Goal: Task Accomplishment & Management: Manage account settings

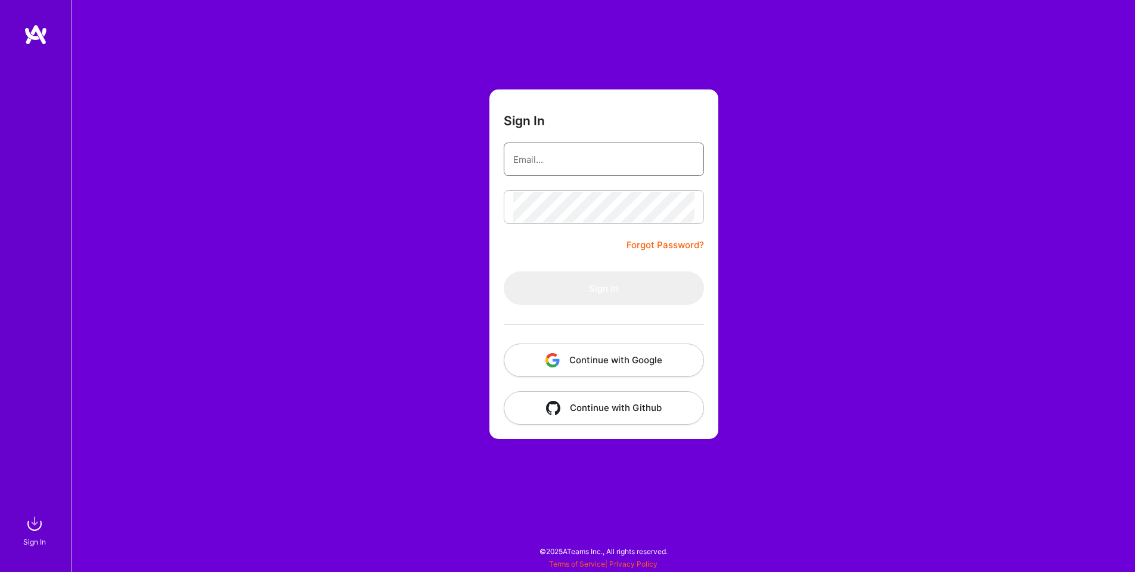
click at [544, 168] on input "email" at bounding box center [603, 159] width 181 height 30
click at [0, 566] on com-1password-button at bounding box center [0, 566] width 0 height 0
type input "marc@atomdance.com"
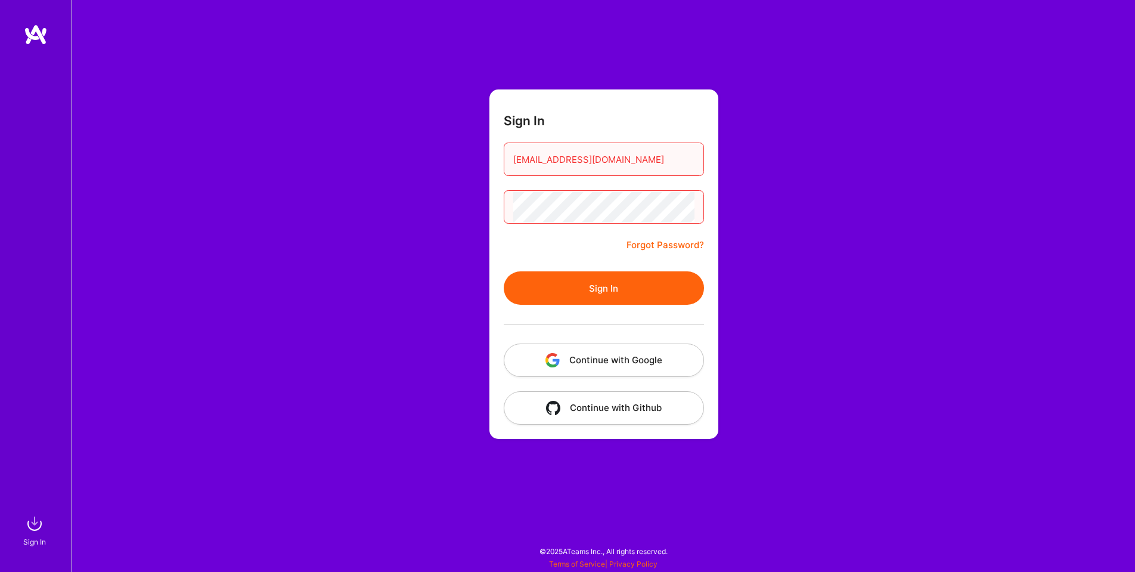
click at [596, 407] on button "Continue with Github" at bounding box center [604, 407] width 200 height 33
click at [651, 246] on link "Forgot Password?" at bounding box center [666, 245] width 78 height 14
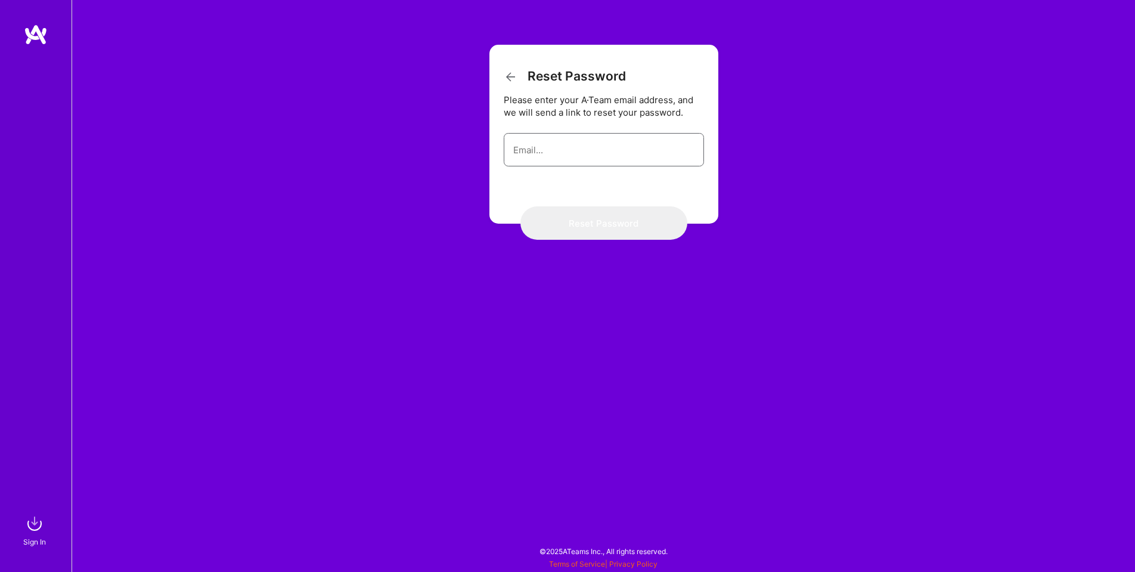
click at [548, 149] on input "email" at bounding box center [603, 150] width 181 height 30
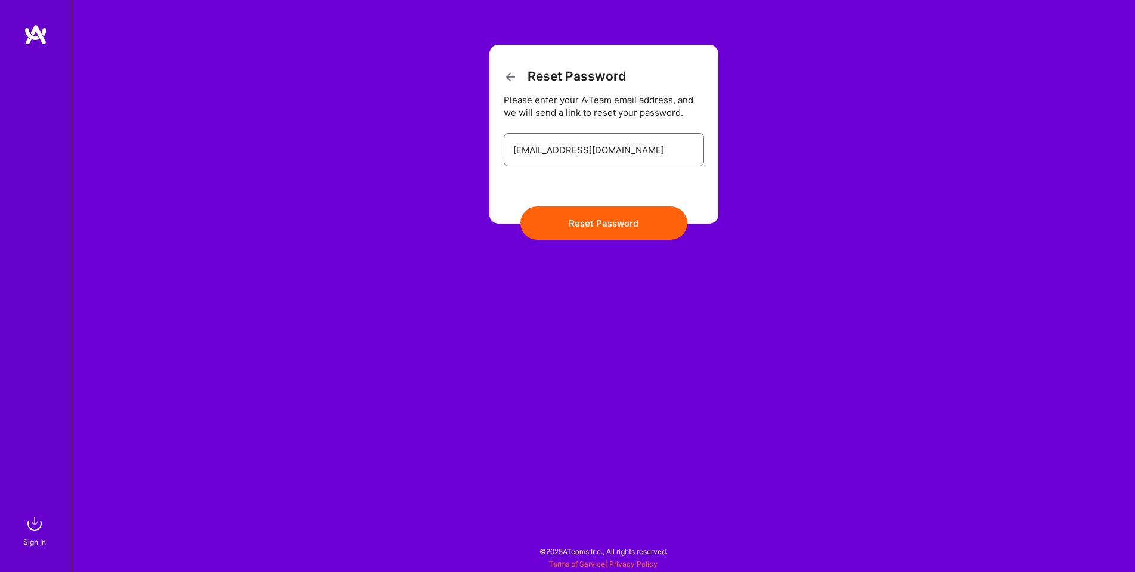
type input "marc@atomdance.com"
click at [600, 221] on button "Reset Password" at bounding box center [604, 222] width 167 height 33
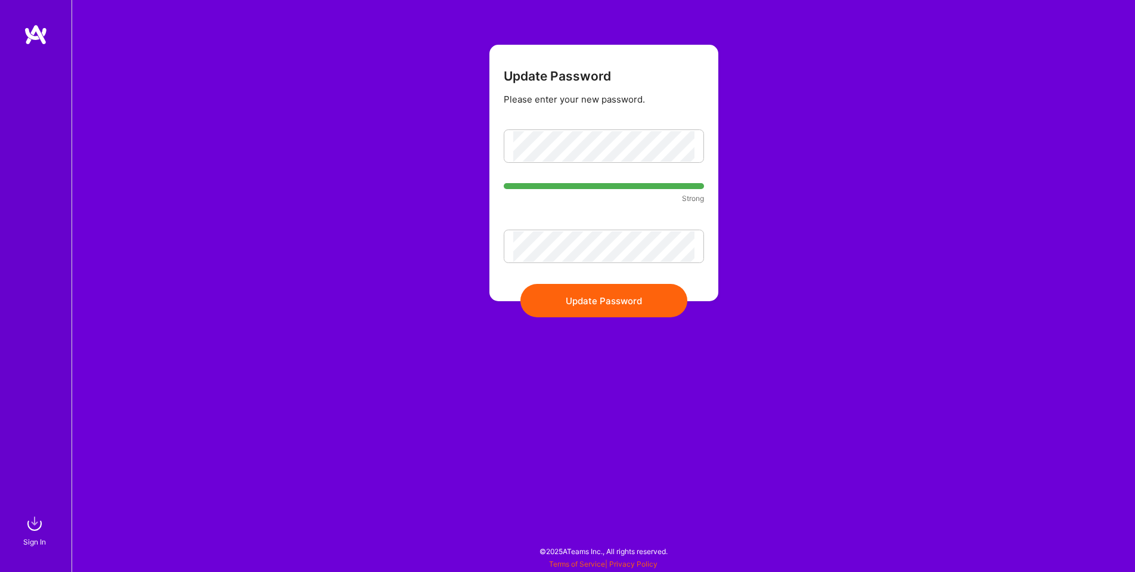
click at [606, 295] on button "Update Password" at bounding box center [604, 300] width 167 height 33
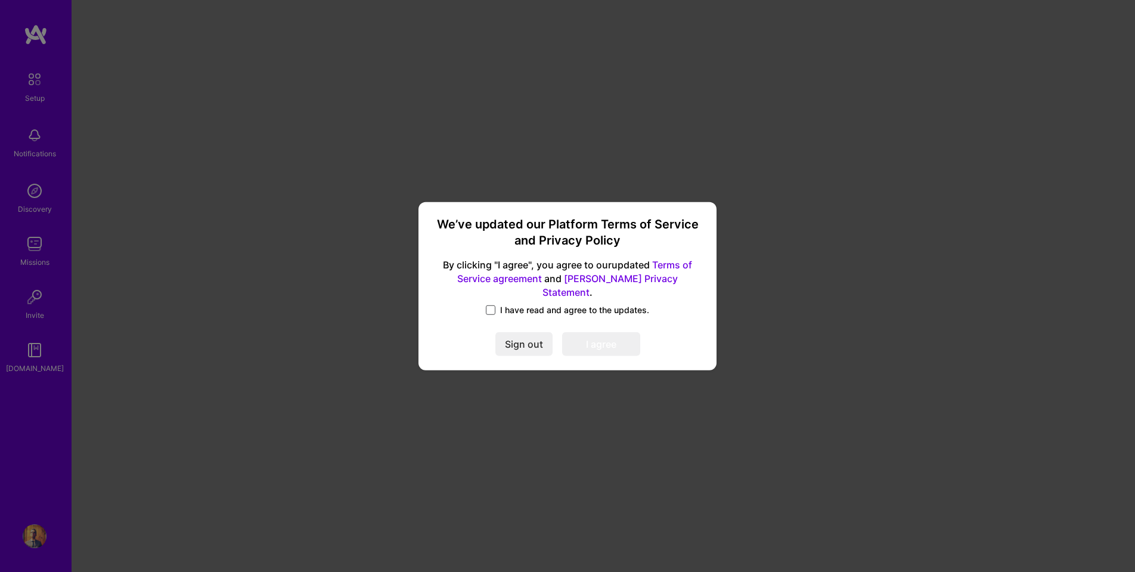
click at [493, 305] on span at bounding box center [491, 310] width 10 height 10
click at [0, 0] on input "I have read and agree to the updates." at bounding box center [0, 0] width 0 height 0
click at [584, 332] on button "I agree" at bounding box center [601, 344] width 78 height 24
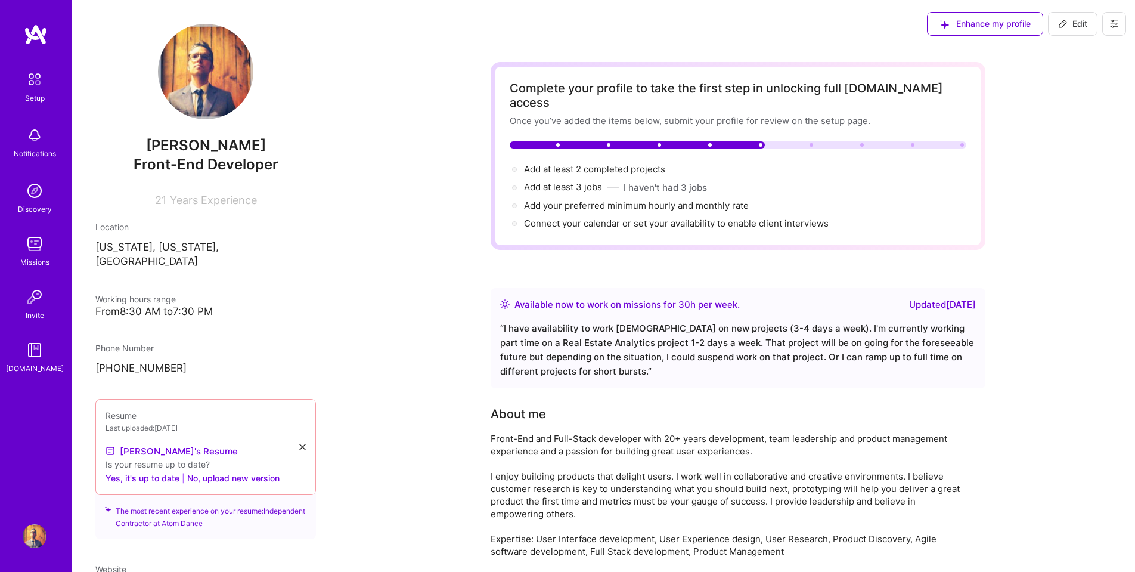
click at [1076, 21] on span "Edit" at bounding box center [1072, 24] width 29 height 12
select select "US"
select select "Right Now"
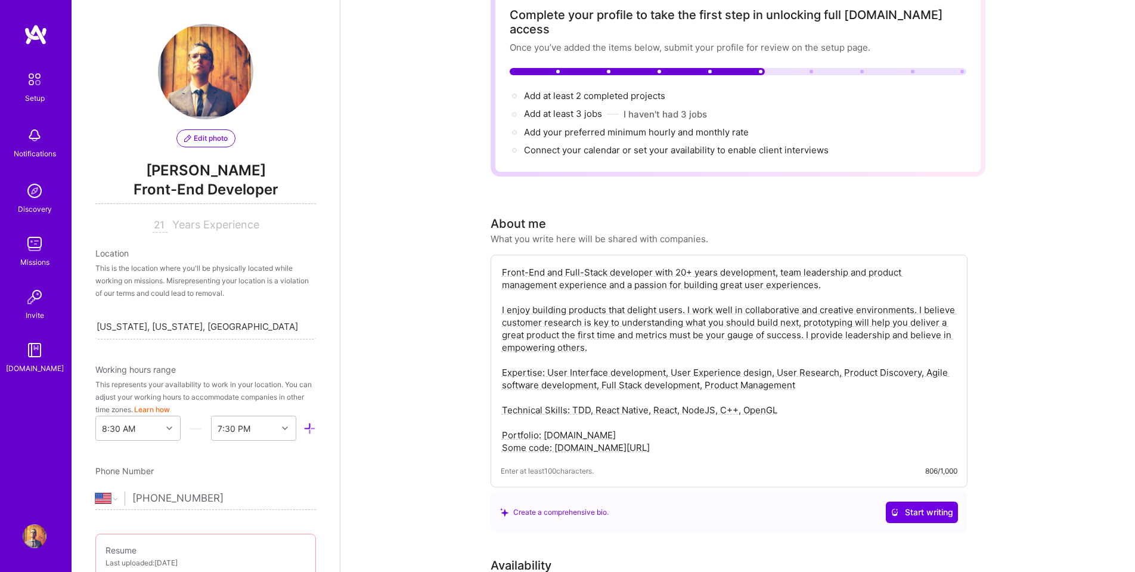
scroll to position [79, 0]
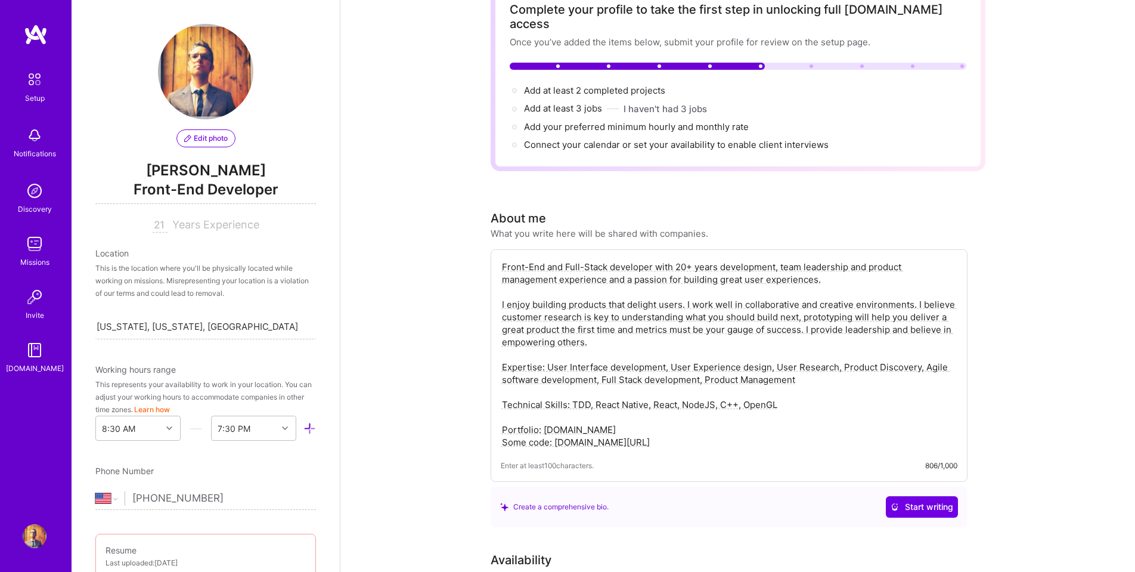
click at [716, 391] on textarea "Front-End and Full-Stack developer with 20+ years development, team leadership …" at bounding box center [729, 354] width 457 height 190
click at [820, 389] on textarea "Front-End and Full-Stack developer with 20+ years development, team leadership …" at bounding box center [729, 354] width 457 height 190
click at [834, 392] on textarea "Front-End and Full-Stack developer with 20+ years development, team leadership …" at bounding box center [729, 354] width 457 height 190
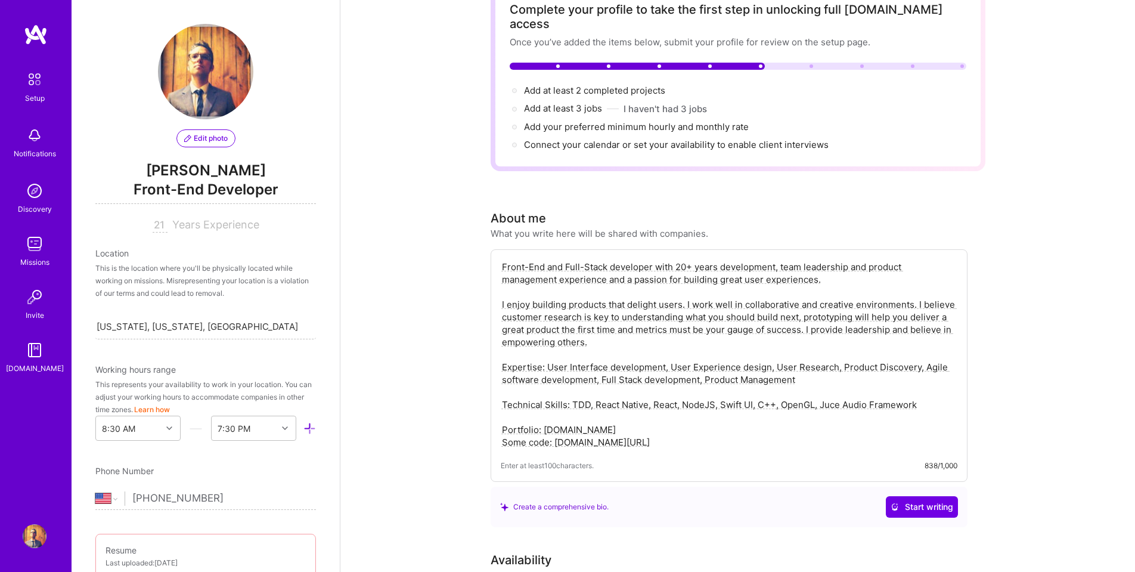
click at [753, 390] on textarea "Front-End and Full-Stack developer with 20+ years development, team leadership …" at bounding box center [729, 354] width 457 height 190
click at [682, 390] on textarea "Front-End and Full-Stack developer with 20+ years development, team leadership …" at bounding box center [729, 354] width 457 height 190
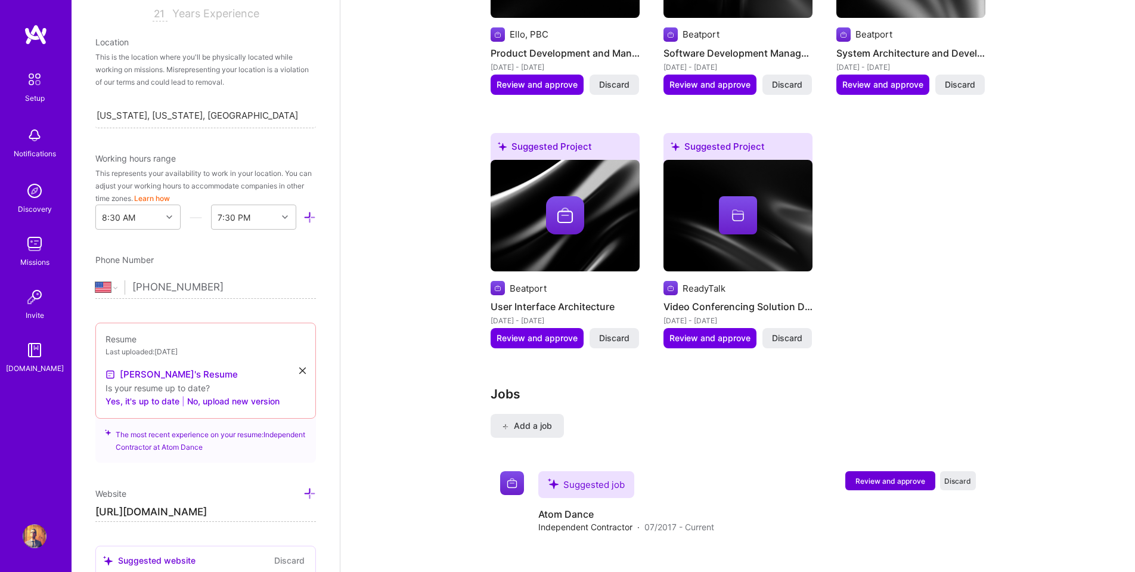
scroll to position [212, 0]
type textarea "Front-End and Full-Stack developer with 20+ years development, team leadership …"
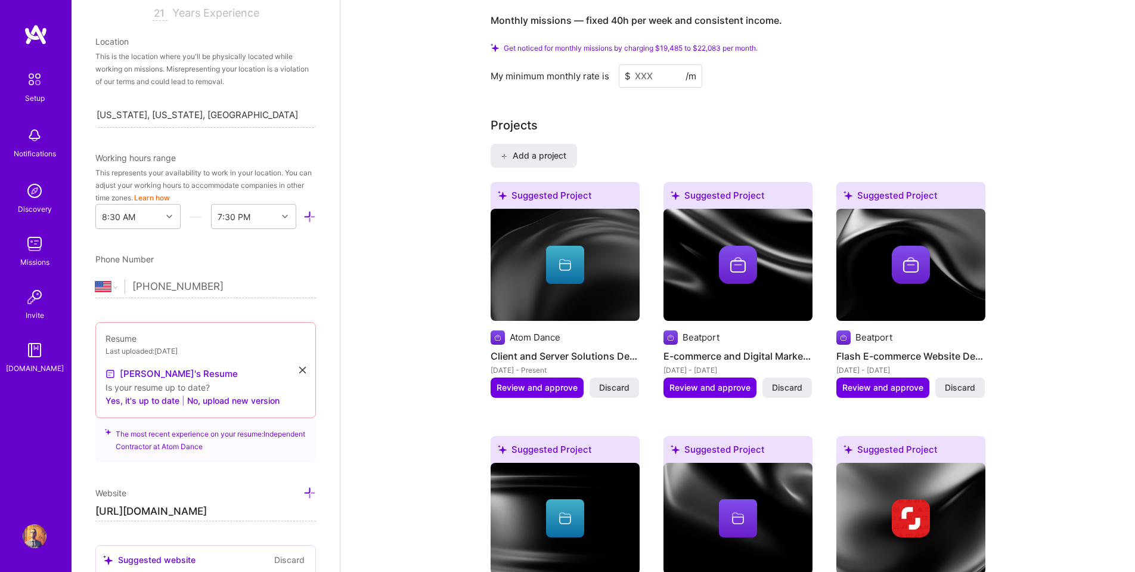
scroll to position [972, 0]
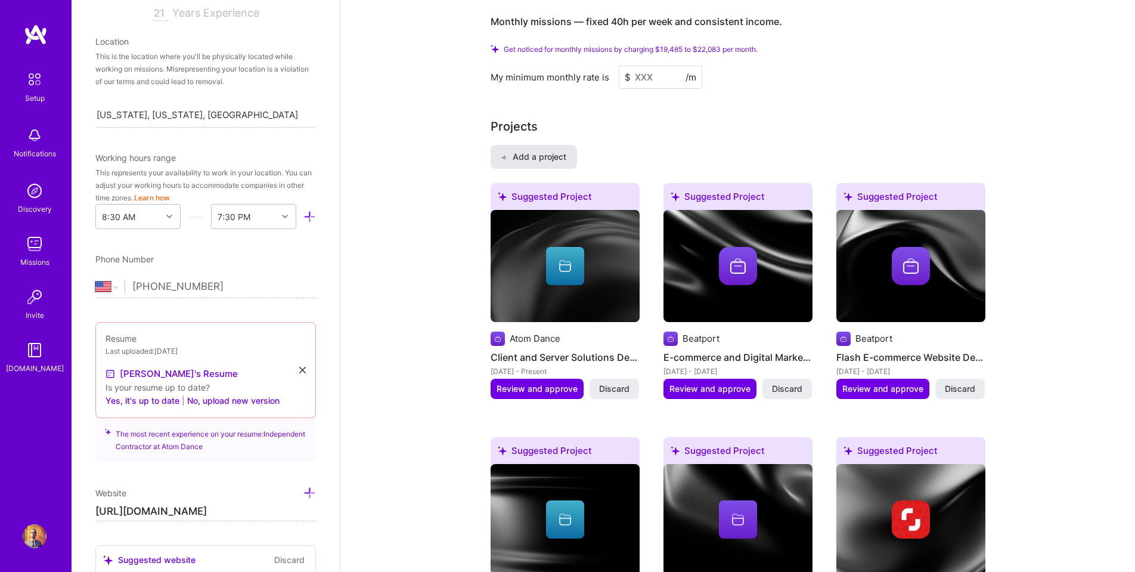
click at [537, 151] on span "Add a project" at bounding box center [533, 157] width 65 height 12
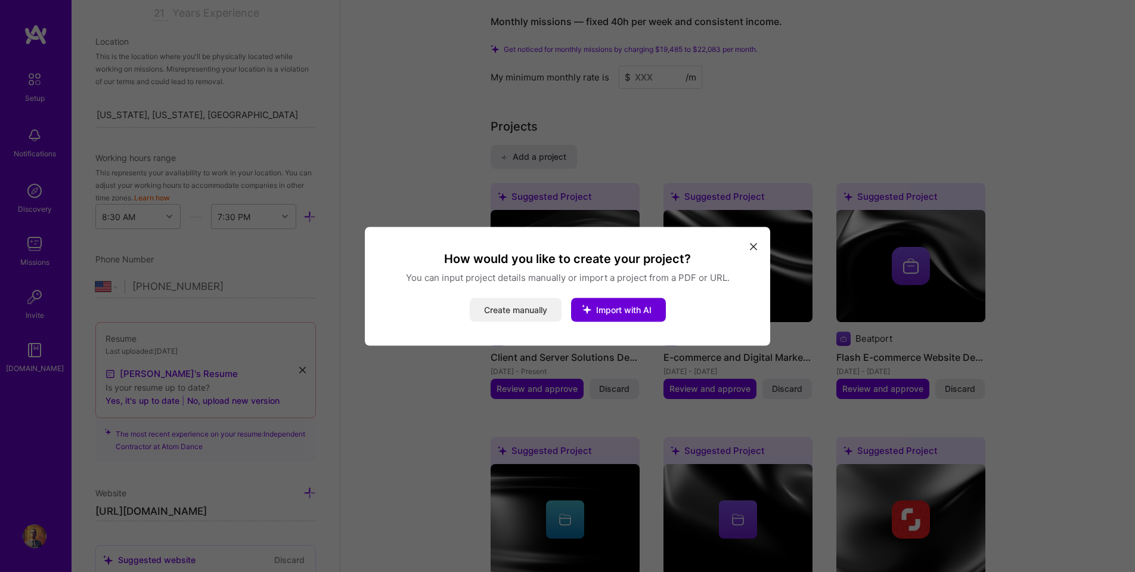
click at [533, 309] on button "Create manually" at bounding box center [516, 310] width 92 height 24
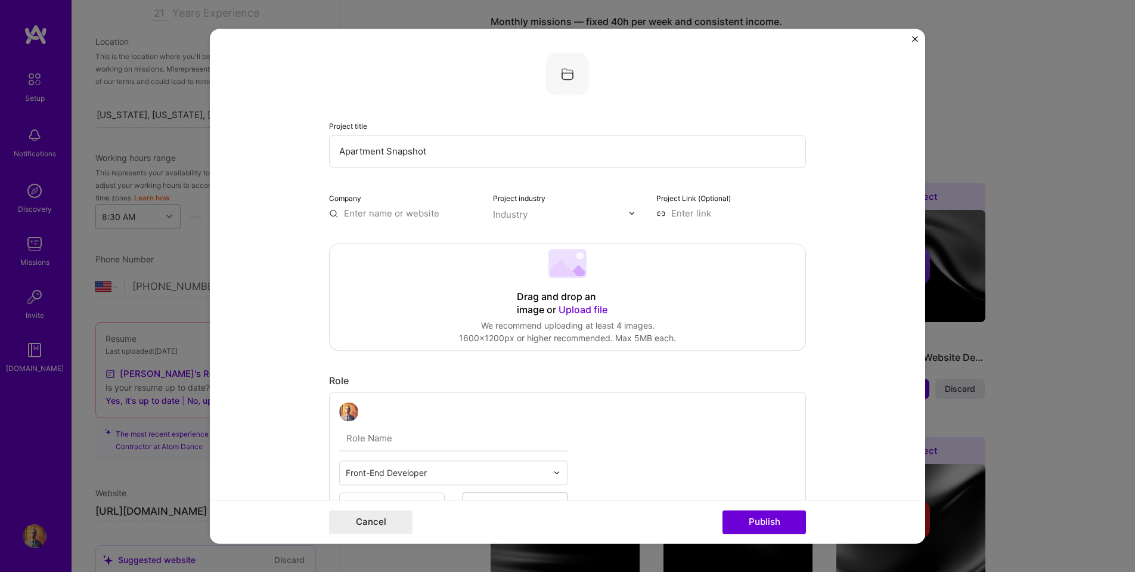
type input "Apartment Snapshot"
click at [449, 240] on div "Apartment Snapshot" at bounding box center [445, 240] width 99 height 21
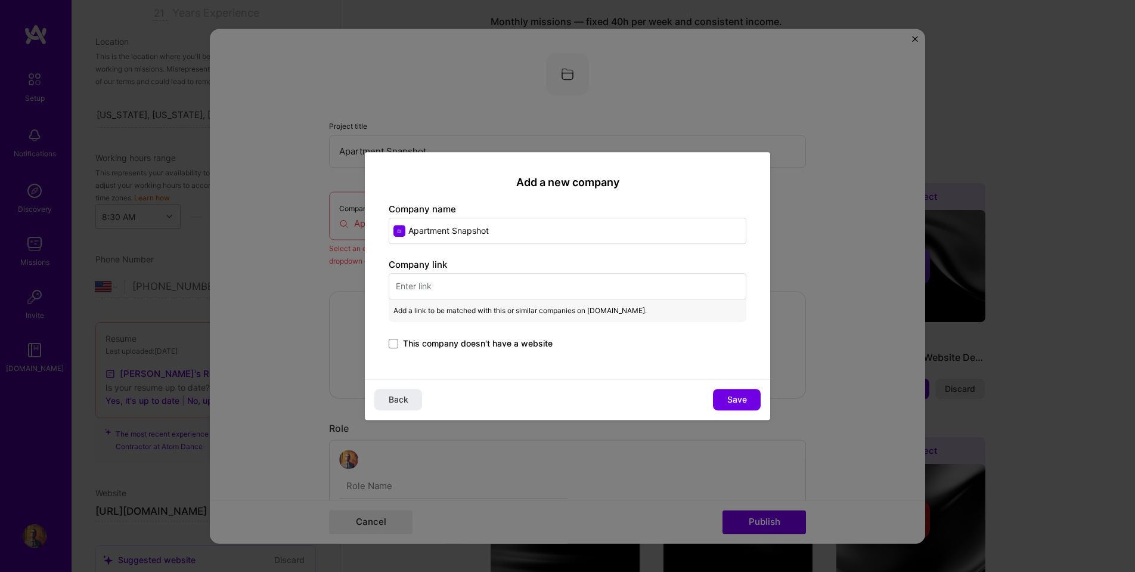
click at [420, 284] on input "text" at bounding box center [568, 286] width 358 height 26
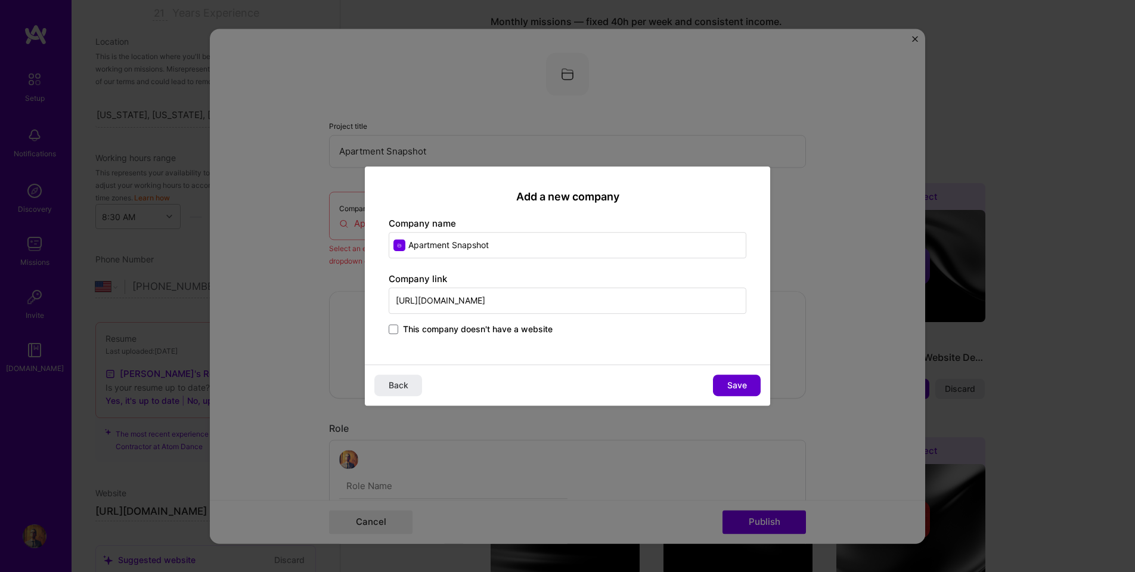
type input "[URL][DOMAIN_NAME]"
click at [737, 389] on span "Save" at bounding box center [737, 385] width 20 height 12
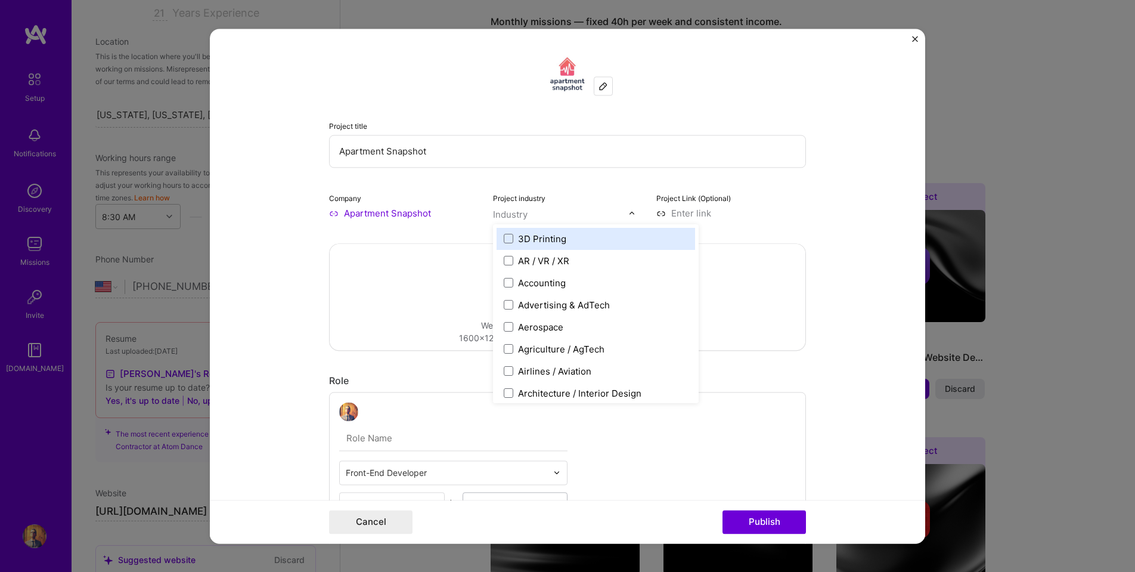
click at [533, 213] on input "text" at bounding box center [561, 214] width 136 height 13
type input "rea"
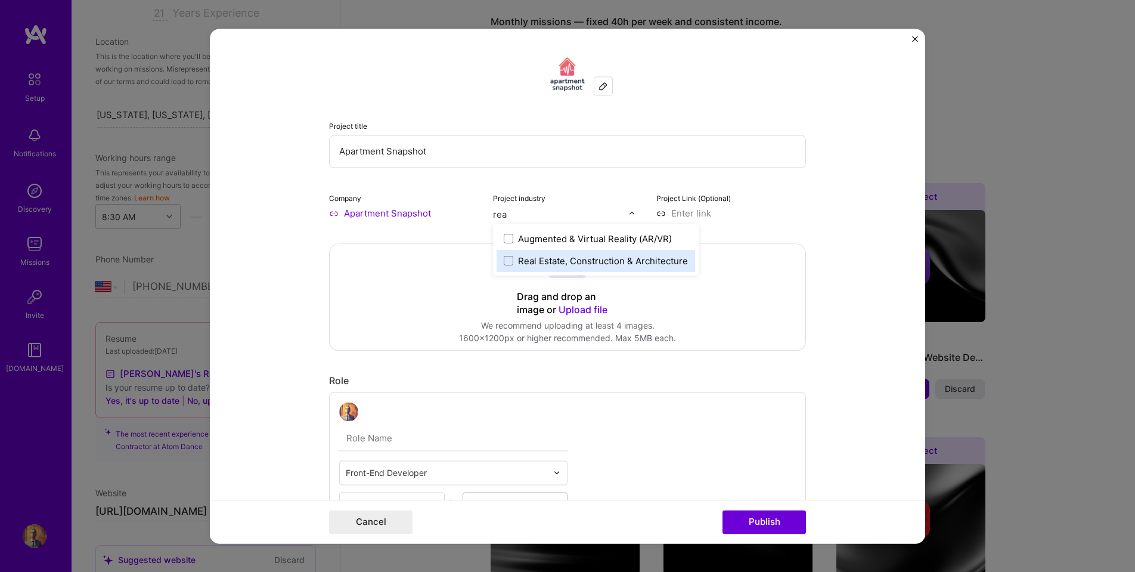
click at [583, 265] on div "Real Estate, Construction & Architecture" at bounding box center [603, 261] width 170 height 13
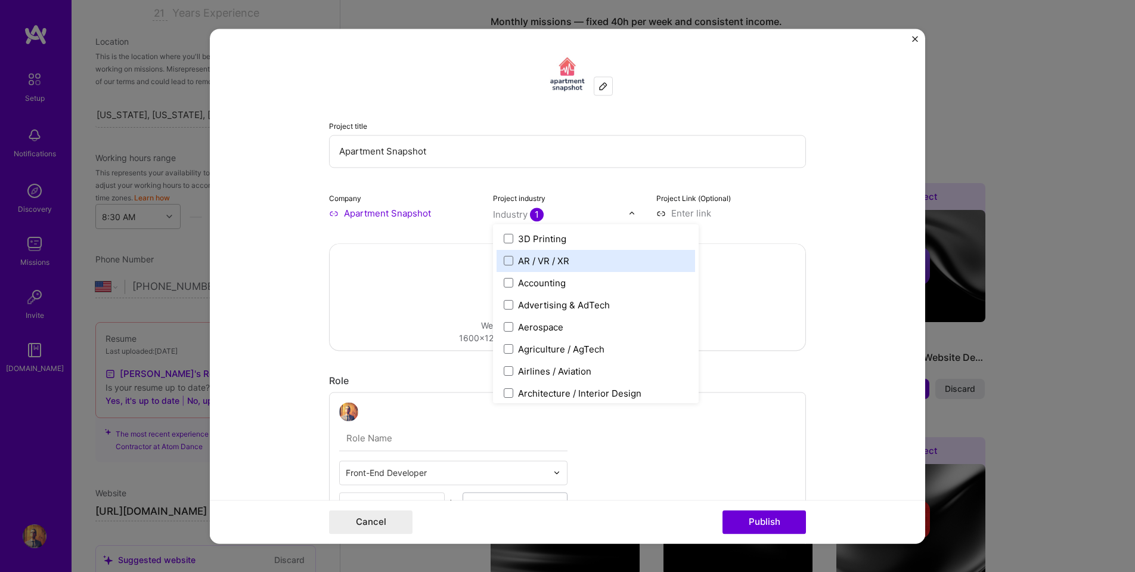
click at [1080, 38] on div "Project title Apartment Snapshot Company Apartment Snapshot Project industry op…" at bounding box center [567, 286] width 1135 height 572
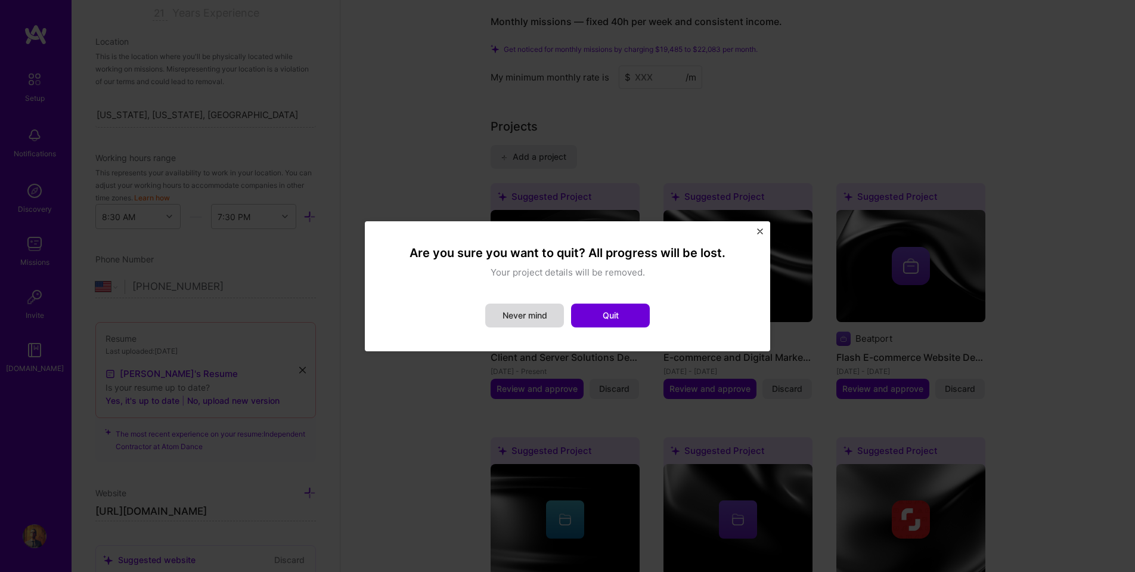
click at [516, 318] on button "Never mind" at bounding box center [524, 316] width 79 height 24
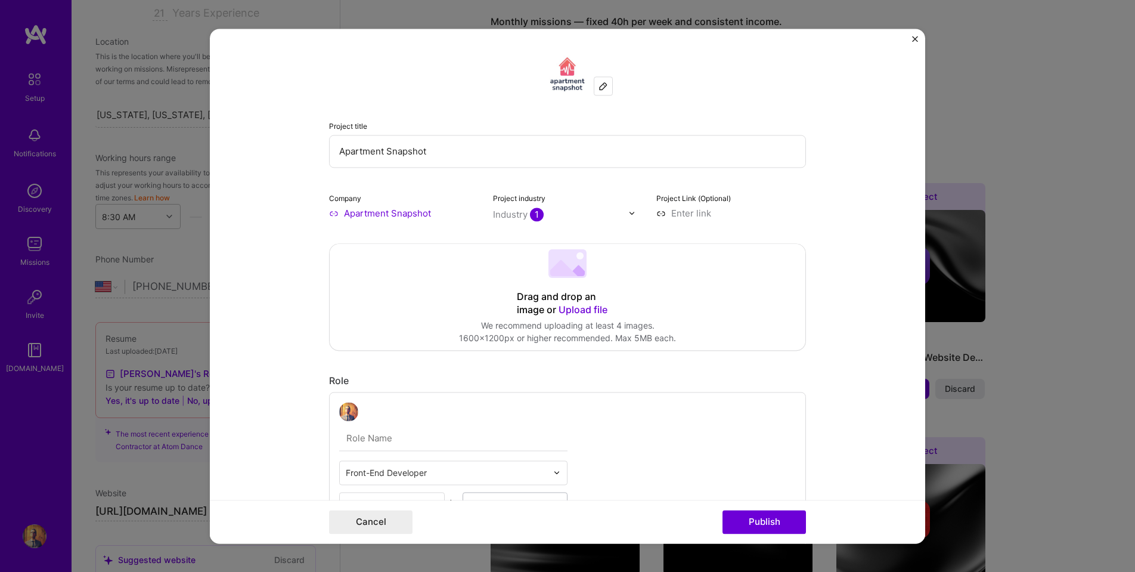
click at [711, 213] on input at bounding box center [731, 213] width 150 height 13
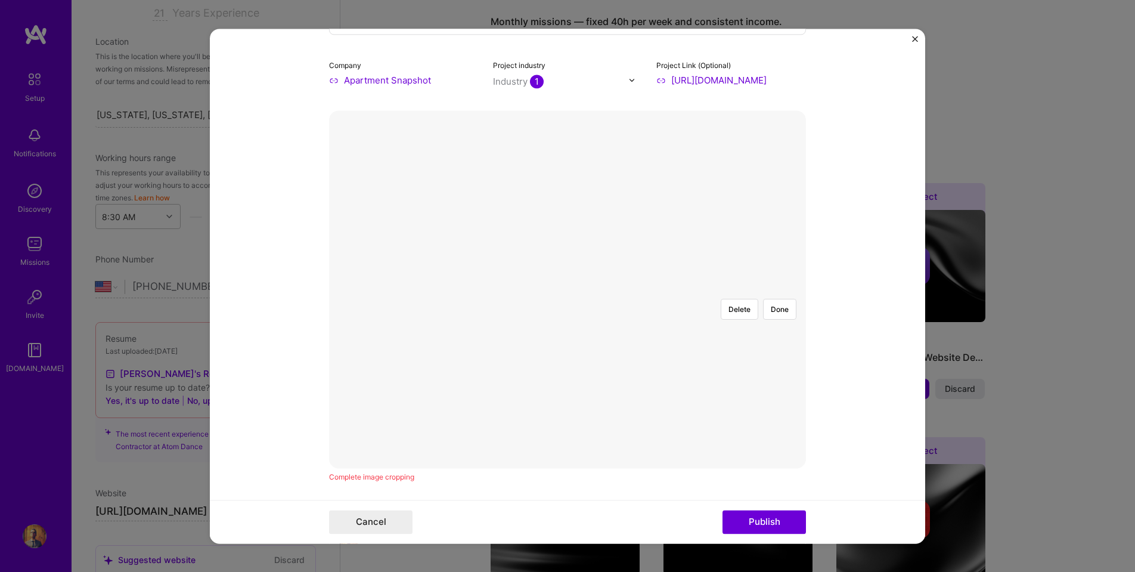
scroll to position [132, 0]
type input "[URL][DOMAIN_NAME]"
click at [612, 392] on div at bounding box center [650, 454] width 165 height 124
click at [744, 300] on button "Delete" at bounding box center [740, 310] width 38 height 21
click at [626, 290] on div at bounding box center [804, 424] width 357 height 268
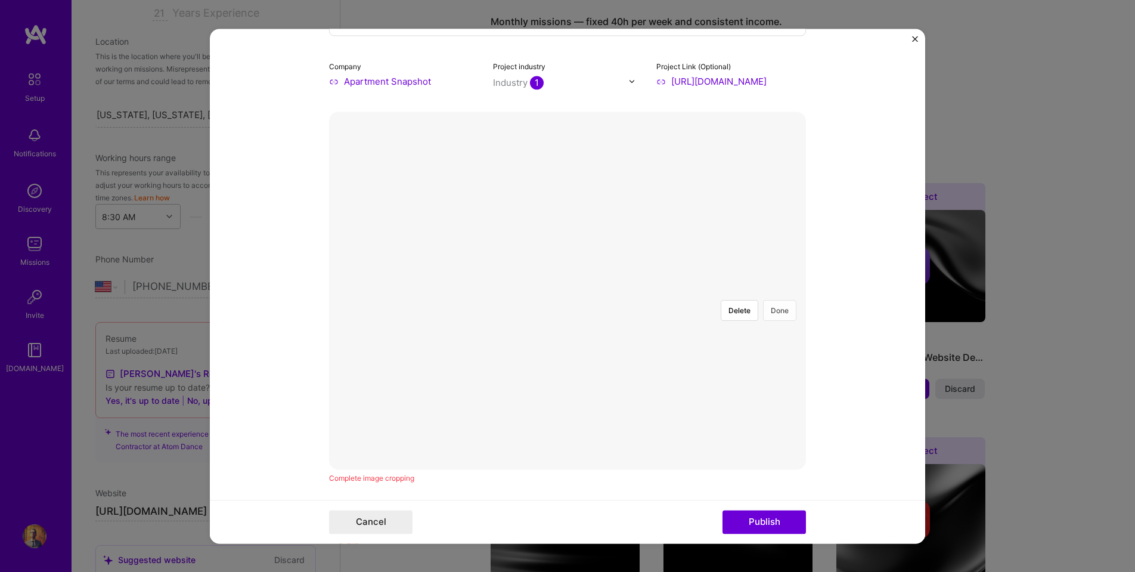
click at [784, 300] on button "Done" at bounding box center [779, 310] width 33 height 21
click at [621, 290] on div at bounding box center [799, 424] width 357 height 268
click at [785, 300] on button "Done" at bounding box center [779, 310] width 33 height 21
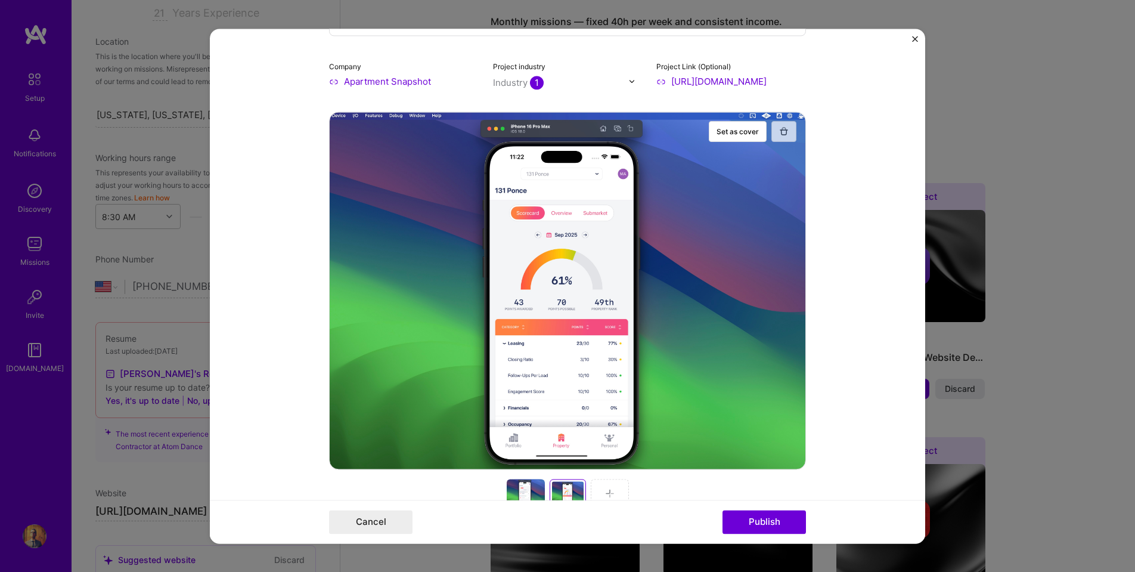
click at [788, 132] on img "button" at bounding box center [784, 131] width 10 height 10
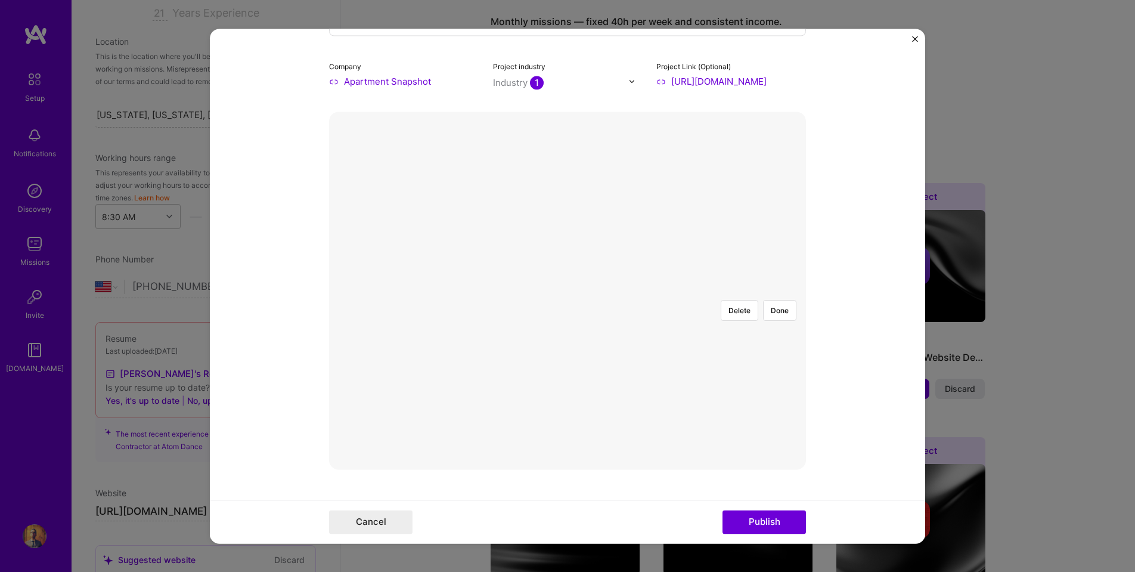
click at [627, 290] on div at bounding box center [805, 424] width 357 height 268
click at [779, 300] on button "Done" at bounding box center [779, 310] width 33 height 21
click at [639, 290] on div at bounding box center [817, 424] width 357 height 268
click at [783, 300] on button "Done" at bounding box center [779, 310] width 33 height 21
click at [636, 290] on div at bounding box center [814, 424] width 357 height 268
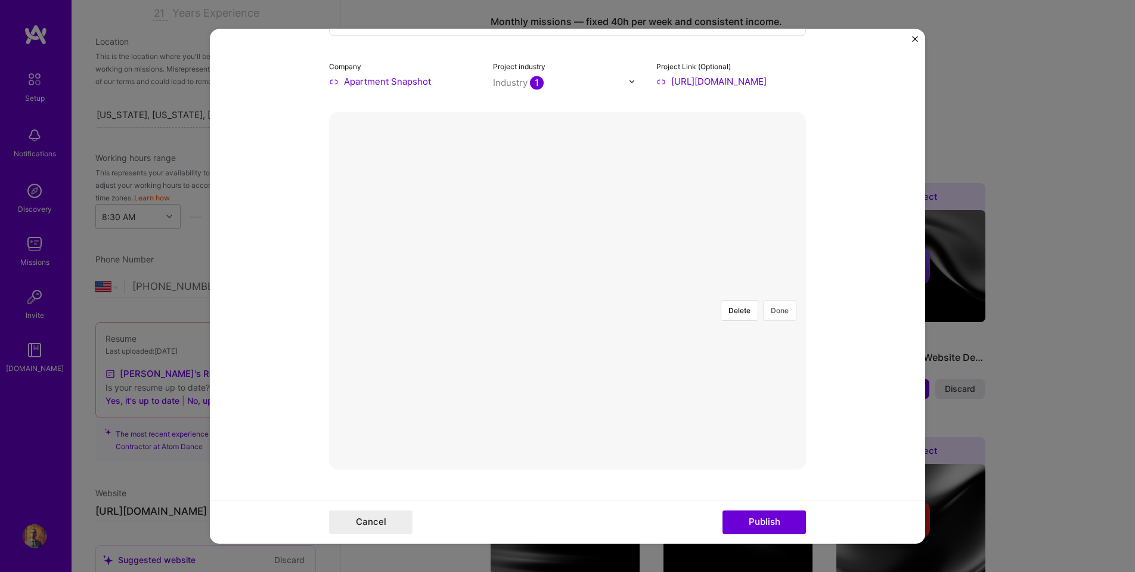
click at [784, 300] on button "Done" at bounding box center [779, 310] width 33 height 21
click at [630, 290] on div at bounding box center [808, 424] width 357 height 268
click at [783, 300] on button "Done" at bounding box center [779, 310] width 33 height 21
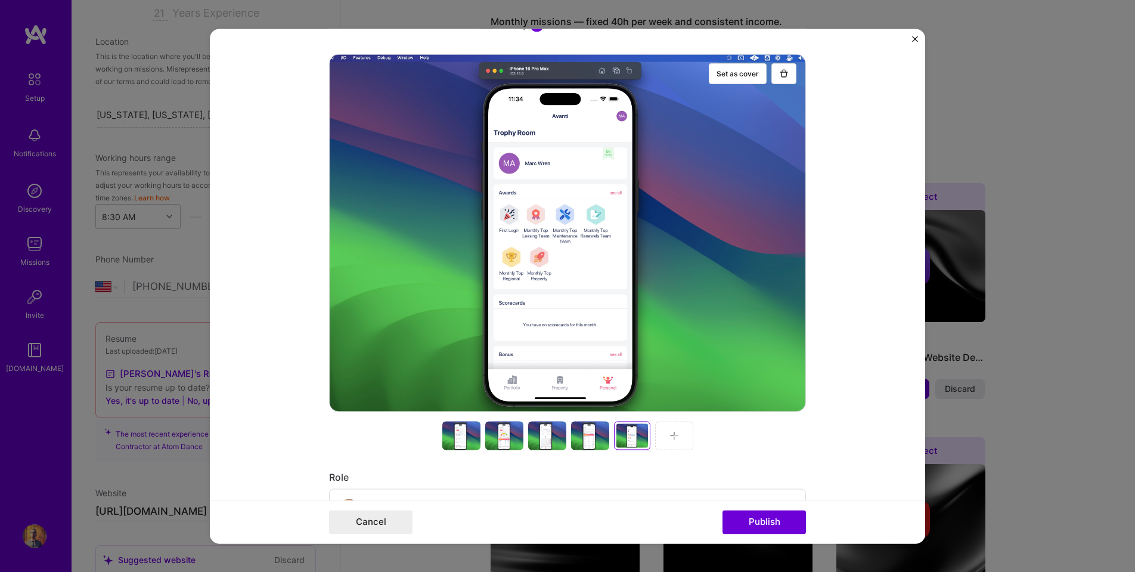
scroll to position [185, 0]
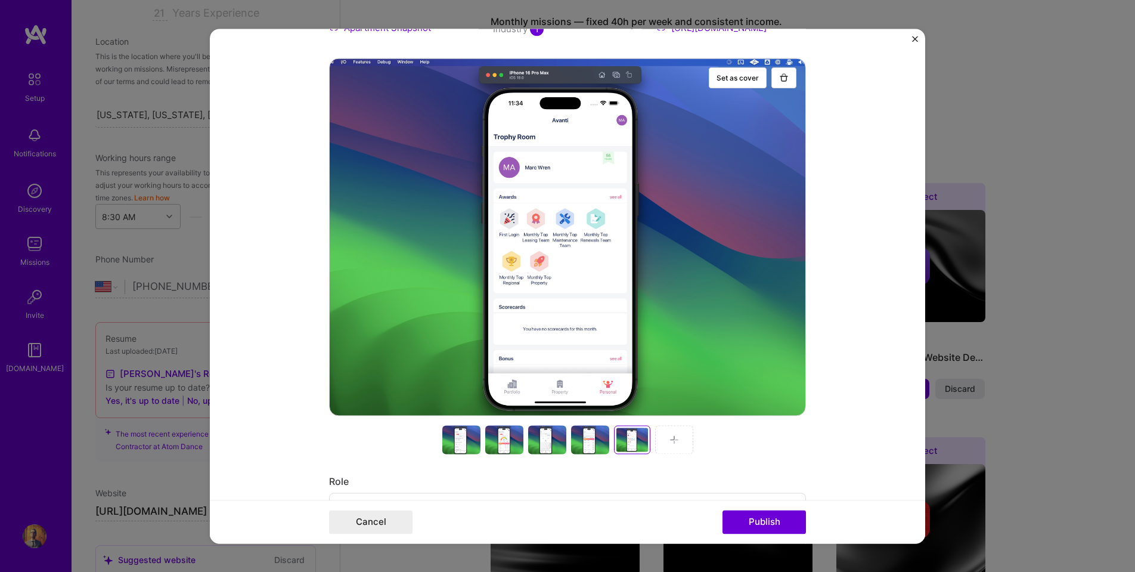
click at [466, 435] on div at bounding box center [461, 439] width 38 height 29
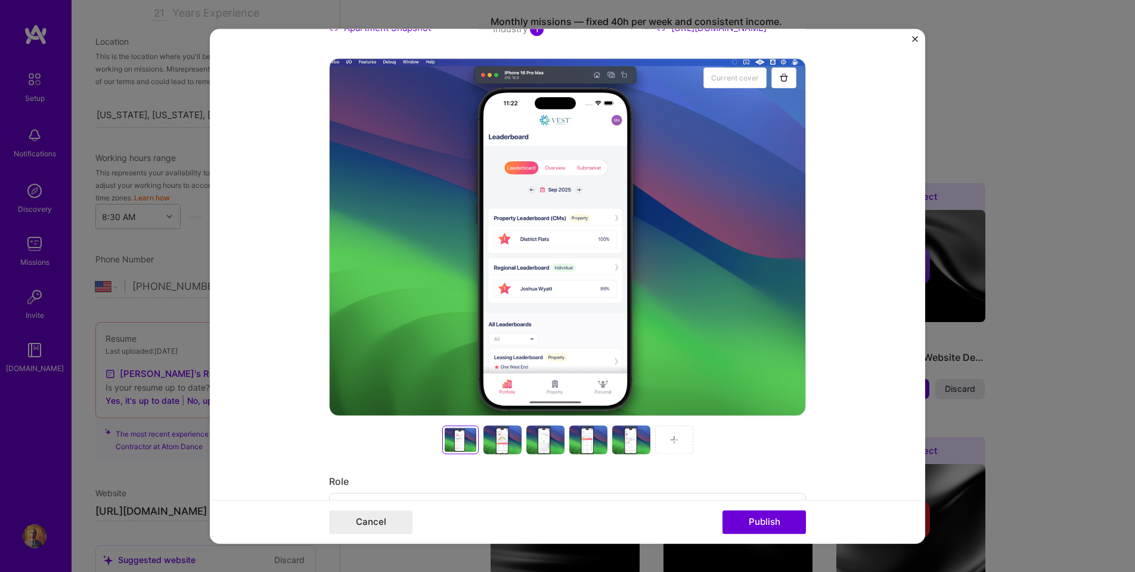
click at [507, 440] on div at bounding box center [503, 439] width 38 height 29
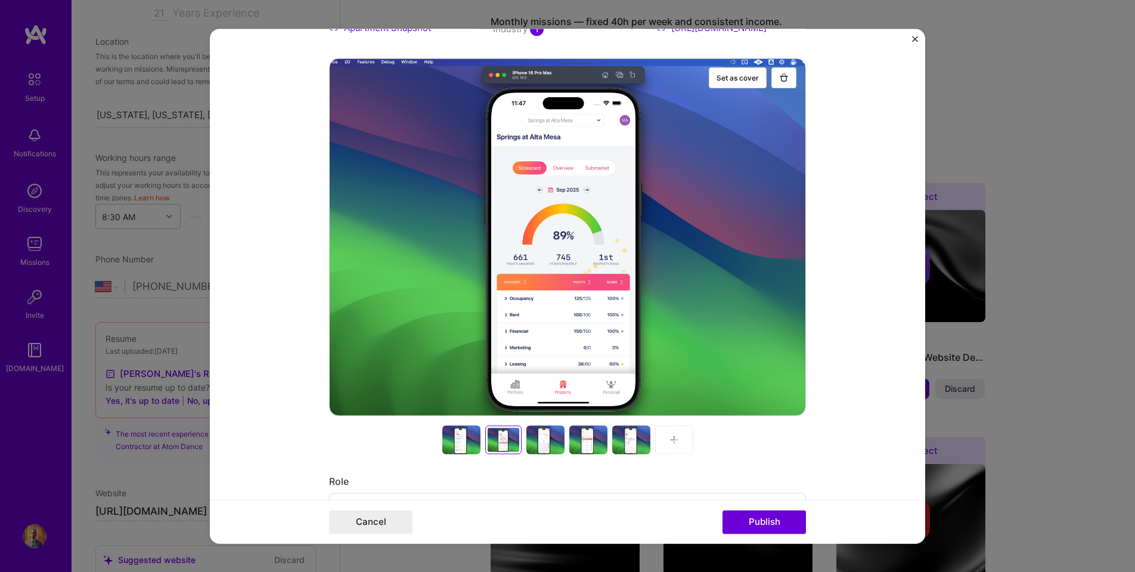
click at [541, 442] on div at bounding box center [546, 439] width 38 height 29
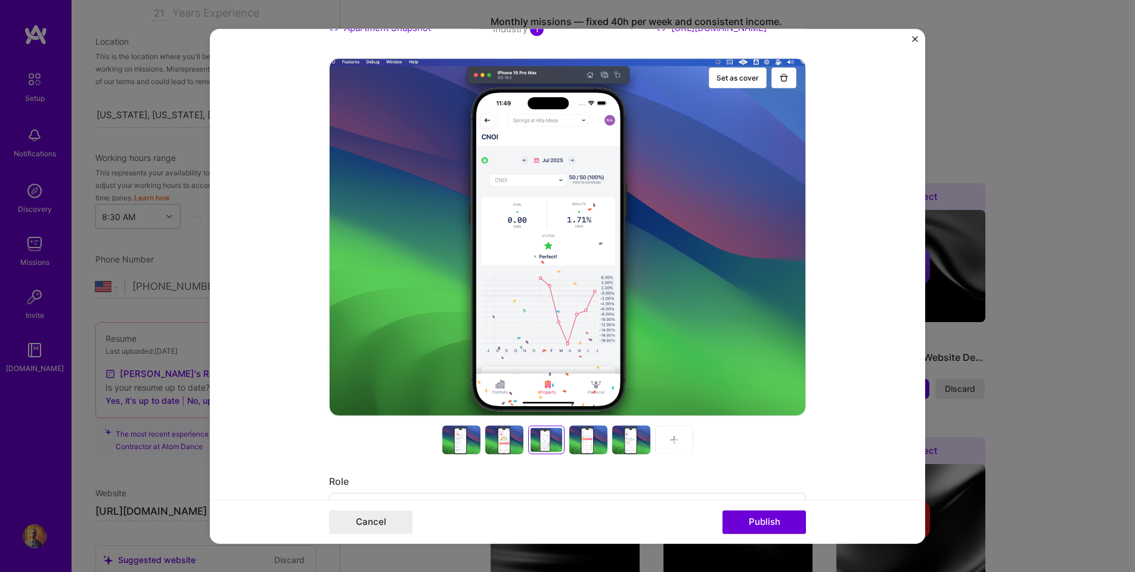
click at [585, 436] on div at bounding box center [588, 439] width 38 height 29
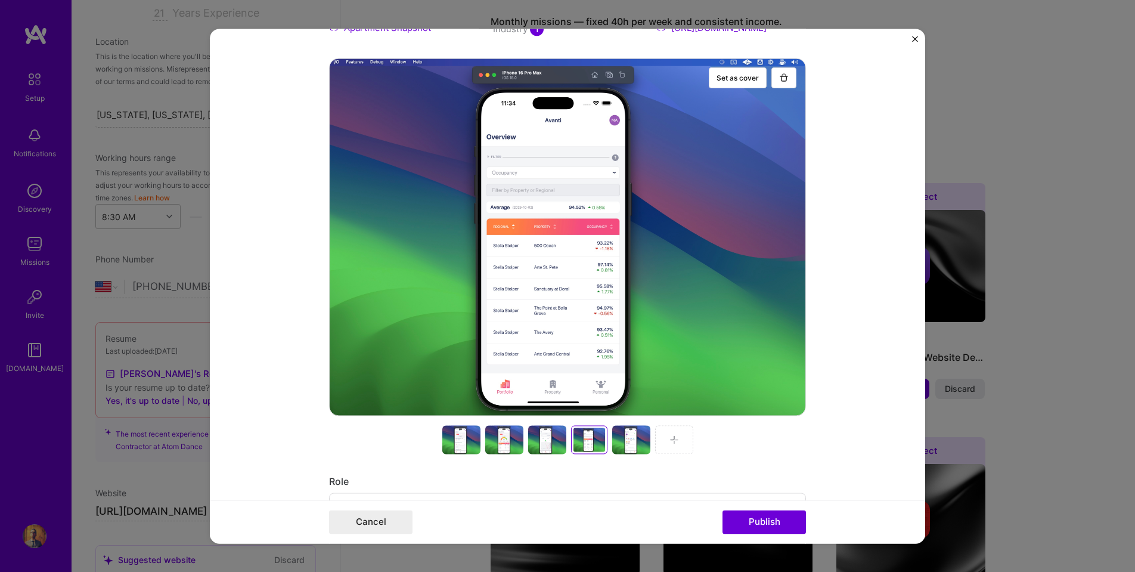
click at [619, 436] on div at bounding box center [631, 439] width 38 height 29
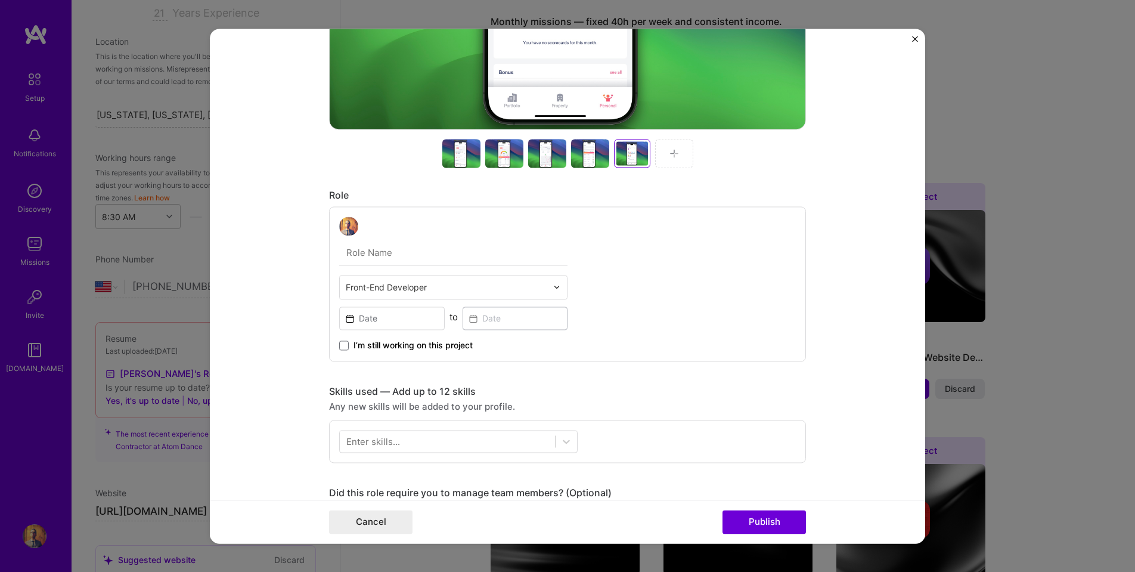
scroll to position [473, 0]
click at [527, 286] on input "text" at bounding box center [447, 286] width 202 height 13
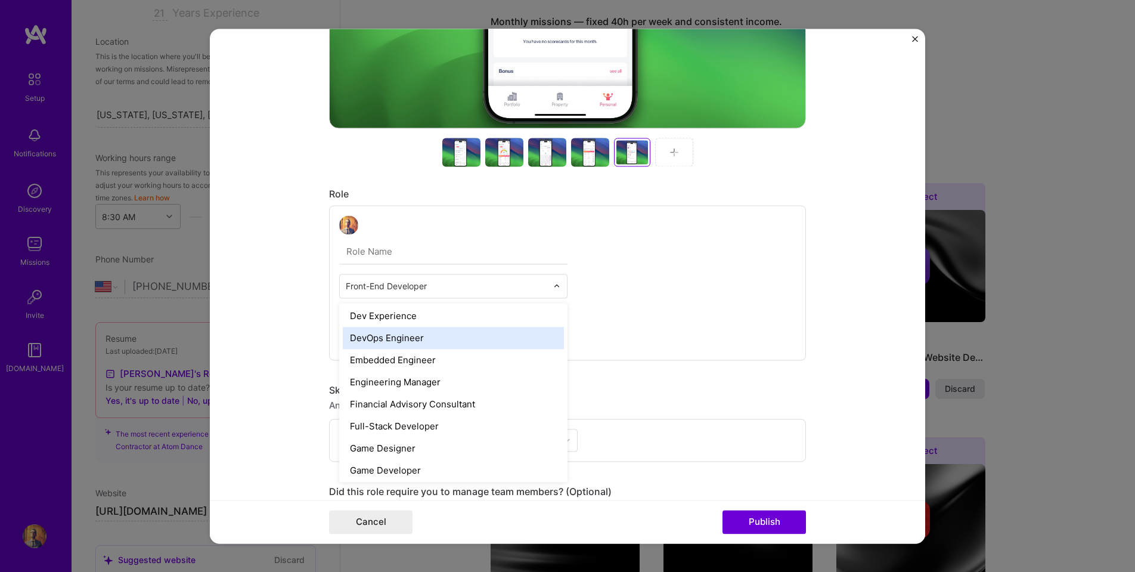
scroll to position [576, 0]
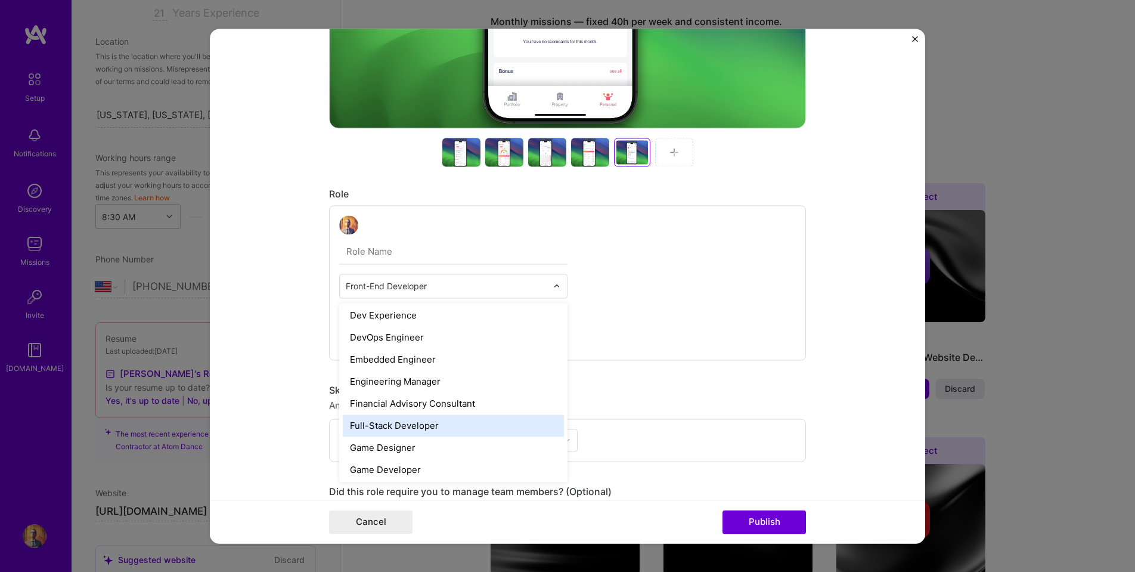
click at [395, 418] on div "Full-Stack Developer" at bounding box center [453, 425] width 221 height 22
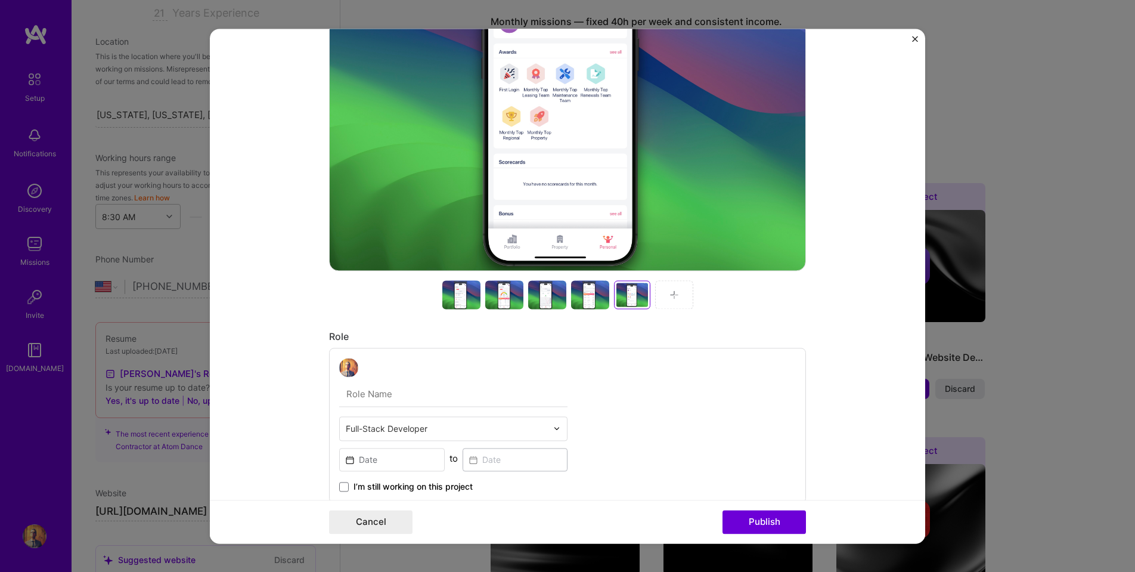
scroll to position [336, 0]
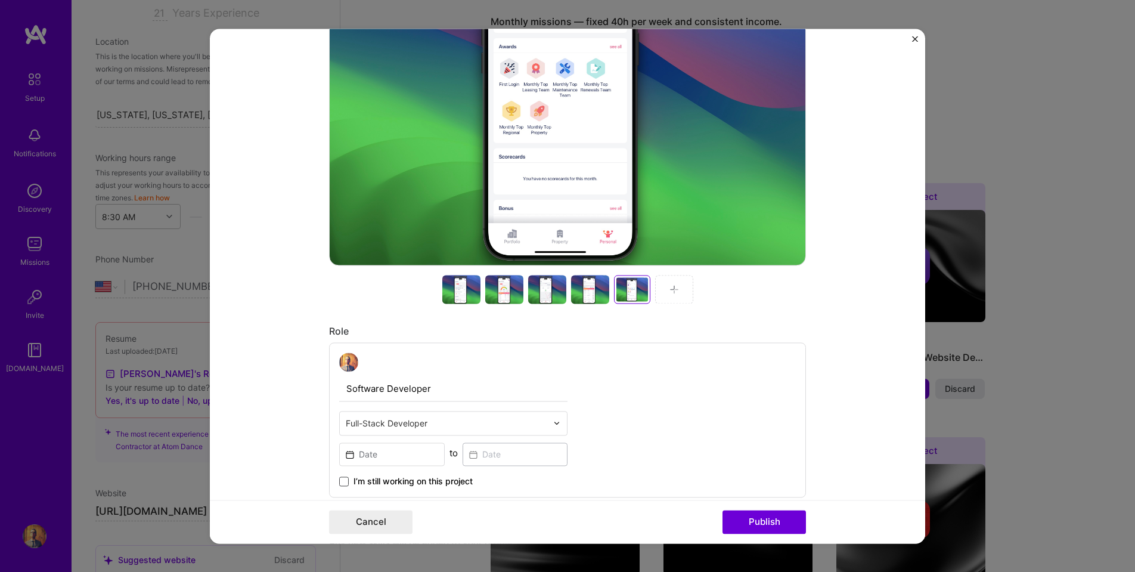
type input "Software Developer"
click at [345, 479] on span at bounding box center [344, 481] width 10 height 10
click at [0, 0] on input "I’m still working on this project" at bounding box center [0, 0] width 0 height 0
click at [386, 449] on input at bounding box center [392, 453] width 106 height 23
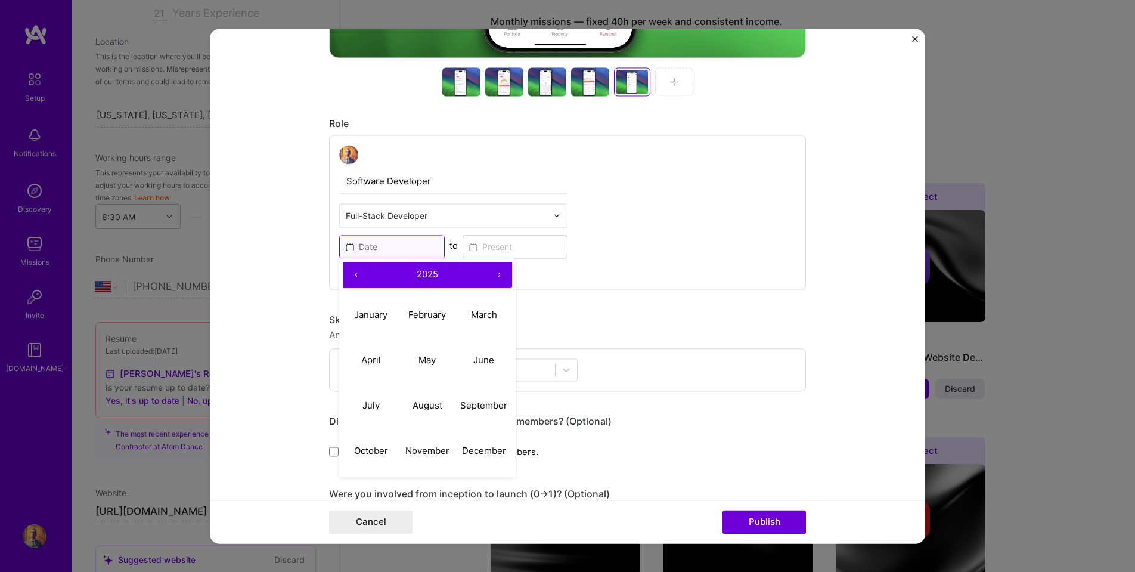
scroll to position [556, 0]
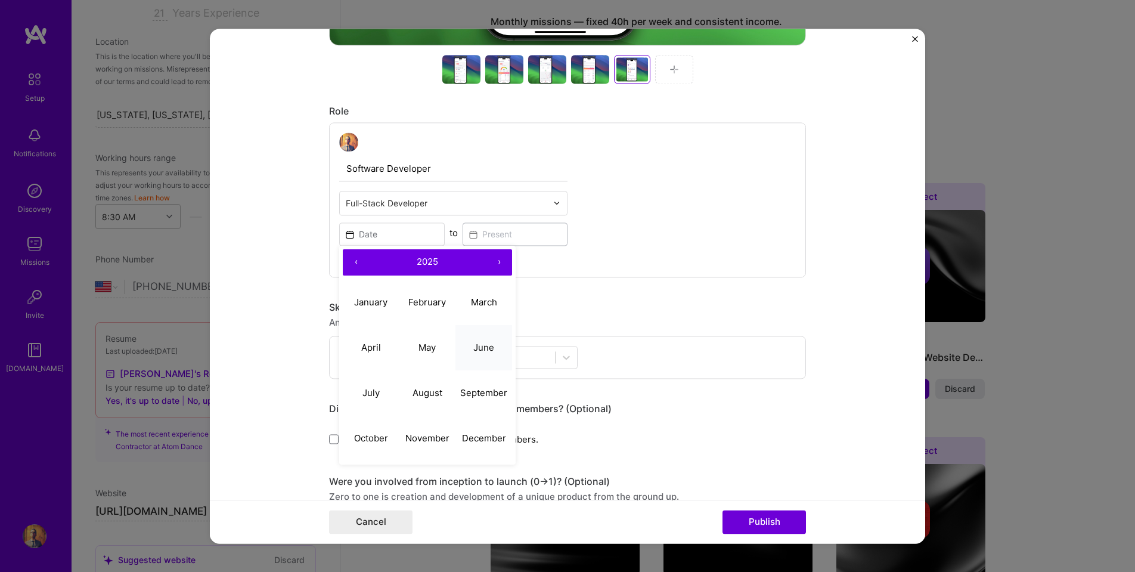
click at [482, 342] on abbr "June" at bounding box center [483, 347] width 21 height 11
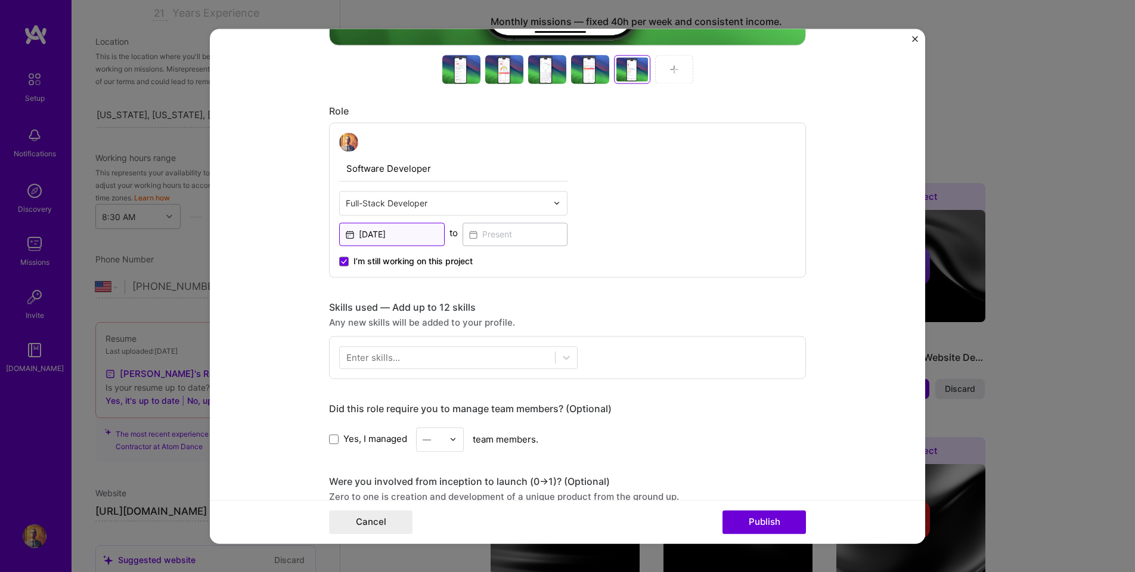
click at [385, 235] on input "[DATE]" at bounding box center [392, 233] width 106 height 23
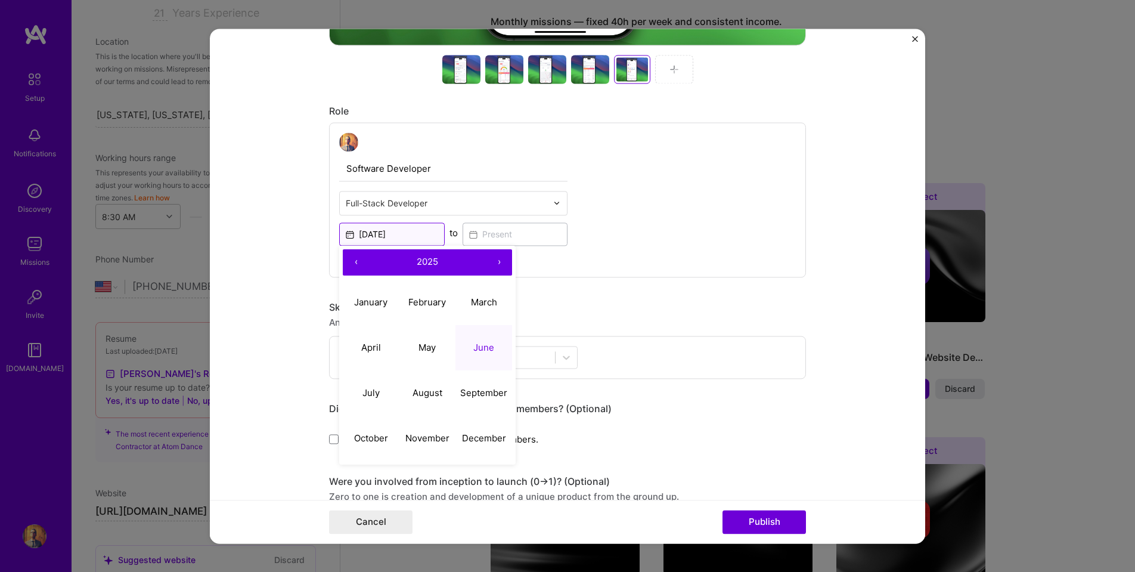
click at [404, 233] on input "[DATE]" at bounding box center [392, 233] width 106 height 23
click at [355, 261] on button "‹" at bounding box center [356, 262] width 26 height 26
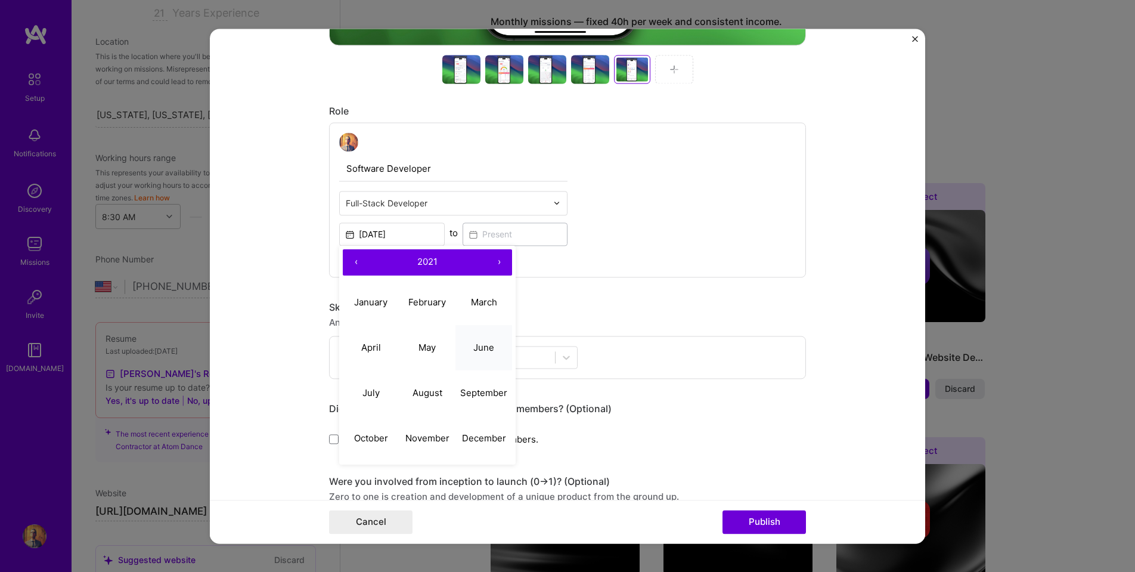
click at [494, 348] on button "June" at bounding box center [484, 347] width 57 height 45
type input "[DATE]"
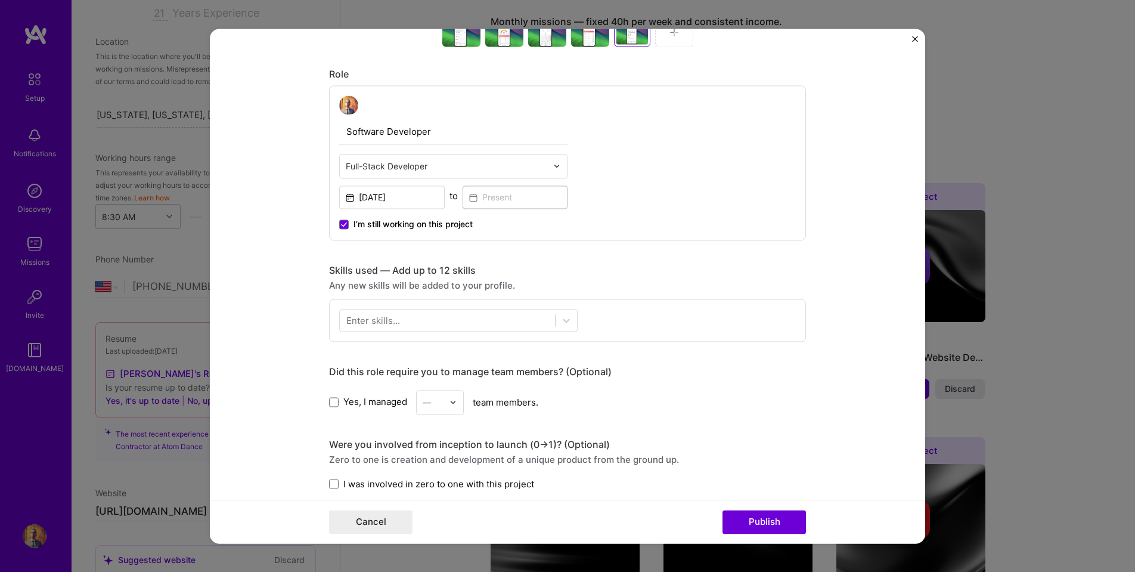
scroll to position [596, 0]
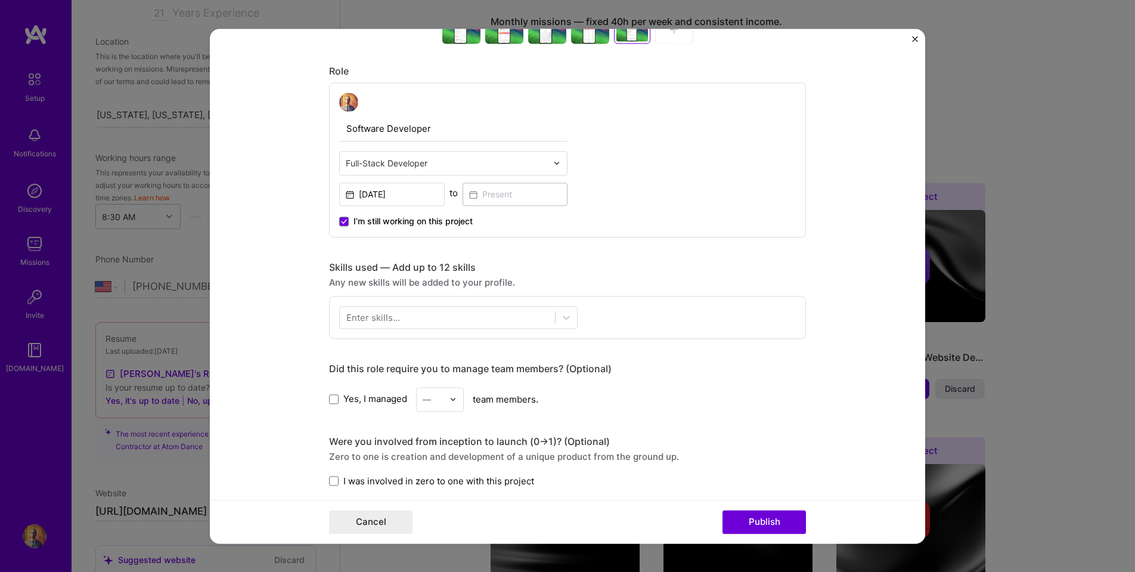
click at [396, 321] on div "Enter skills..." at bounding box center [373, 317] width 54 height 13
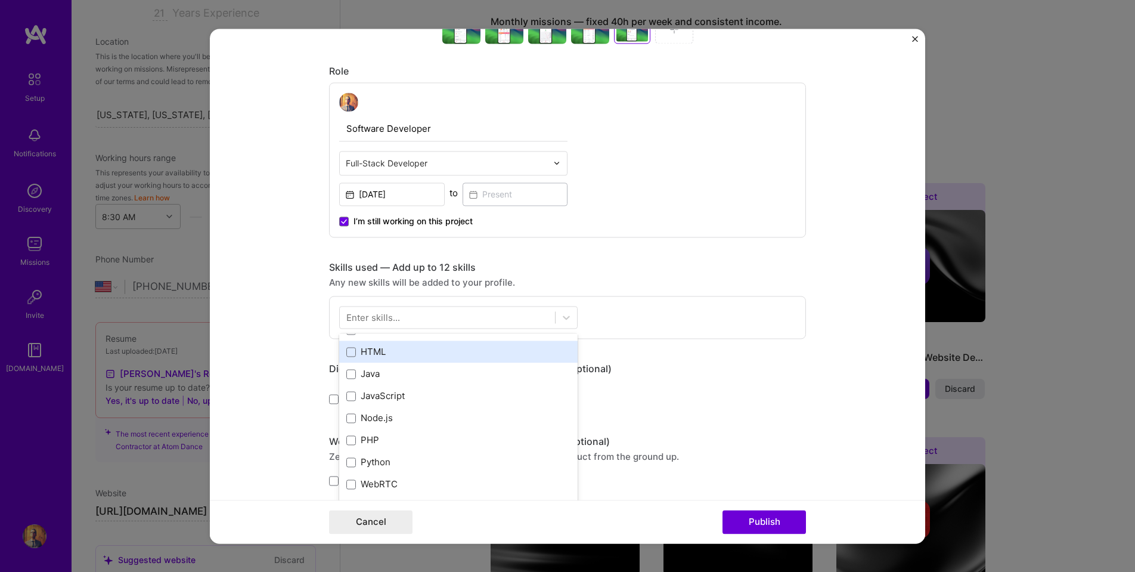
scroll to position [81, 0]
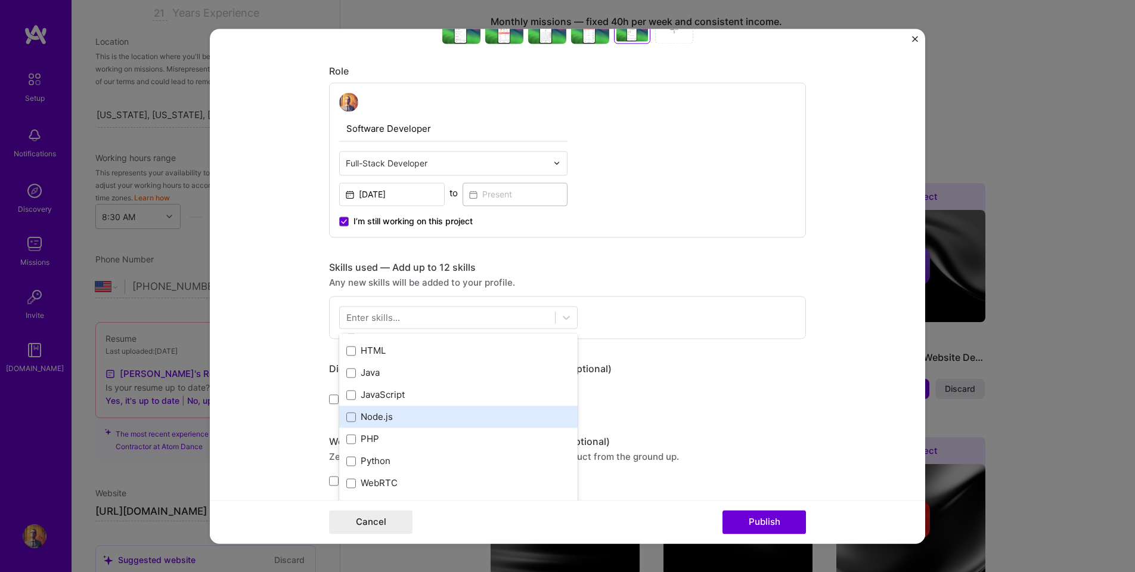
click at [380, 416] on div "Angular C++ CSS HTML Java JavaScript Node.js PHP Python WebRTC" at bounding box center [458, 384] width 239 height 221
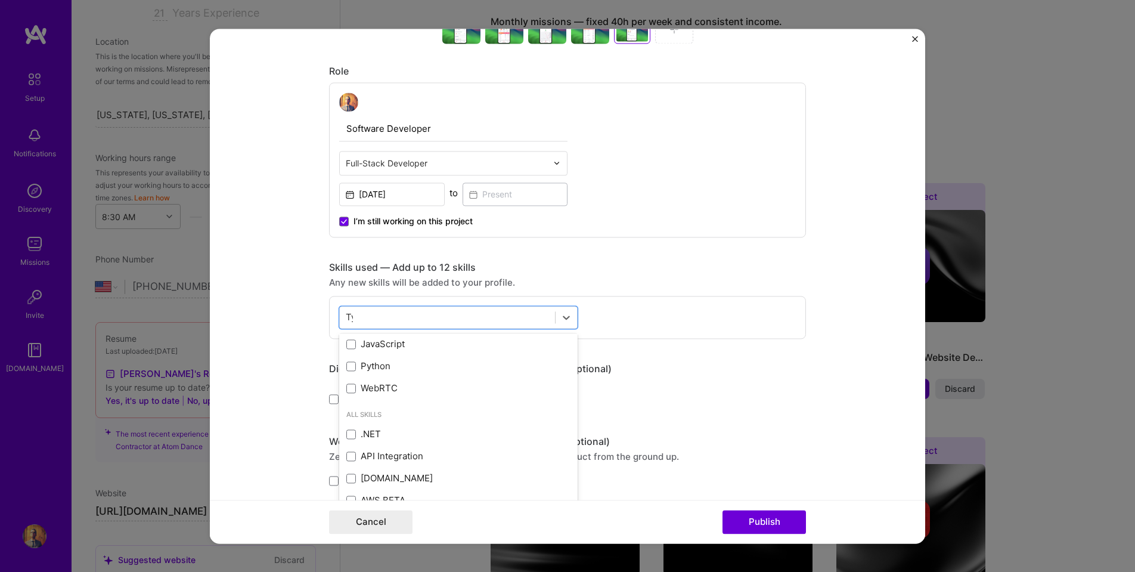
scroll to position [0, 0]
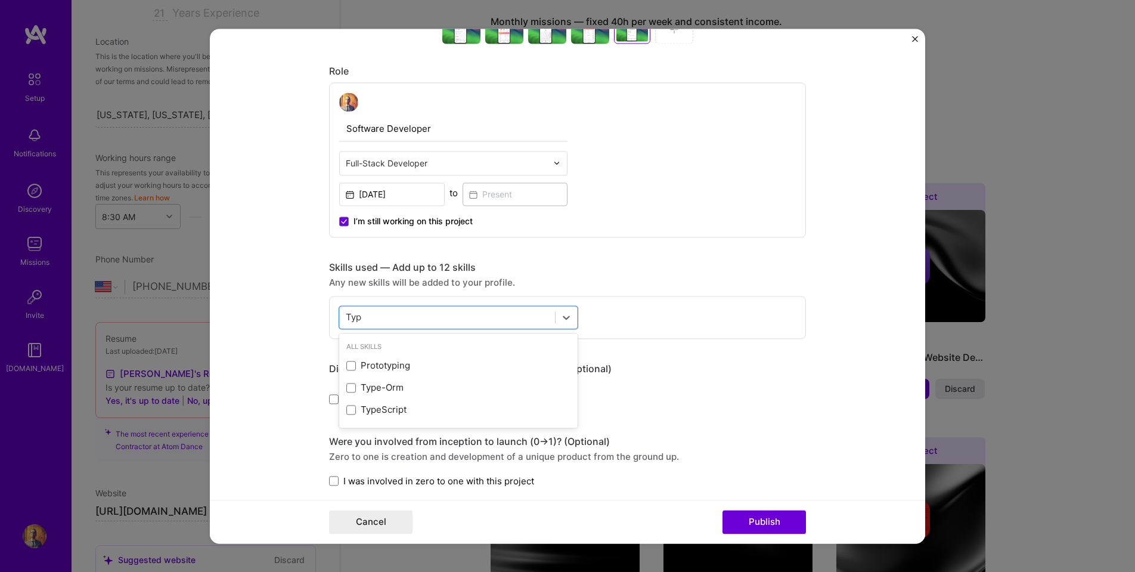
type input "Type"
click at [382, 383] on div "TypeScript" at bounding box center [458, 388] width 224 height 13
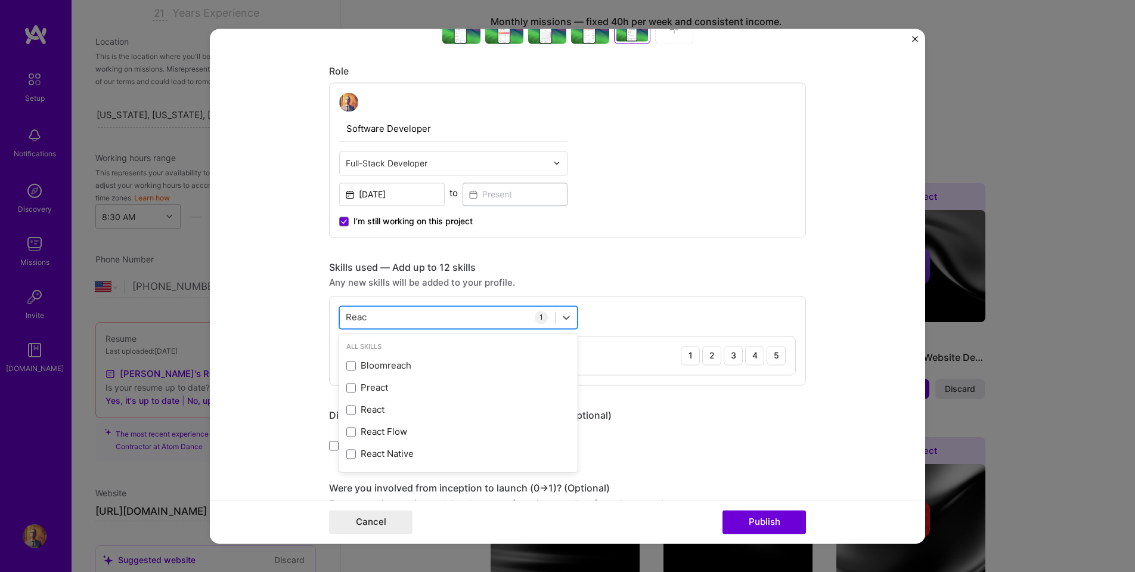
type input "React"
click at [396, 432] on div "React Native" at bounding box center [458, 432] width 224 height 13
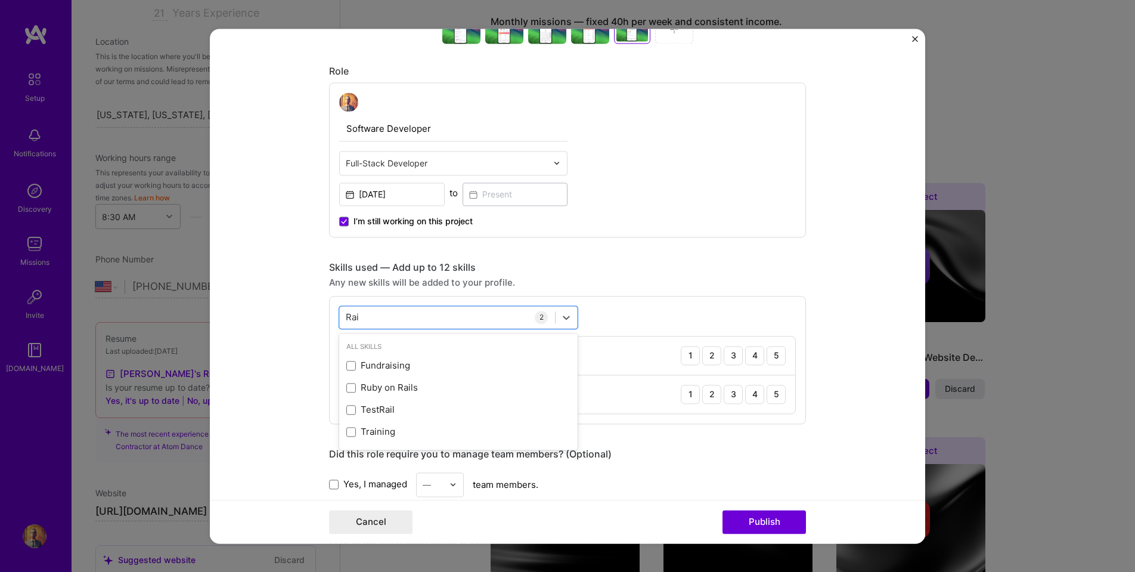
type input "Rail"
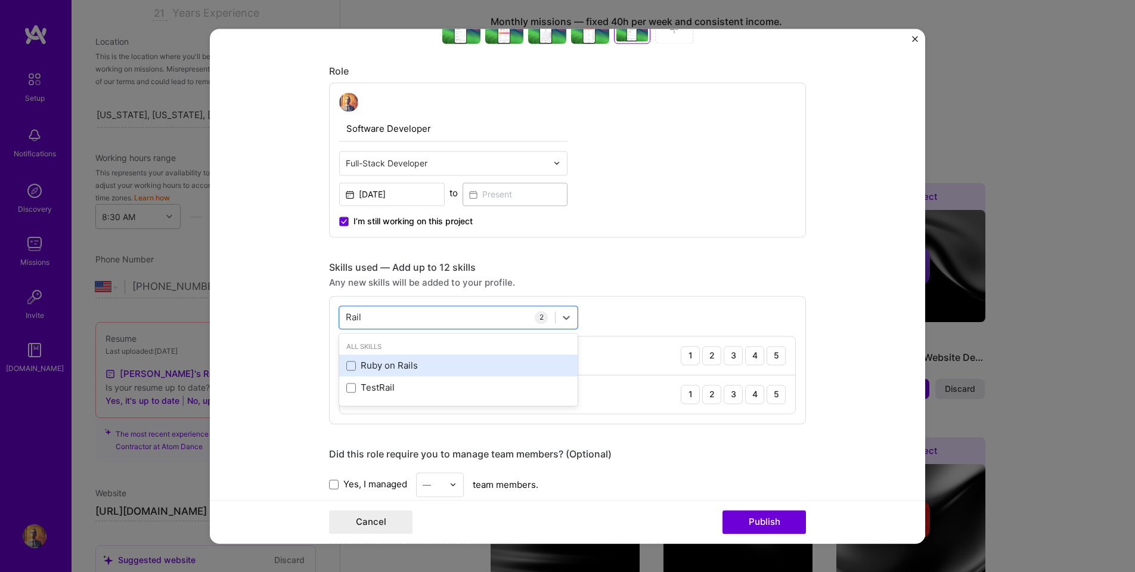
click at [380, 366] on div "Ruby on Rails" at bounding box center [458, 366] width 224 height 13
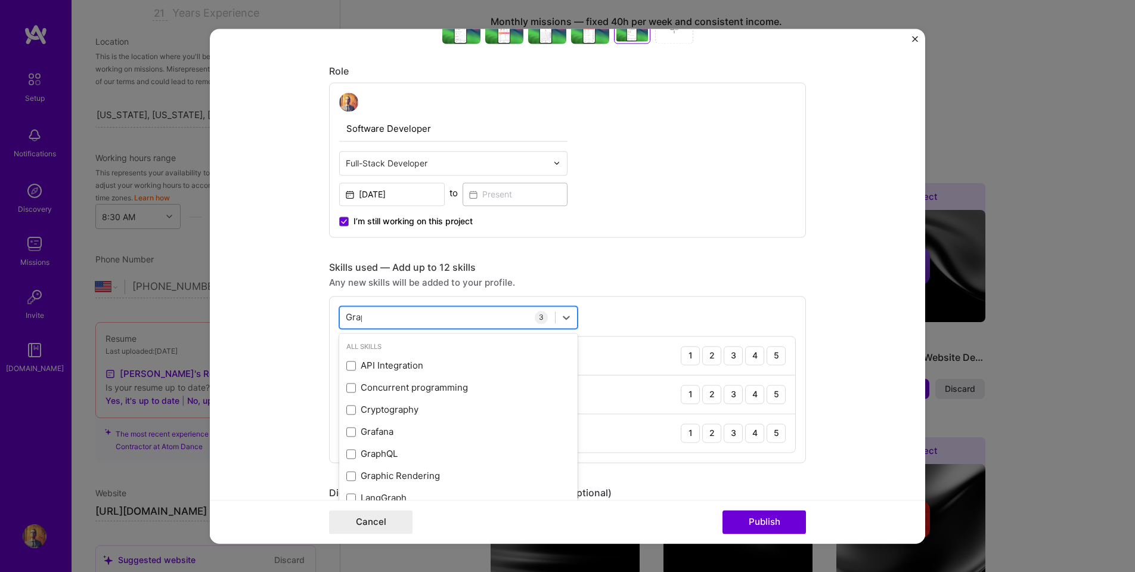
type input "Graph"
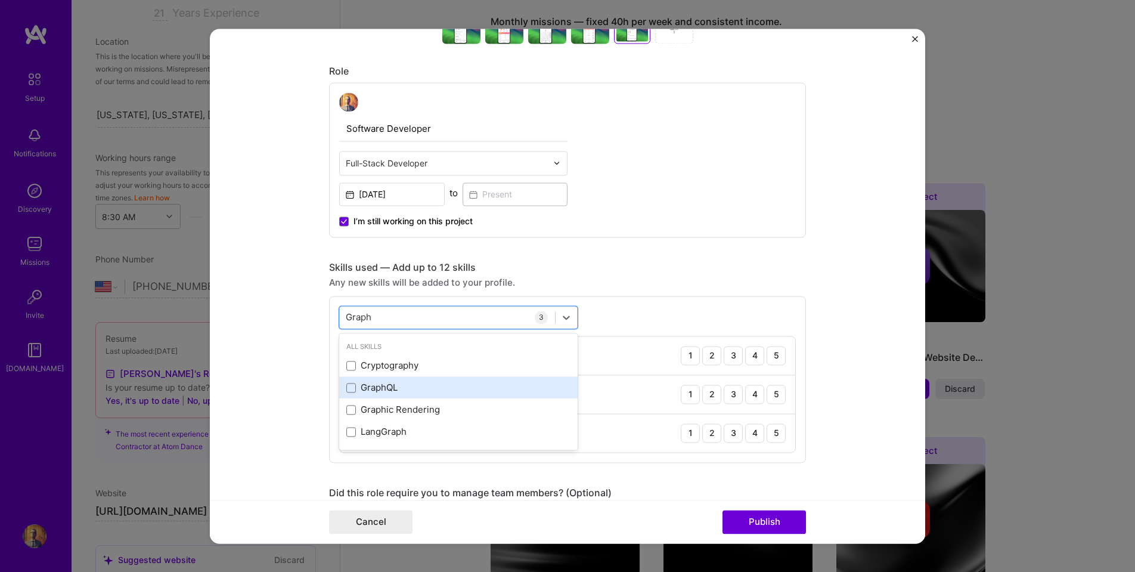
click at [375, 383] on div "GraphQL" at bounding box center [458, 388] width 224 height 13
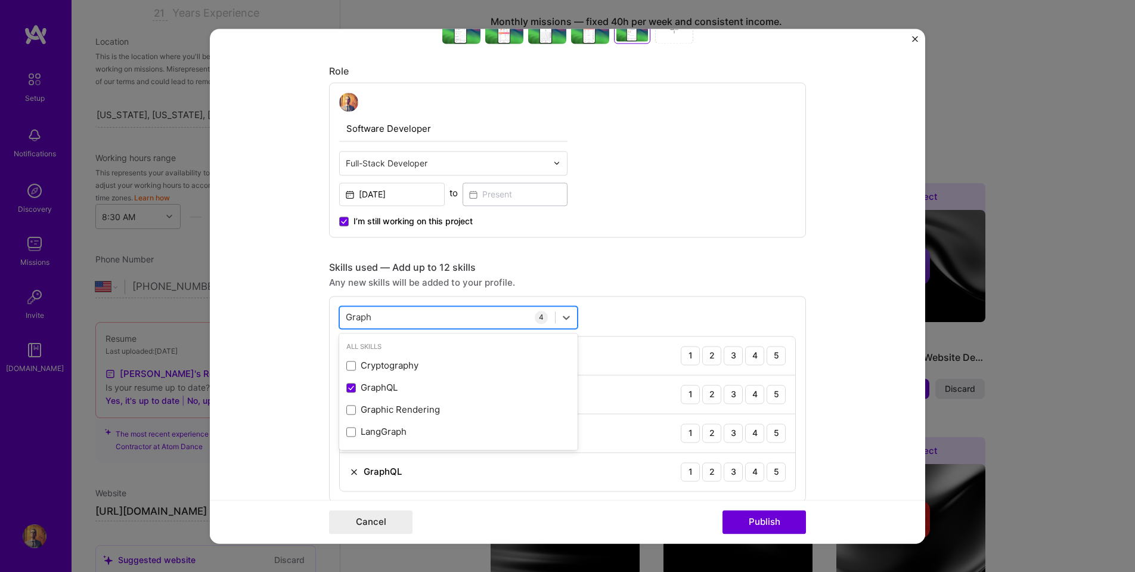
click at [391, 314] on div "Graph Graph" at bounding box center [447, 317] width 215 height 20
type input "D3"
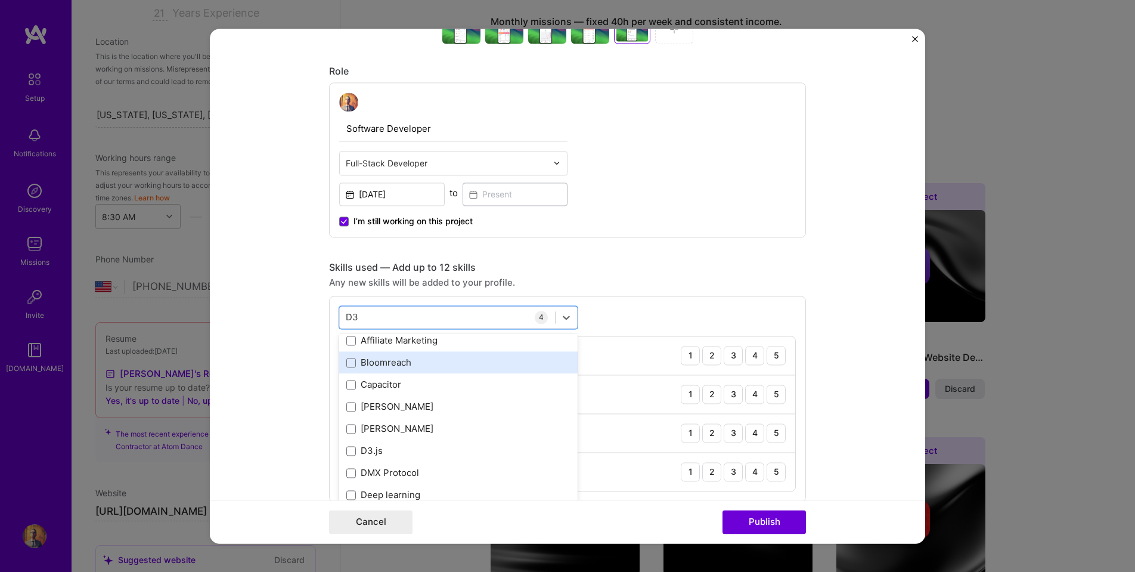
scroll to position [49, 0]
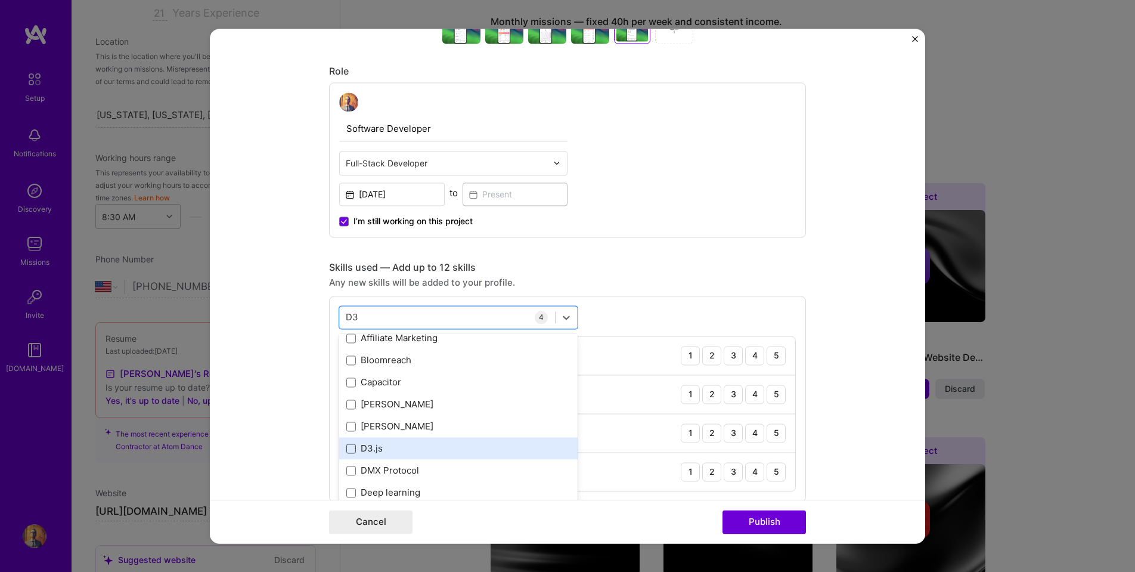
click at [350, 449] on span at bounding box center [351, 449] width 10 height 10
click at [0, 0] on input "checkbox" at bounding box center [0, 0] width 0 height 0
click at [397, 318] on div "D3 D3" at bounding box center [447, 317] width 215 height 20
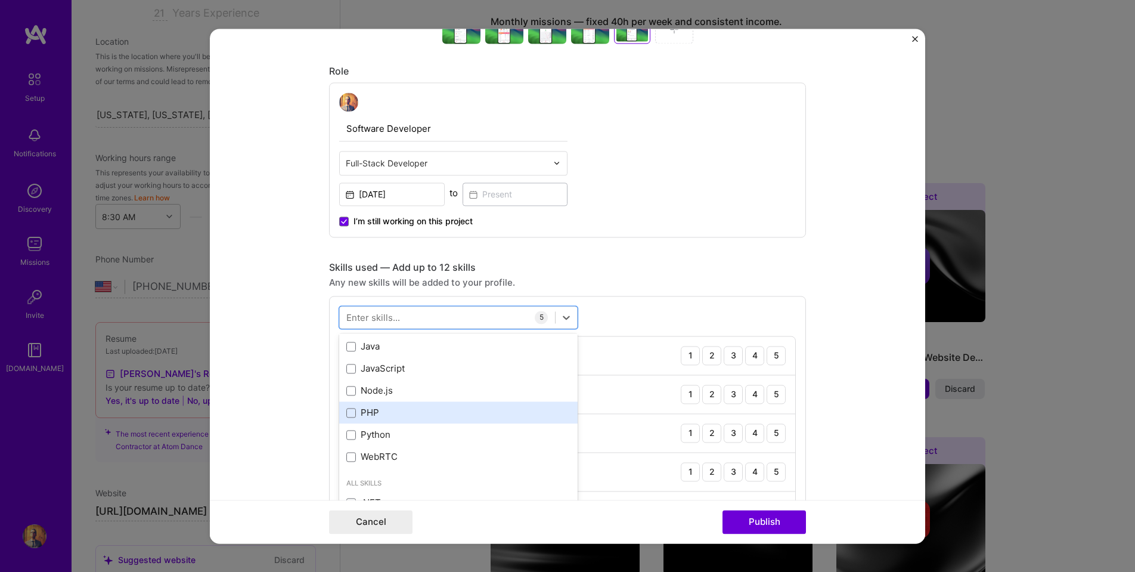
scroll to position [109, 0]
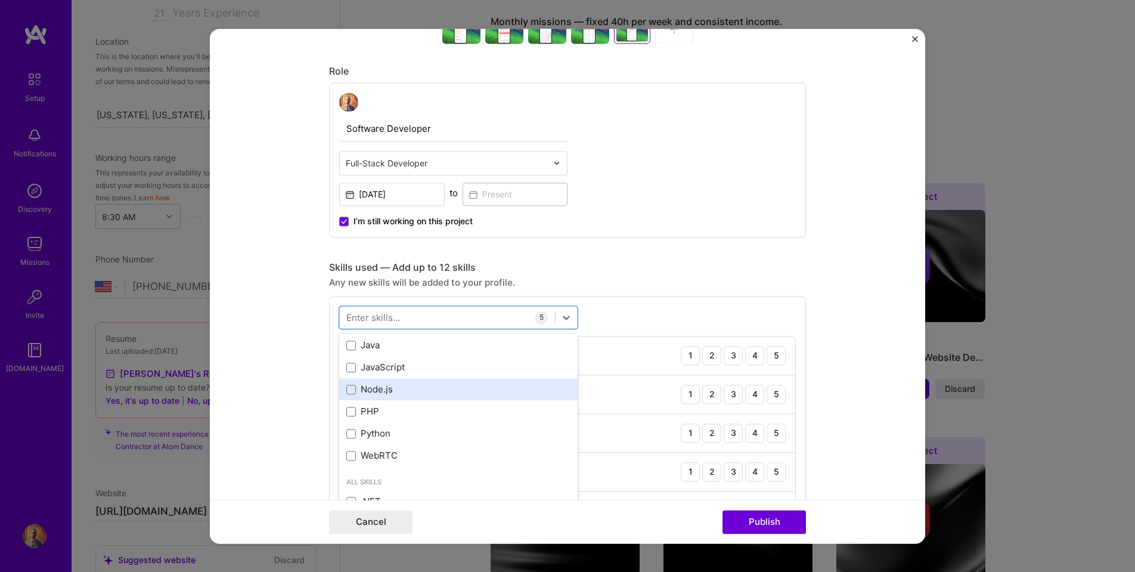
click at [363, 393] on div "Node.js" at bounding box center [458, 389] width 224 height 13
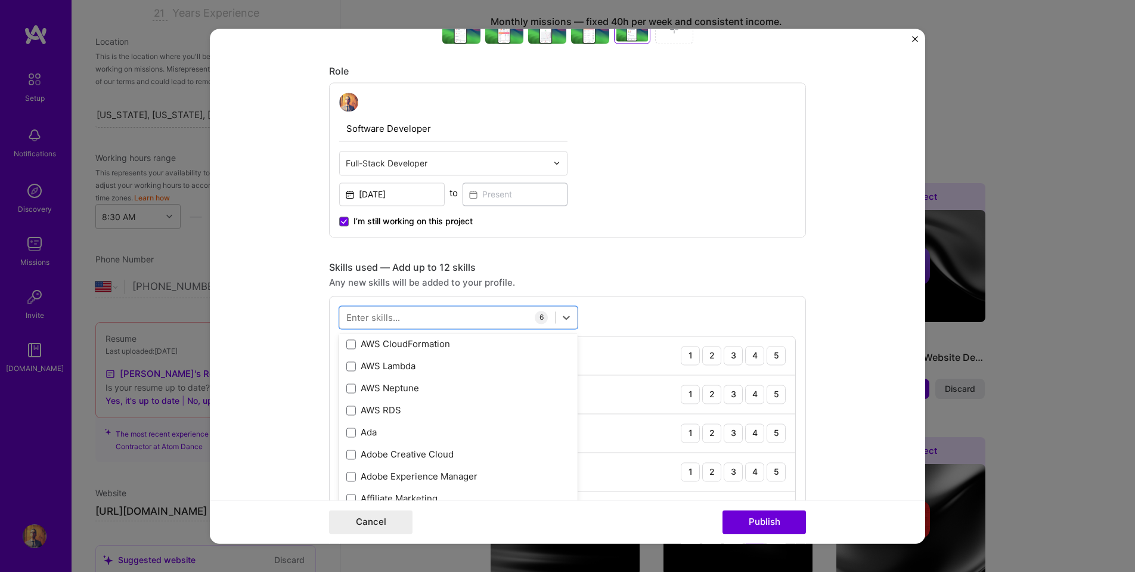
scroll to position [532, 0]
type input "GC"
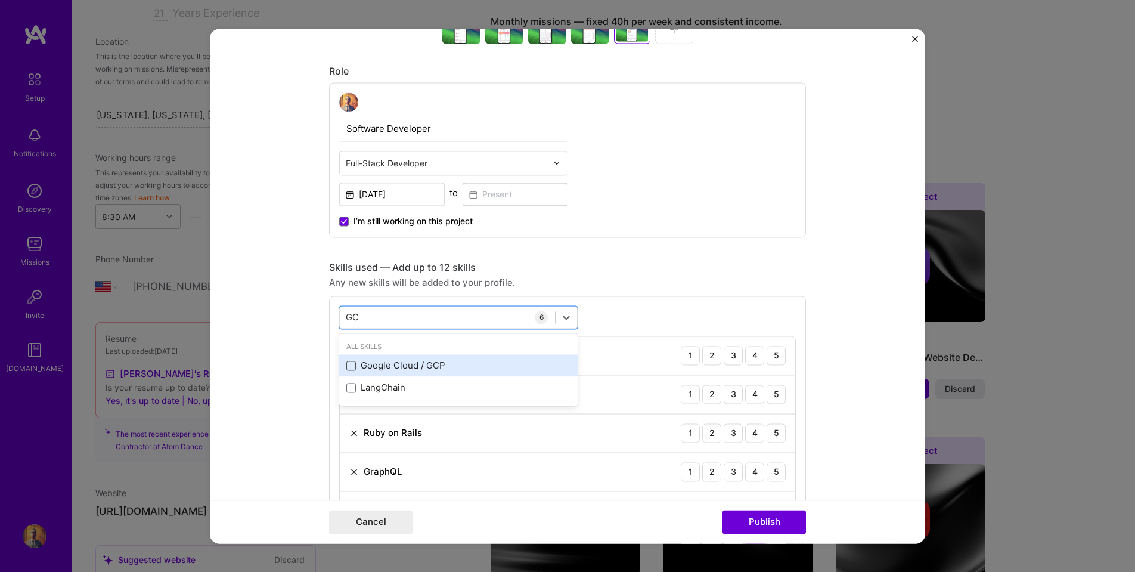
click at [355, 367] on span at bounding box center [351, 366] width 10 height 10
click at [0, 0] on input "checkbox" at bounding box center [0, 0] width 0 height 0
click at [386, 317] on div "GC GC" at bounding box center [447, 317] width 215 height 20
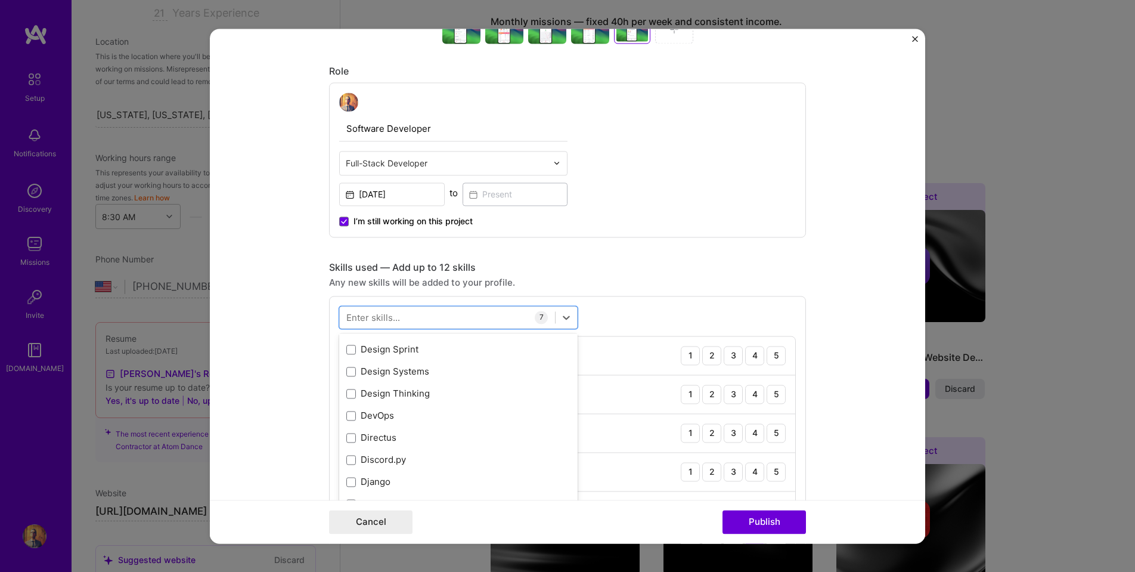
scroll to position [2373, 0]
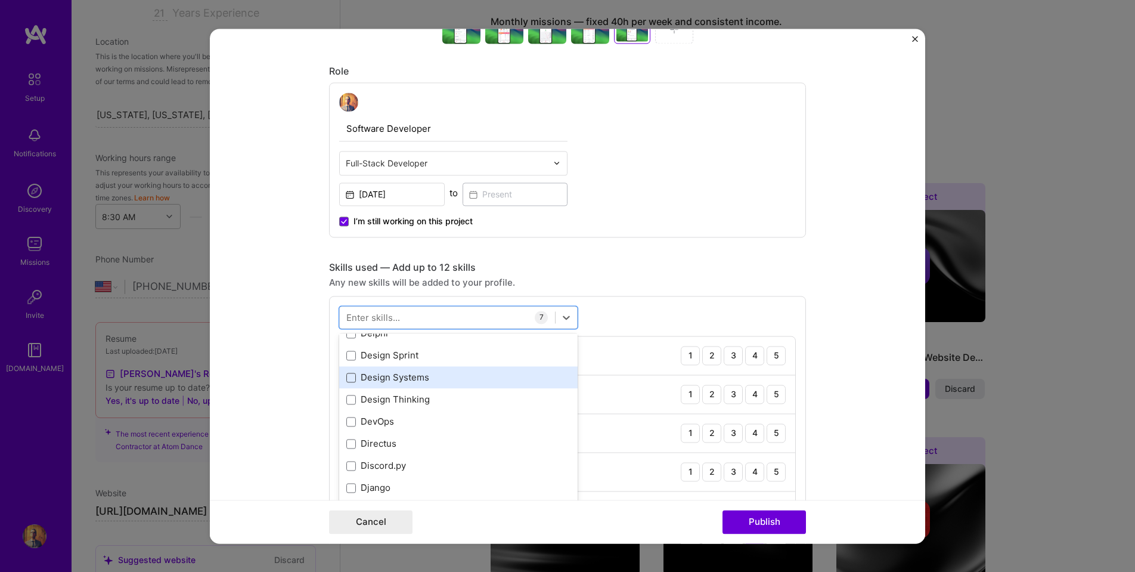
click at [350, 376] on span at bounding box center [351, 378] width 10 height 10
click at [0, 0] on input "checkbox" at bounding box center [0, 0] width 0 height 0
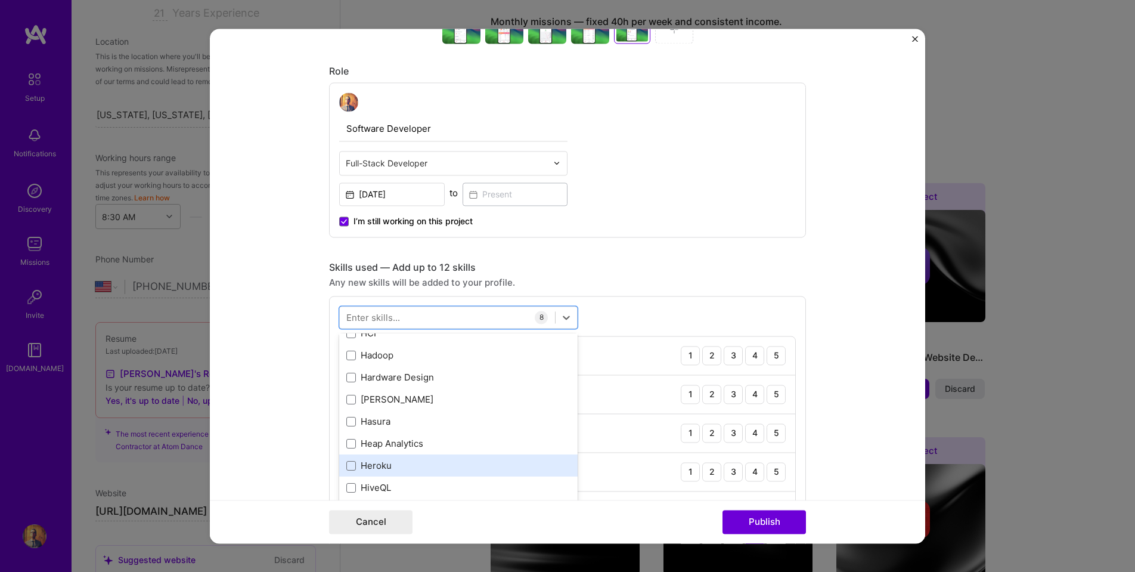
scroll to position [3628, 0]
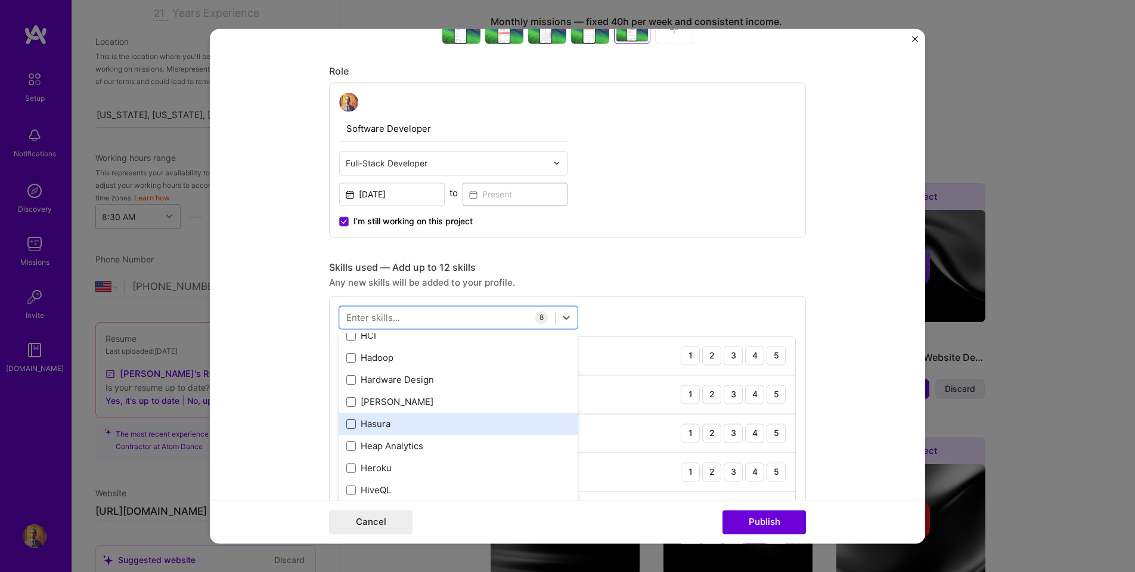
click at [350, 423] on span at bounding box center [351, 424] width 10 height 10
click at [0, 0] on input "checkbox" at bounding box center [0, 0] width 0 height 0
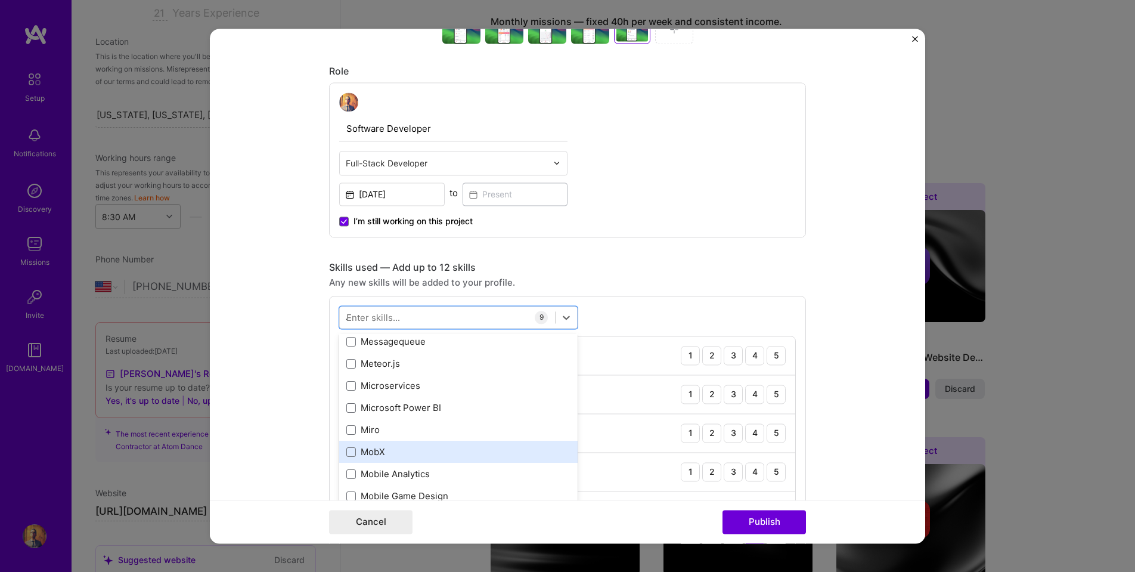
scroll to position [0, 0]
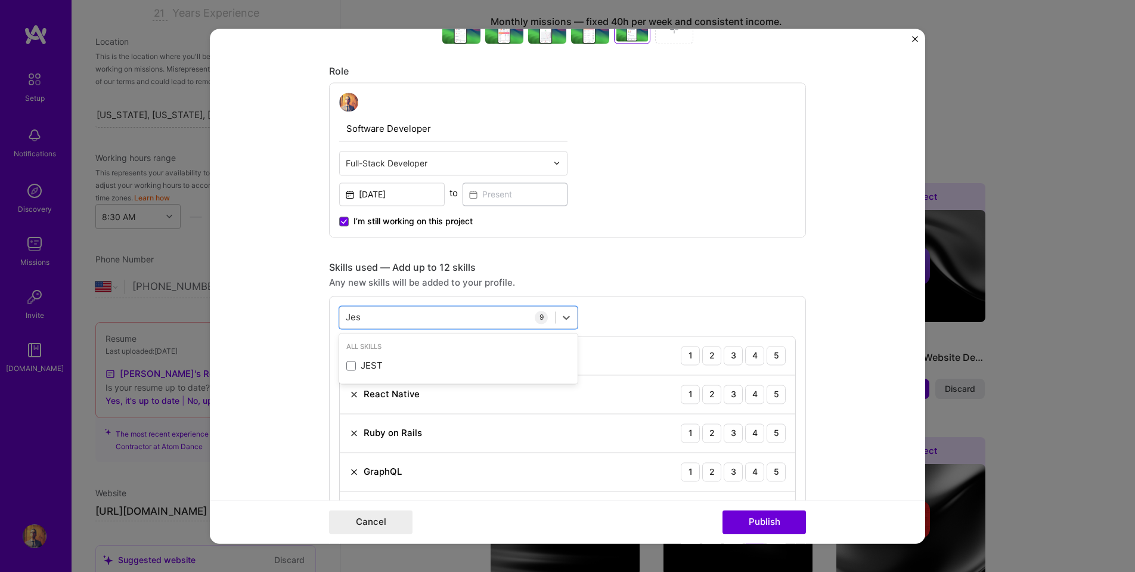
type input "Jest"
click at [355, 365] on span at bounding box center [351, 366] width 10 height 10
click at [0, 0] on input "checkbox" at bounding box center [0, 0] width 0 height 0
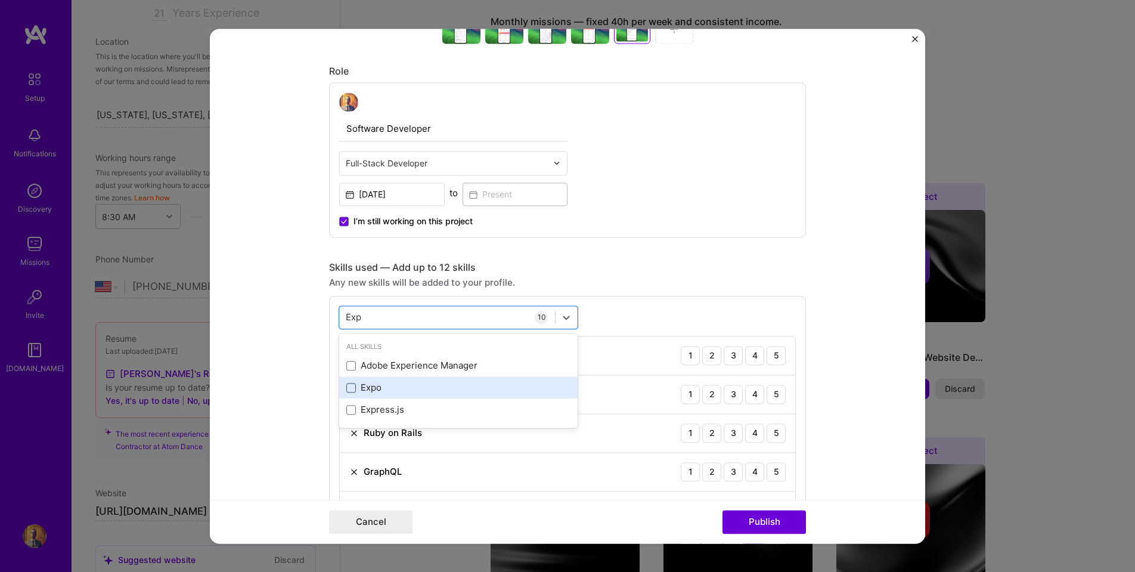
click at [353, 387] on span at bounding box center [351, 388] width 10 height 10
click at [0, 0] on input "checkbox" at bounding box center [0, 0] width 0 height 0
type input "Exp"
click at [302, 337] on form "Project title Apartment Snapshot Company Apartment Snapshot Project industry In…" at bounding box center [568, 286] width 716 height 515
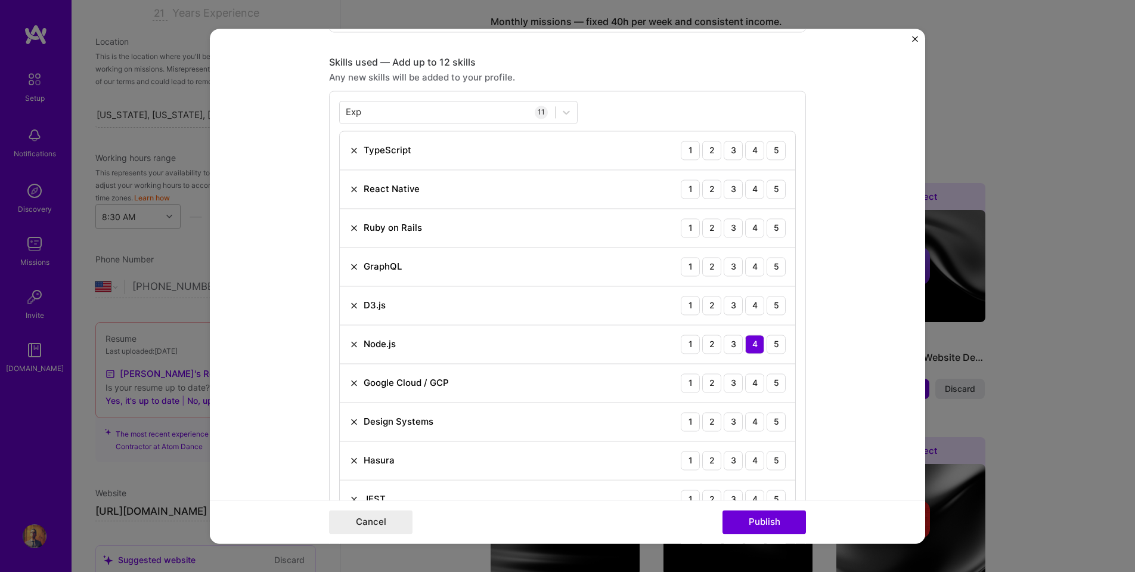
scroll to position [800, 0]
click at [772, 151] on div "5" at bounding box center [776, 151] width 19 height 19
click at [775, 343] on div "5" at bounding box center [776, 345] width 19 height 19
click at [778, 190] on div "5" at bounding box center [776, 190] width 19 height 19
click at [736, 229] on div "3" at bounding box center [733, 228] width 19 height 19
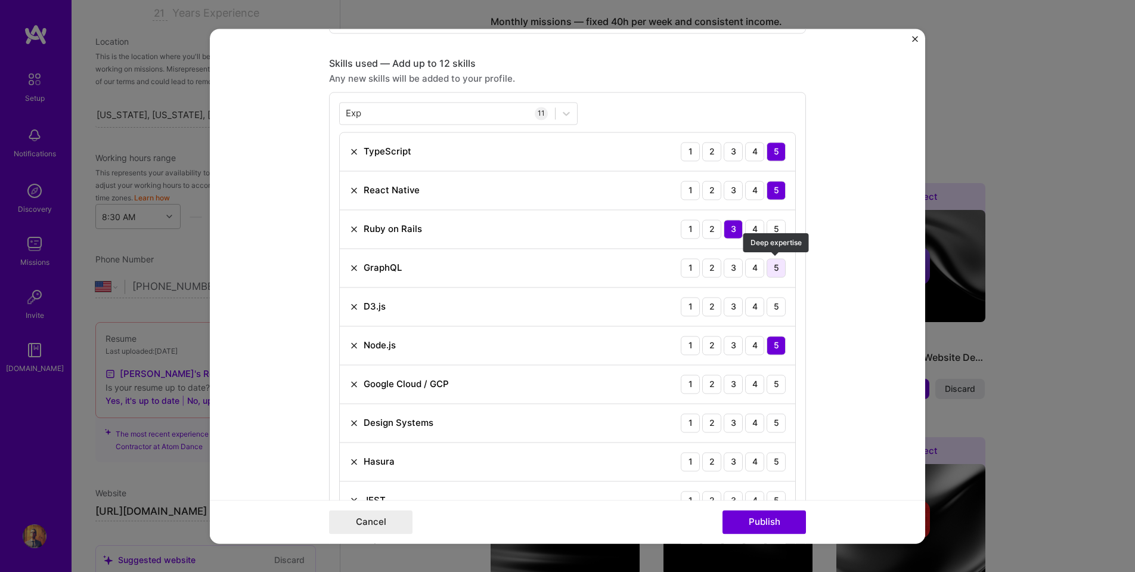
click at [777, 268] on div "5" at bounding box center [776, 267] width 19 height 19
click at [756, 308] on div "4" at bounding box center [754, 306] width 19 height 19
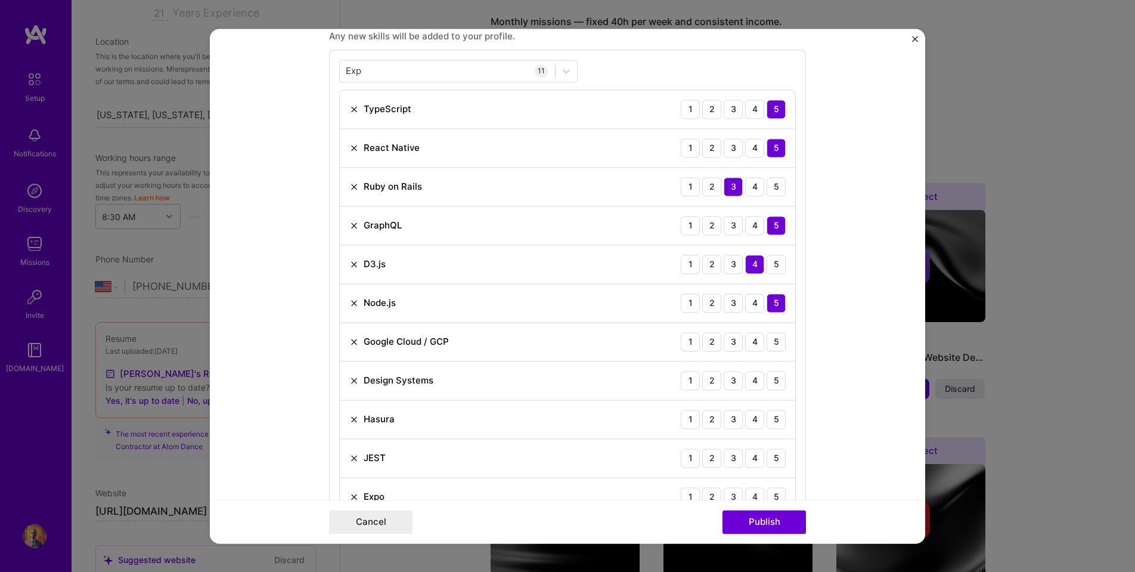
scroll to position [843, 0]
click at [758, 342] on div "4" at bounding box center [754, 340] width 19 height 19
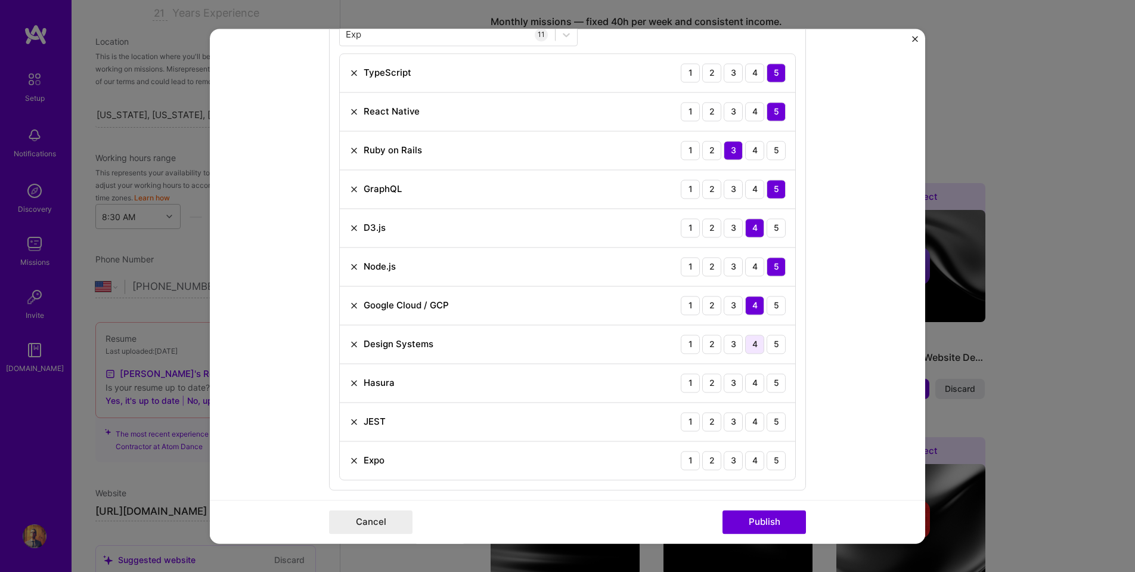
scroll to position [891, 0]
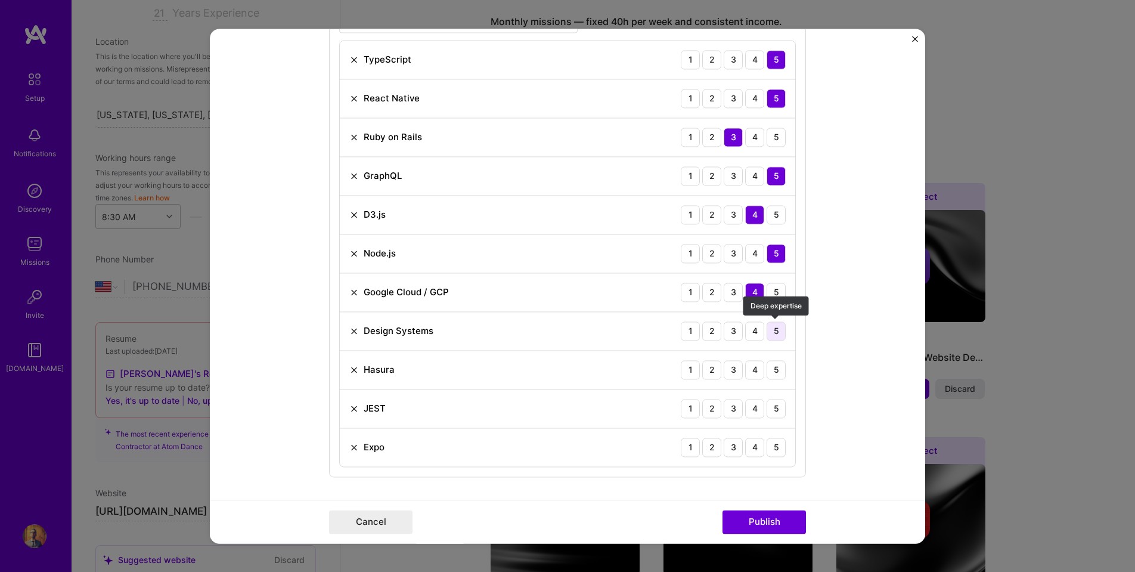
click at [776, 329] on div "5" at bounding box center [776, 330] width 19 height 19
click at [776, 370] on div "5" at bounding box center [776, 369] width 19 height 19
click at [778, 414] on div "5" at bounding box center [776, 408] width 19 height 19
click at [780, 446] on div "5" at bounding box center [776, 447] width 19 height 19
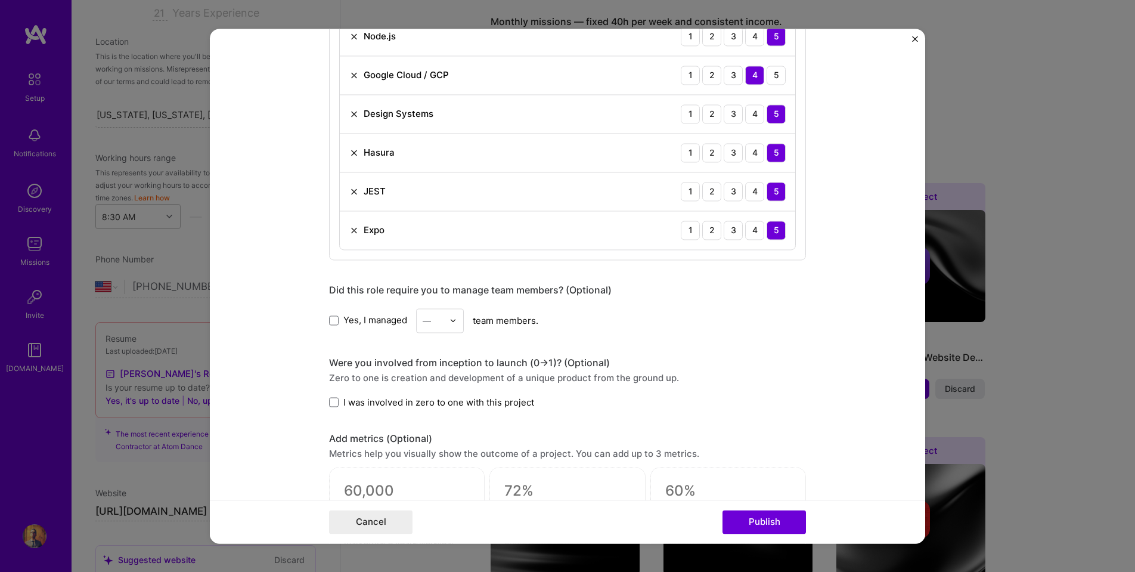
scroll to position [1270, 0]
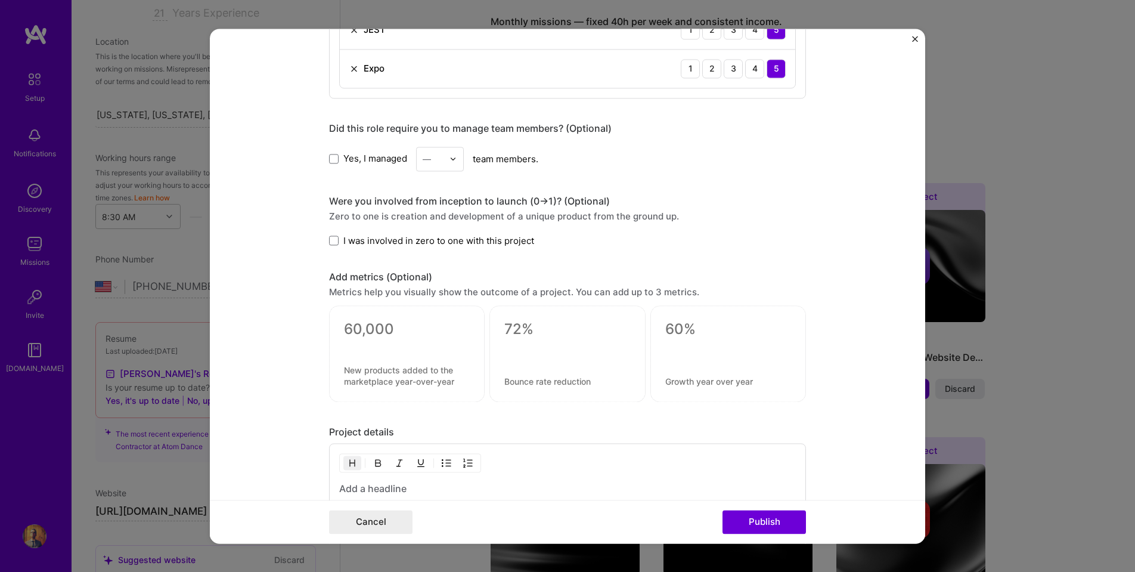
click at [455, 159] on img at bounding box center [453, 158] width 7 height 7
click at [440, 217] on div "2" at bounding box center [440, 213] width 41 height 22
click at [337, 240] on span at bounding box center [334, 241] width 10 height 10
click at [0, 0] on input "I was involved in zero to one with this project" at bounding box center [0, 0] width 0 height 0
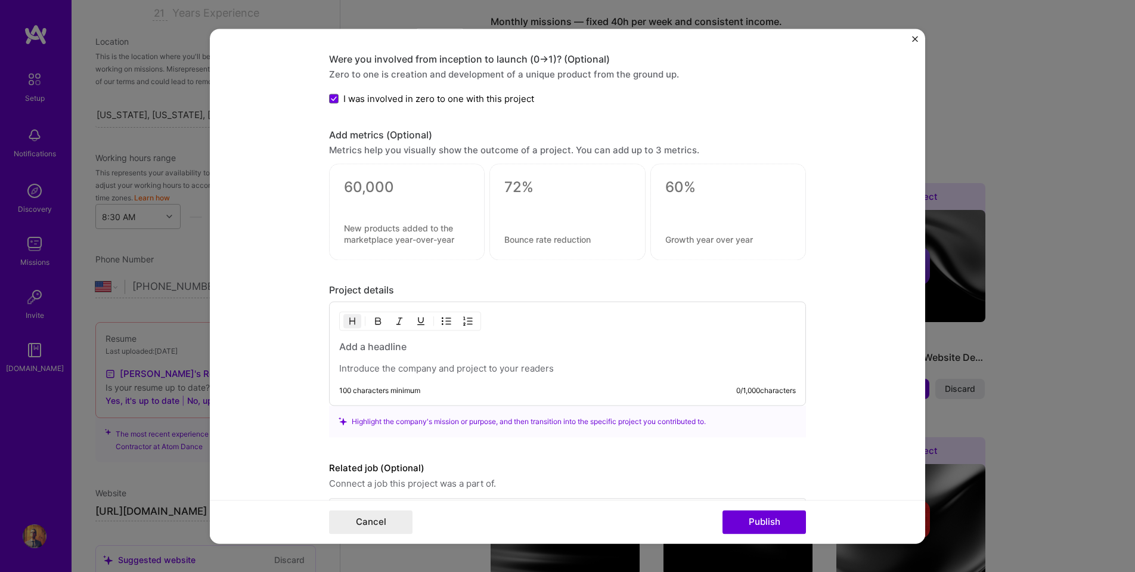
scroll to position [1412, 0]
click at [400, 351] on h3 at bounding box center [567, 346] width 457 height 13
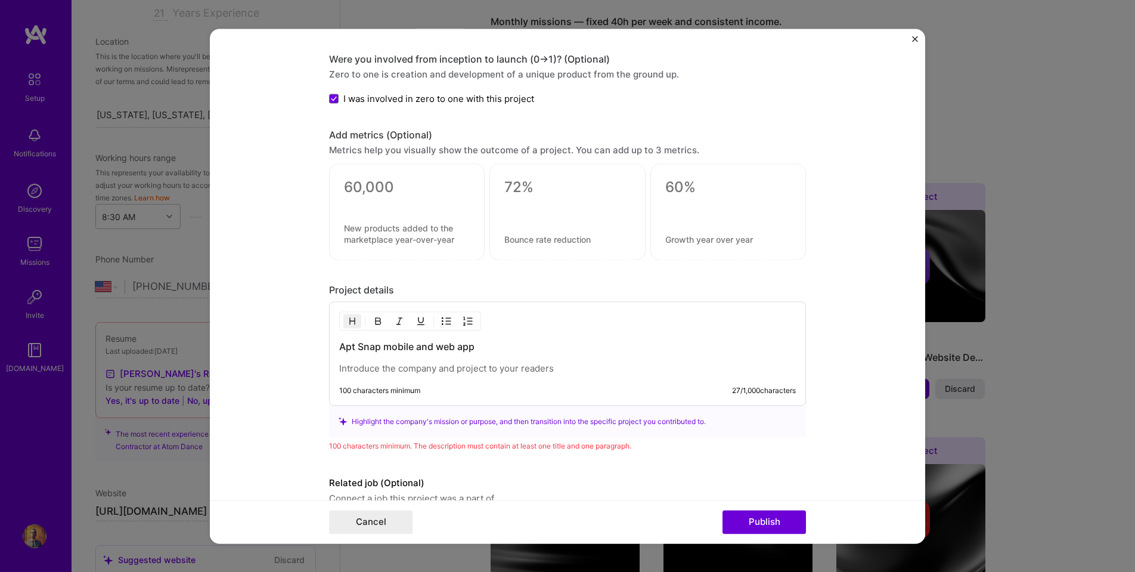
click at [396, 368] on p at bounding box center [567, 369] width 457 height 12
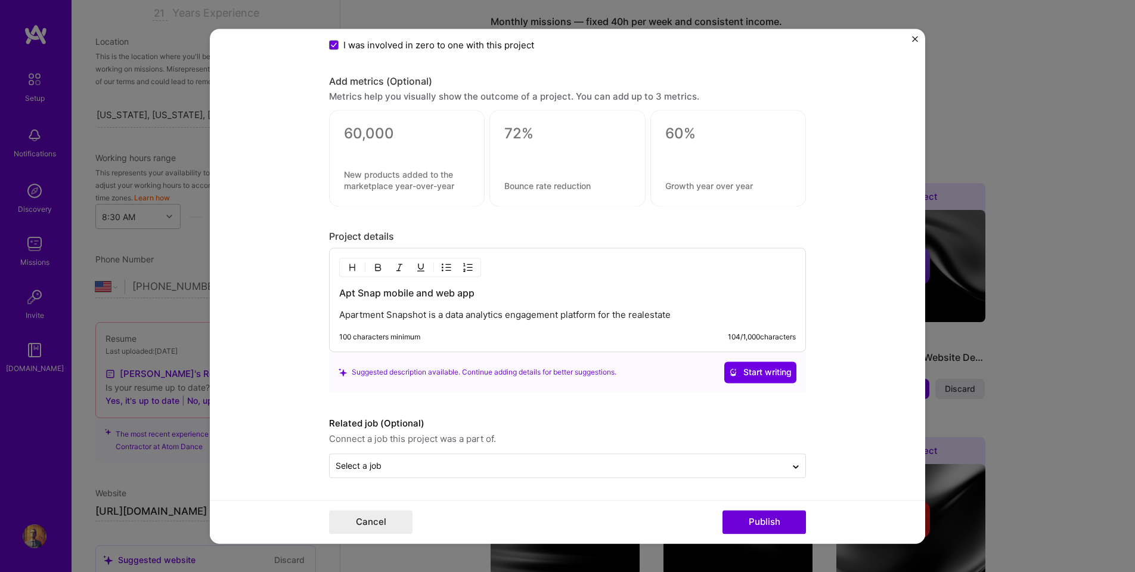
scroll to position [1466, 0]
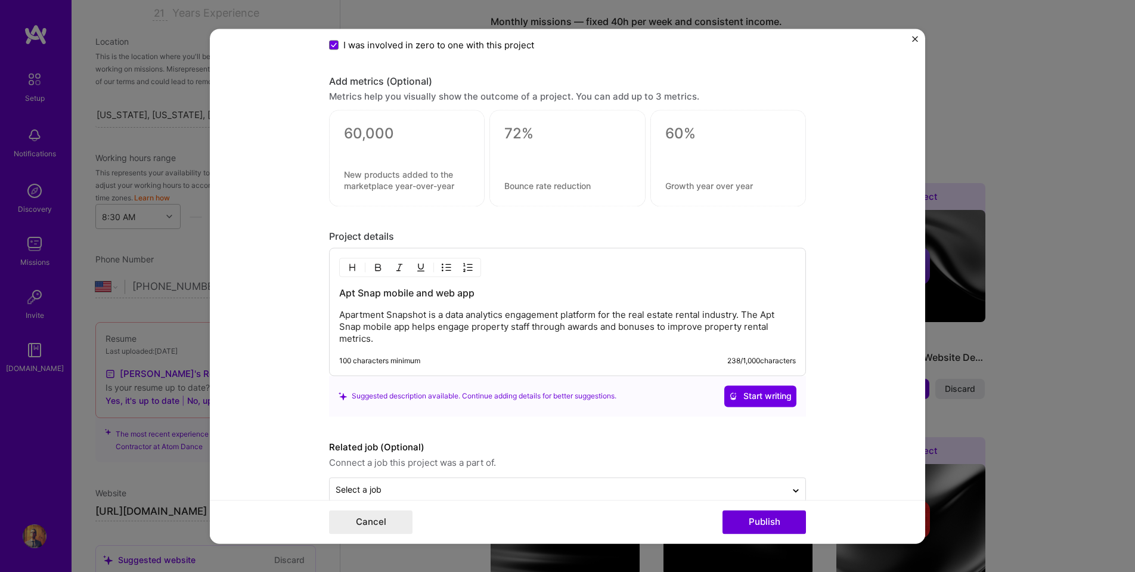
click at [509, 326] on p "Apartment Snapshot is a data analytics engagement platform for the real estate …" at bounding box center [567, 327] width 457 height 36
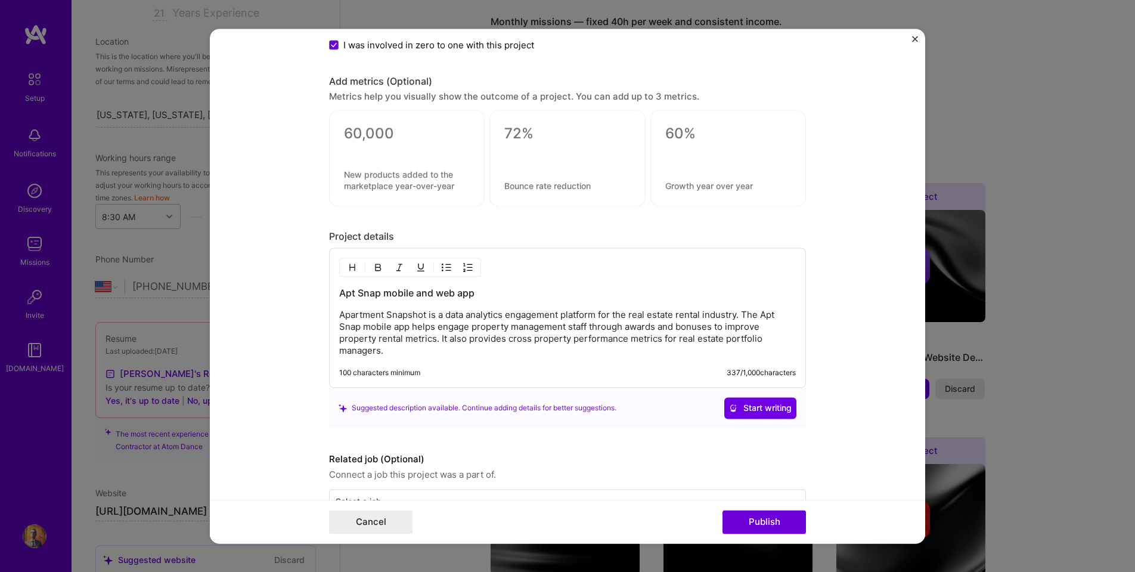
click at [538, 349] on p "Apartment Snapshot is a data analytics engagement platform for the real estate …" at bounding box center [567, 333] width 457 height 48
click at [470, 350] on p "Apartment Snapshot is a data analytics engagement platform for the real estate …" at bounding box center [567, 333] width 457 height 48
click at [546, 352] on p "Apartment Snapshot is a data analytics engagement platform for the real estate …" at bounding box center [567, 333] width 457 height 48
click at [627, 352] on p "Apartment Snapshot is a data analytics engagement platform for the real estate …" at bounding box center [567, 333] width 457 height 48
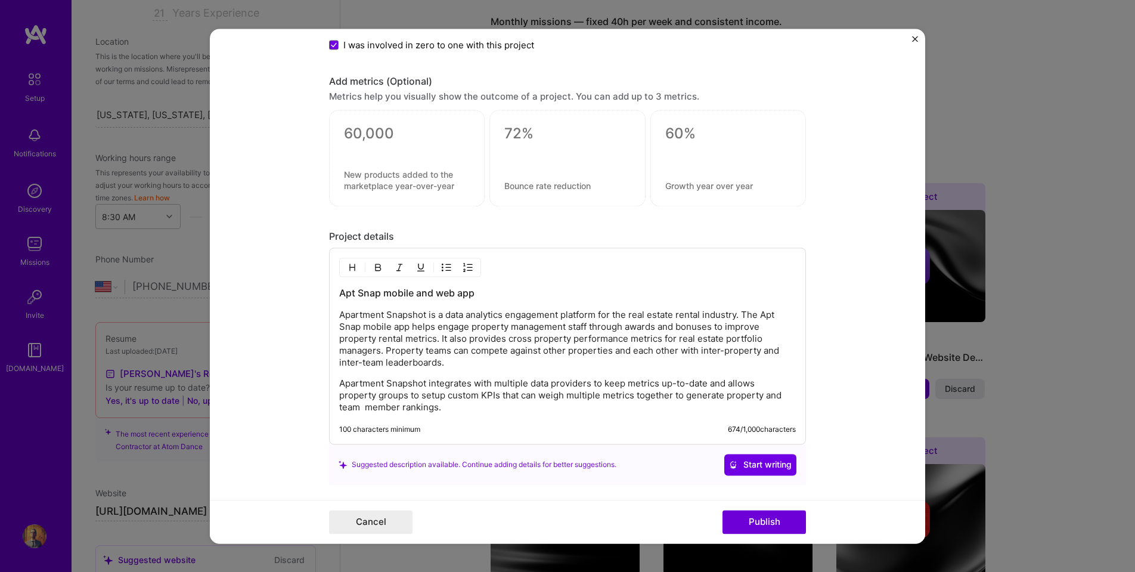
click at [366, 408] on p "Apartment Snapshot integrates with multiple data providers to keep metrics up-t…" at bounding box center [567, 395] width 457 height 36
click at [608, 385] on p "Apartment Snapshot integrates with multiple data providers to keep metrics up-t…" at bounding box center [567, 395] width 457 height 36
click at [605, 385] on p "Apartment Snapshot integrates with multiple data providers to keep metrics up-t…" at bounding box center [567, 395] width 457 height 36
click at [709, 383] on p "Apartment Snapshot integrates with multiple data providers to keep metrics up-t…" at bounding box center [567, 395] width 457 height 36
click at [599, 396] on p "Apartment Snapshot integrates with multiple data providers to provide real-time…" at bounding box center [567, 395] width 457 height 36
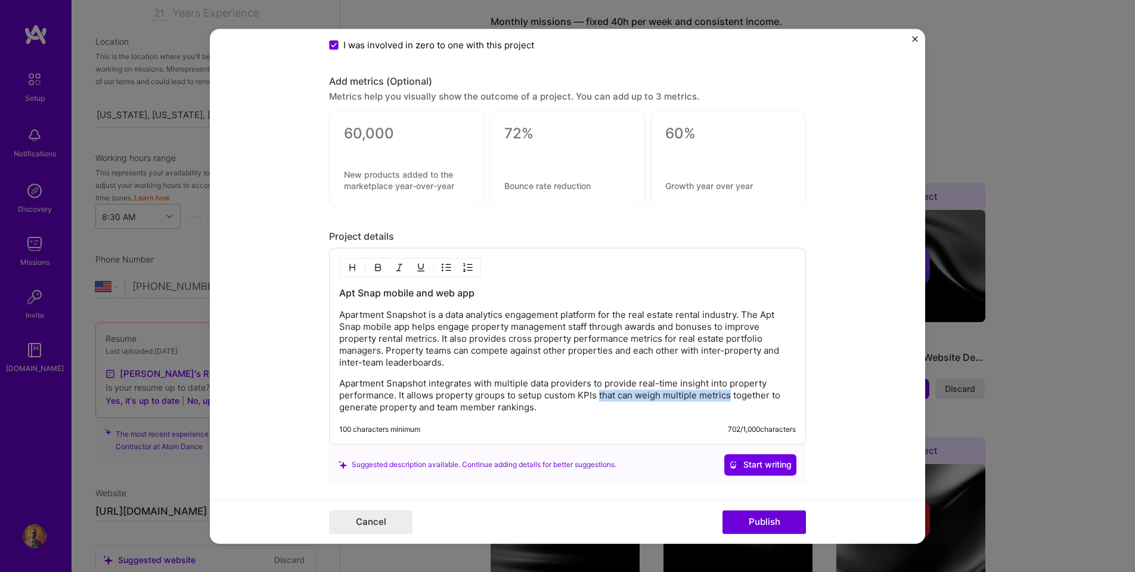
click at [731, 397] on p "Apartment Snapshot integrates with multiple data providers to provide real-time…" at bounding box center [567, 395] width 457 height 36
click at [648, 396] on p "Apartment Snapshot integrates with multiple data providers to provide real-time…" at bounding box center [567, 395] width 457 height 36
click at [719, 395] on p "Apartment Snapshot integrates with multiple data providers to provide real-time…" at bounding box center [567, 395] width 457 height 36
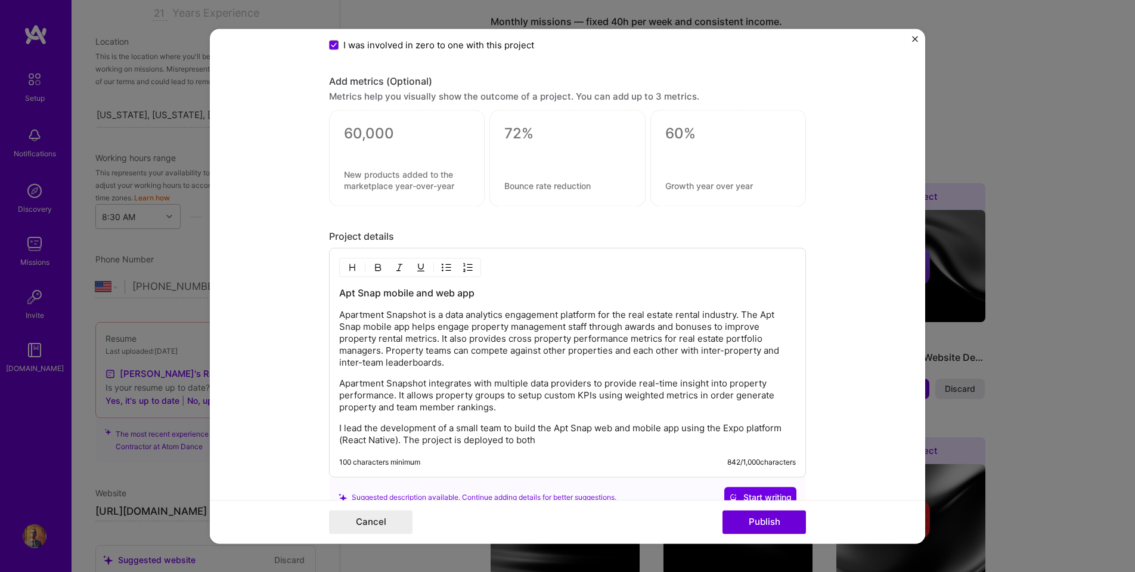
click at [682, 428] on p "I lead the development of a small team to build the Apt Snap web and mobile app…" at bounding box center [567, 434] width 457 height 24
drag, startPoint x: 442, startPoint y: 440, endPoint x: 576, endPoint y: 444, distance: 134.2
click at [576, 444] on p "I lead the development of a small team to build the Apt Snap web, iOS and Andro…" at bounding box center [567, 434] width 457 height 24
click at [443, 440] on p "I lead the development of a small team to build the Apt Snap web, iOS and Andro…" at bounding box center [567, 434] width 457 height 24
click at [442, 439] on p "I lead the development of a small team to build the Apt Snap web, iOS and Andro…" at bounding box center [567, 434] width 457 height 24
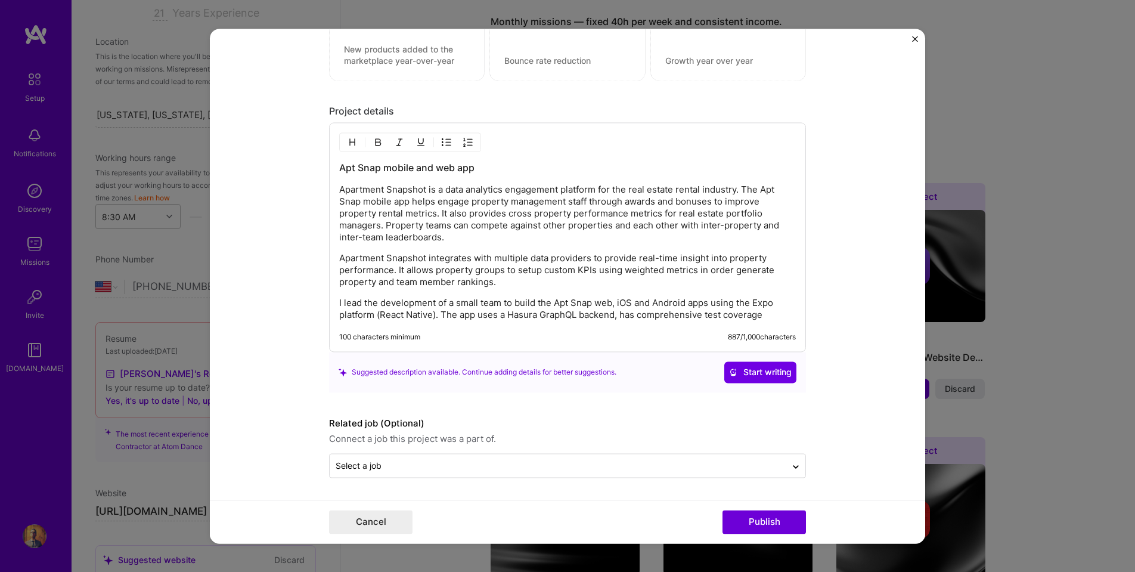
scroll to position [1591, 0]
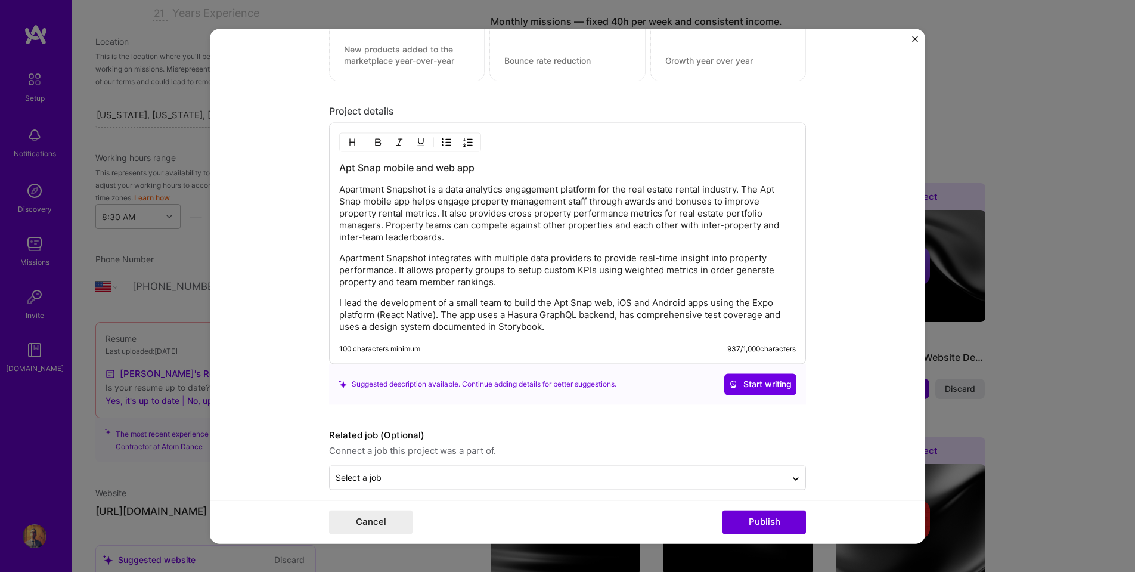
click at [618, 315] on p "I lead the development of a small team to build the Apt Snap web, iOS and Andro…" at bounding box center [567, 315] width 457 height 36
click at [630, 314] on p "I lead the development of a small team to build the Apt Snap web, iOS and Andro…" at bounding box center [567, 315] width 457 height 36
click at [389, 327] on p "I lead the development of a small team to build the Apt Snap web, iOS and Andro…" at bounding box center [567, 315] width 457 height 36
click at [521, 326] on p "I lead the development of a small team to build the Apt Snap web, iOS and Andro…" at bounding box center [567, 315] width 457 height 36
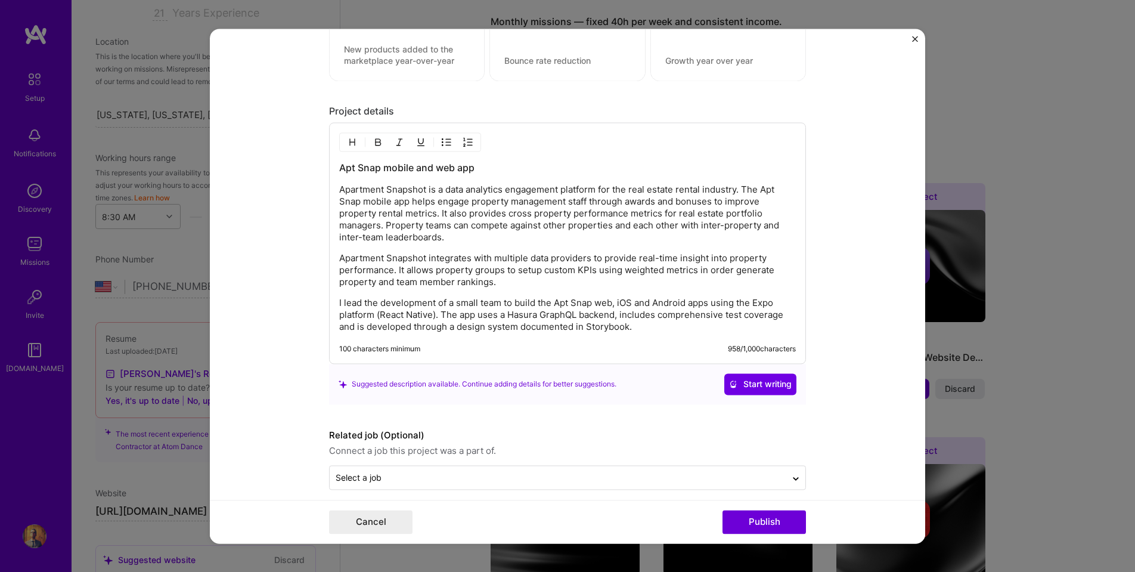
click at [573, 328] on p "I lead the development of a small team to build the Apt Snap web, iOS and Andro…" at bounding box center [567, 315] width 457 height 36
drag, startPoint x: 358, startPoint y: 326, endPoint x: 435, endPoint y: 330, distance: 76.4
click at [435, 330] on p "I lead the development of a small team to build the Apt Snap web, iOS and Andro…" at bounding box center [567, 315] width 457 height 36
click at [445, 326] on p "I lead the development of a small team to build the Apt Snap web, iOS and Andro…" at bounding box center [567, 315] width 457 height 36
click at [575, 327] on p "I lead the development of a small team to build the Apt Snap web, iOS and Andro…" at bounding box center [567, 315] width 457 height 36
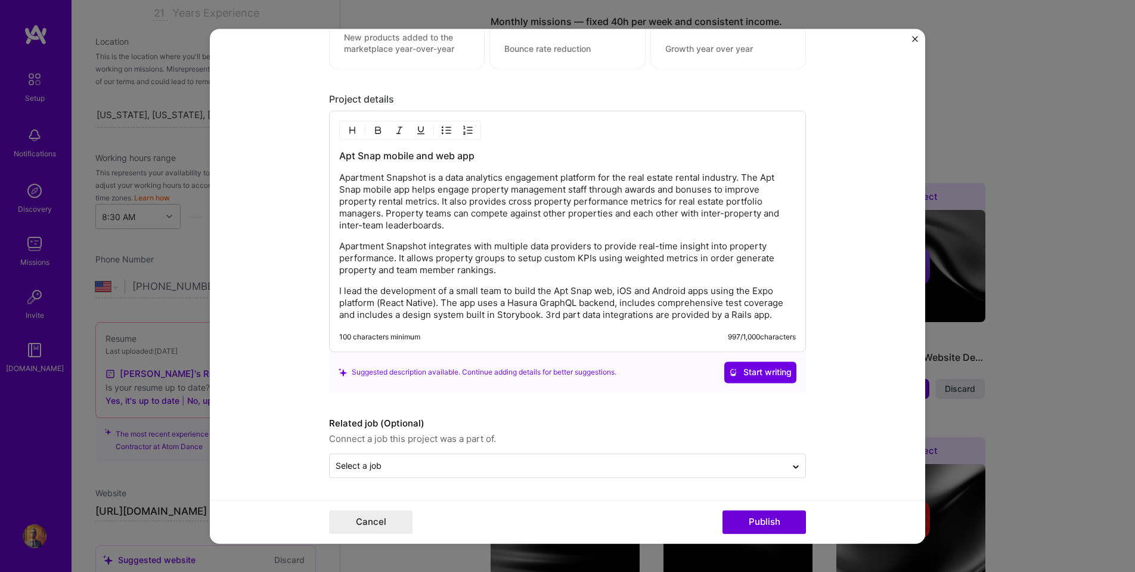
scroll to position [1603, 0]
click at [454, 466] on input "text" at bounding box center [558, 465] width 445 height 13
click at [281, 401] on form "Project title Apartment Snapshot Company Apartment Snapshot Project industry In…" at bounding box center [568, 286] width 716 height 515
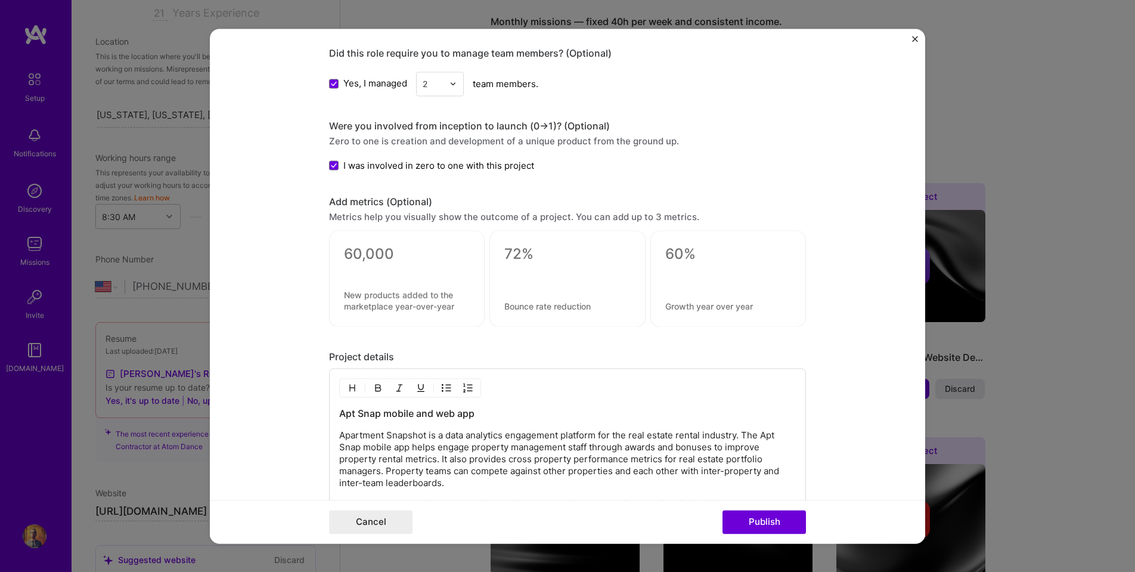
scroll to position [1344, 0]
click at [535, 258] on textarea at bounding box center [567, 255] width 126 height 18
type textarea "5"
type textarea "95%"
click at [553, 308] on textarea at bounding box center [567, 307] width 126 height 11
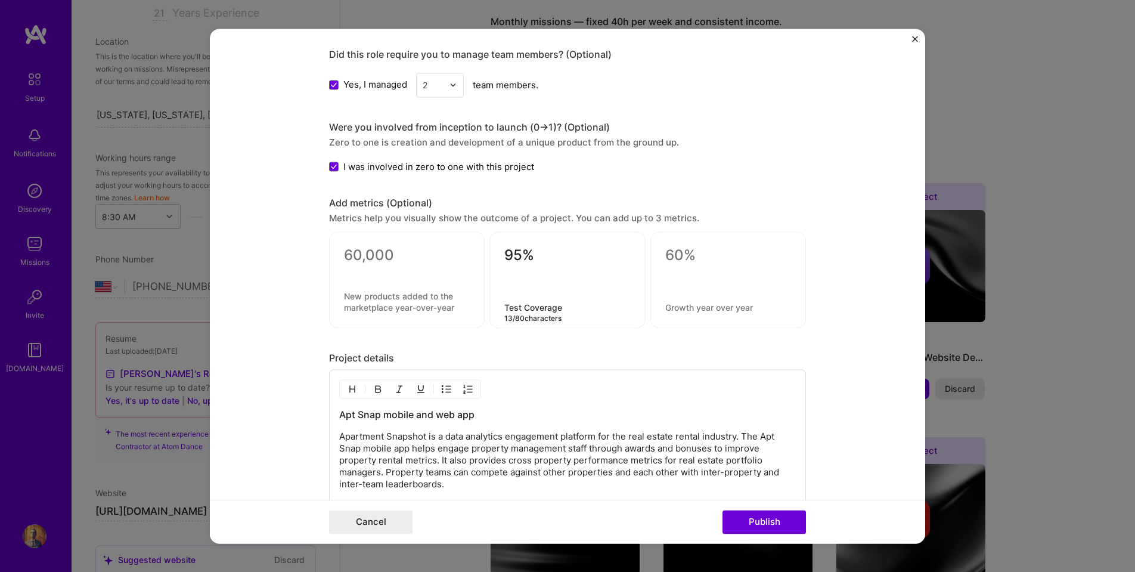
type textarea "Test Coverage"
click at [355, 255] on textarea at bounding box center [407, 255] width 126 height 18
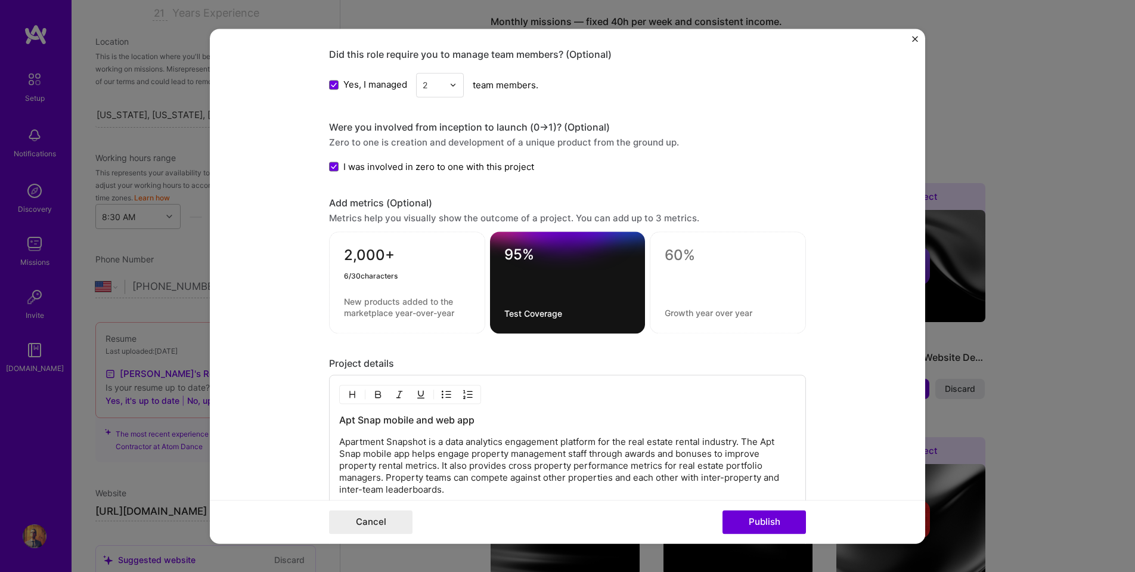
type textarea "2,000+"
click at [390, 308] on textarea at bounding box center [407, 307] width 126 height 23
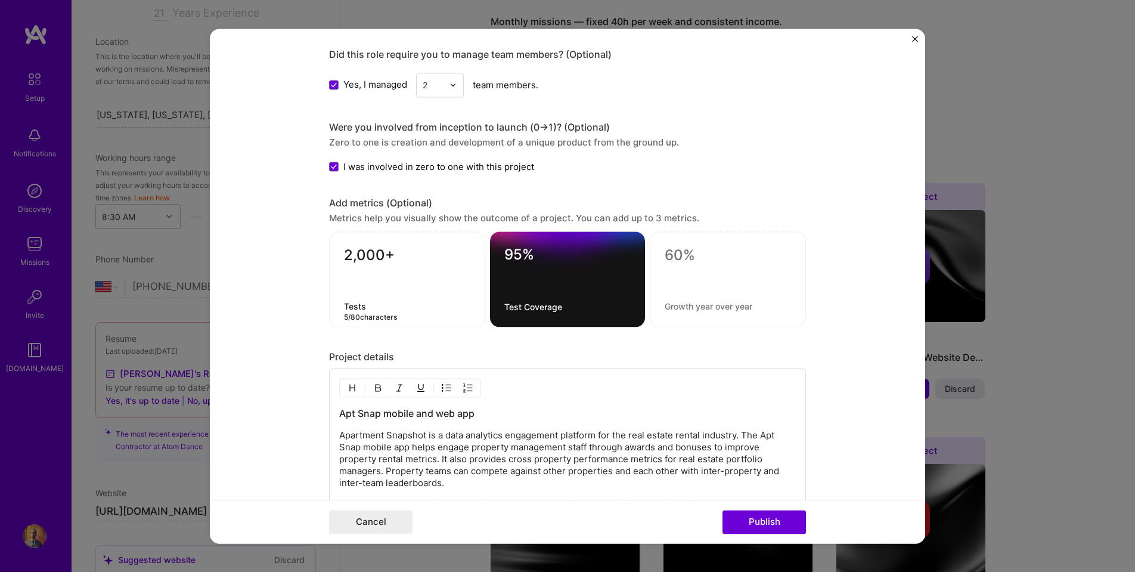
type textarea "Tests"
click at [276, 243] on form "Project title Apartment Snapshot Company Apartment Snapshot Project industry In…" at bounding box center [568, 286] width 716 height 515
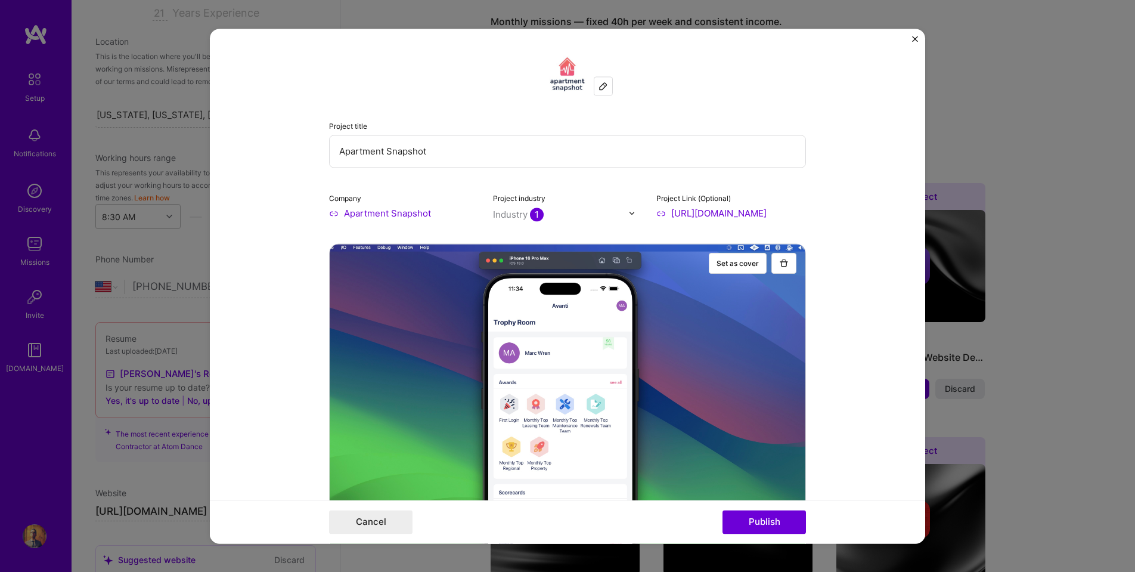
scroll to position [0, 0]
click at [763, 524] on button "Publish" at bounding box center [764, 522] width 83 height 24
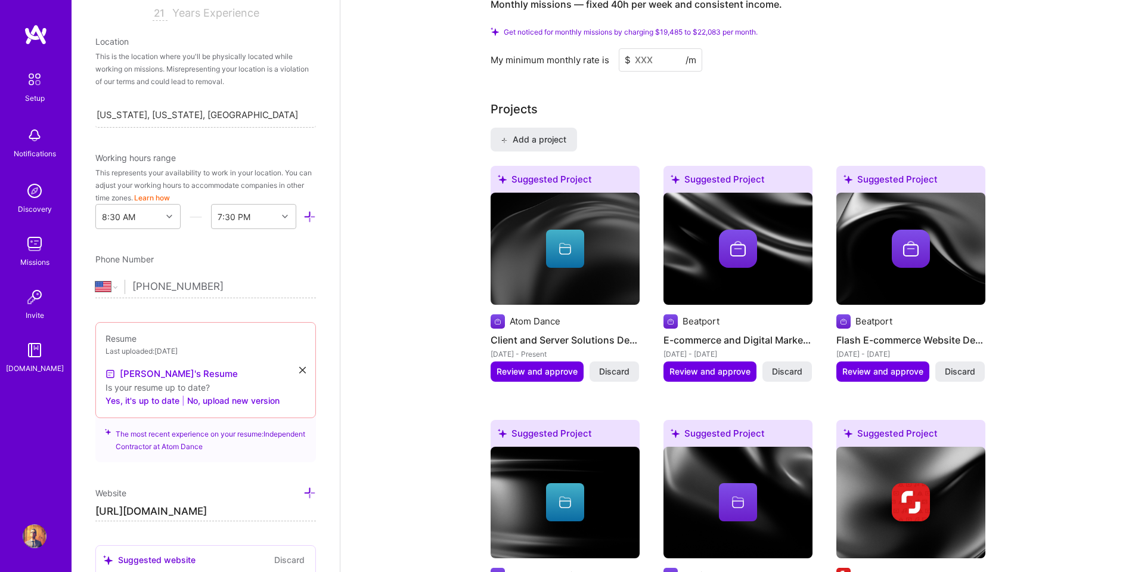
scroll to position [989, 0]
click at [541, 134] on span "Add a project" at bounding box center [533, 140] width 65 height 12
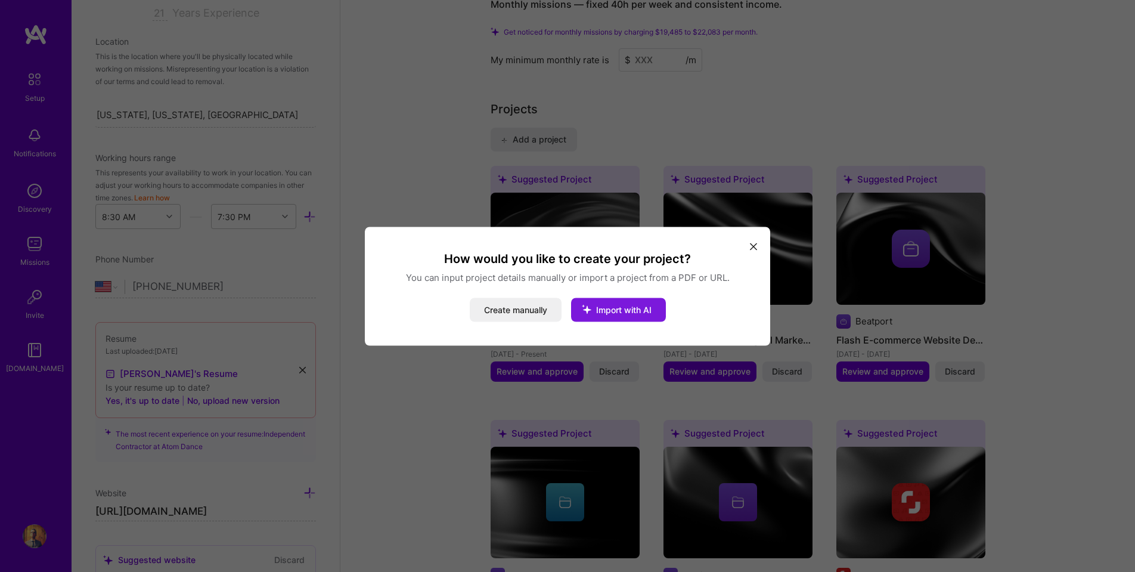
click at [607, 316] on button "Import with AI" at bounding box center [618, 310] width 95 height 24
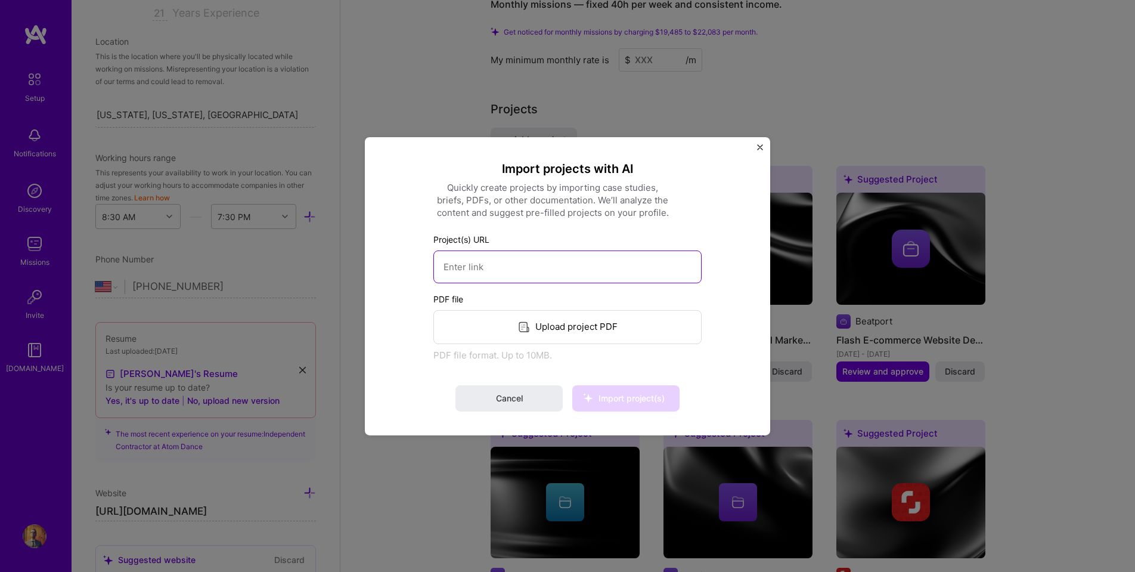
click at [541, 266] on input at bounding box center [567, 266] width 268 height 33
type input "[URL][DOMAIN_NAME]"
click at [622, 404] on span "Import project(s)" at bounding box center [626, 398] width 77 height 12
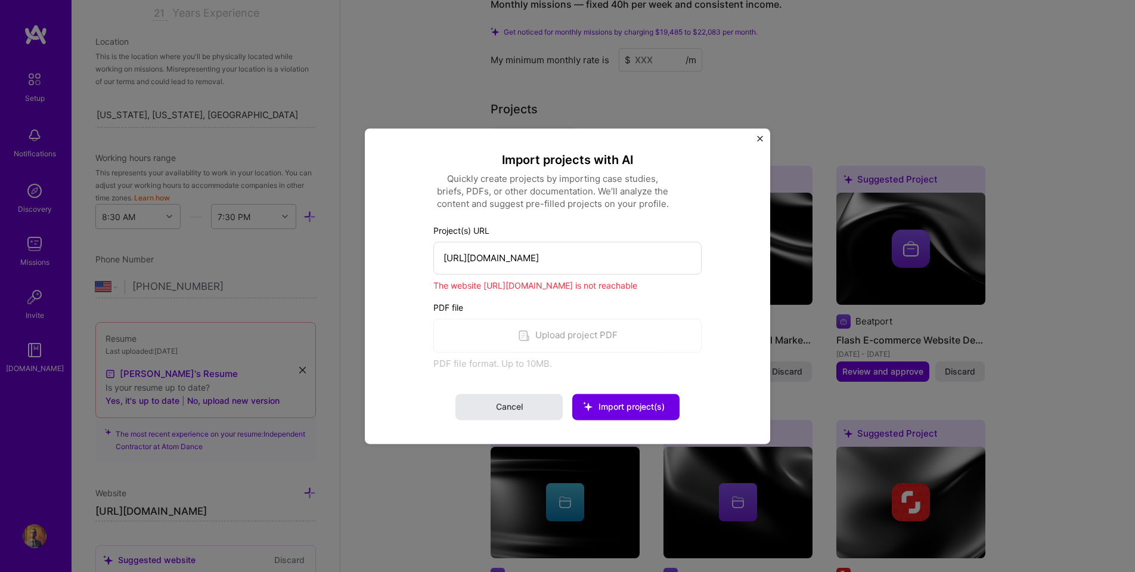
click at [517, 413] on span "Cancel" at bounding box center [509, 407] width 27 height 12
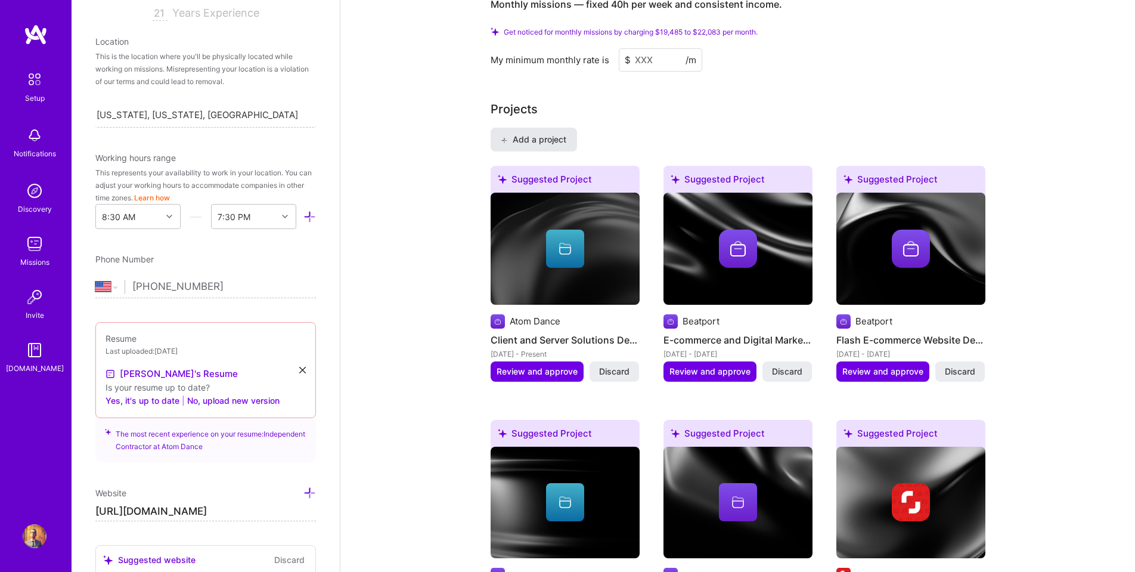
click at [540, 128] on button "Add a project" at bounding box center [534, 140] width 86 height 24
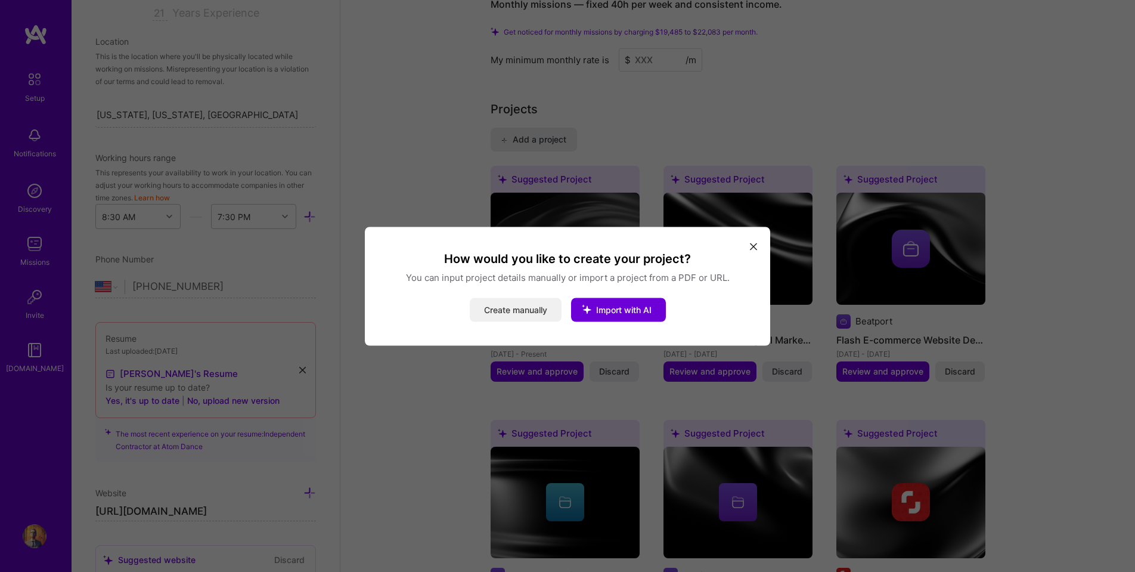
click at [513, 310] on button "Create manually" at bounding box center [516, 310] width 92 height 24
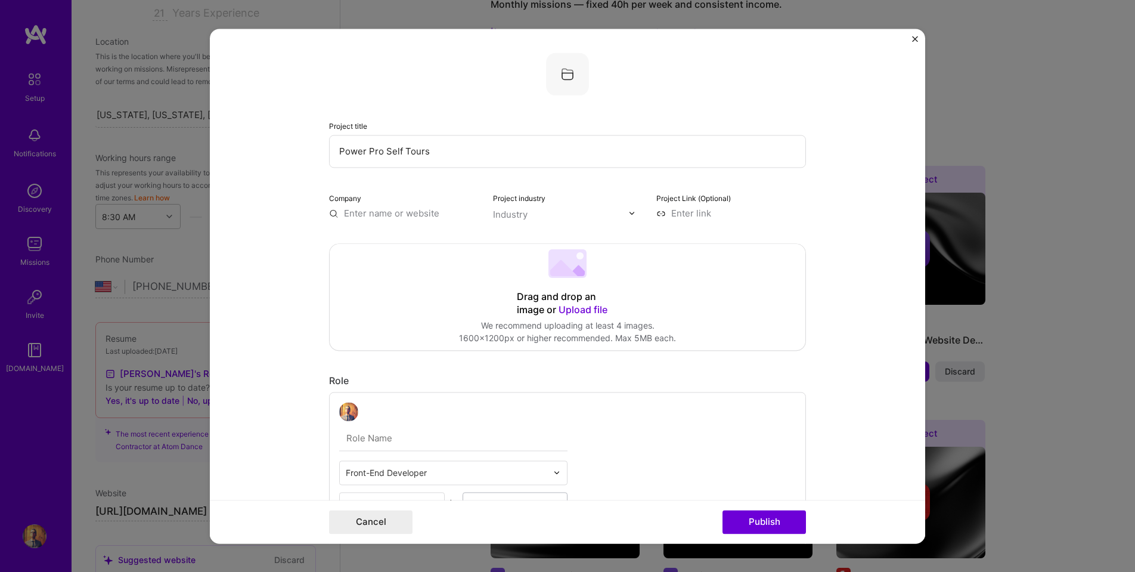
type input "Power Pro Self Tours"
type input "Power Pro Leasing"
click at [414, 249] on span "[DOMAIN_NAME]" at bounding box center [394, 248] width 58 height 10
click at [546, 216] on input "text" at bounding box center [561, 214] width 136 height 13
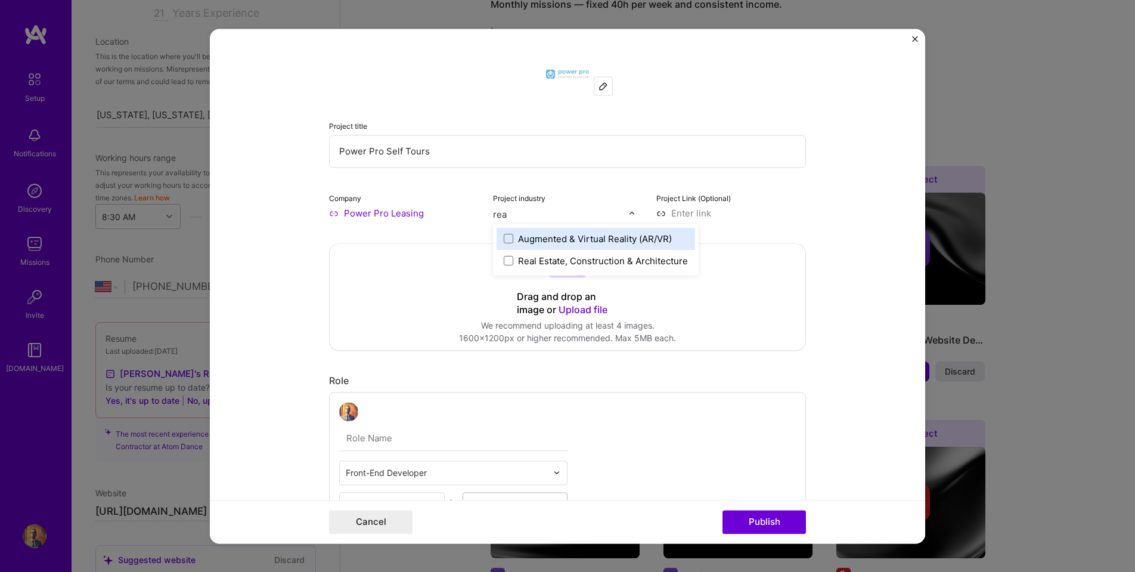
type input "real"
click at [587, 257] on div "Real Estate, Construction & Architecture" at bounding box center [603, 261] width 170 height 13
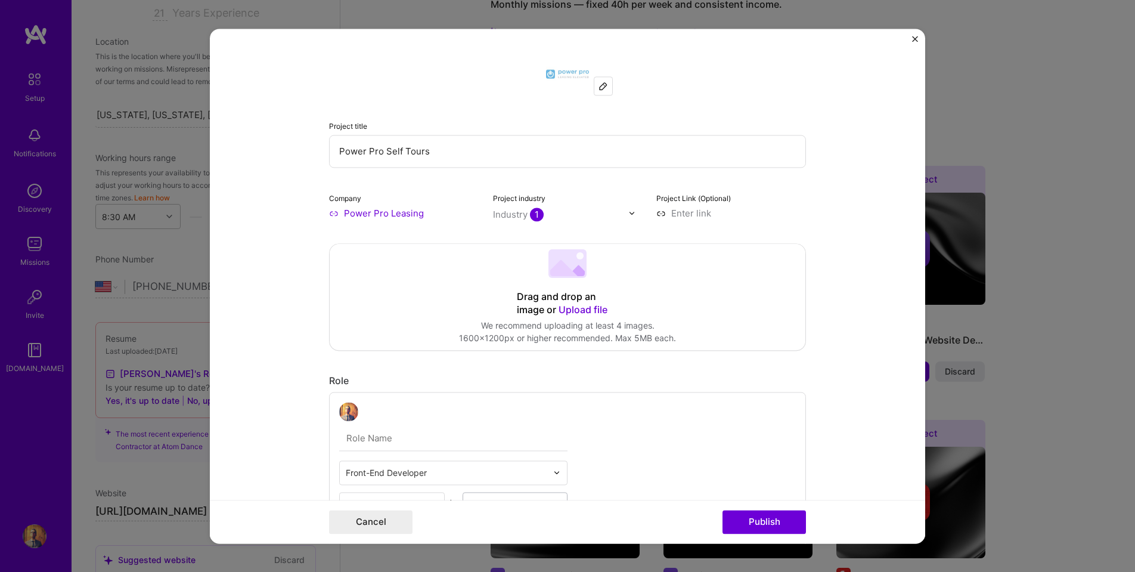
click at [703, 212] on input at bounding box center [731, 213] width 150 height 13
type input "[URL][DOMAIN_NAME]"
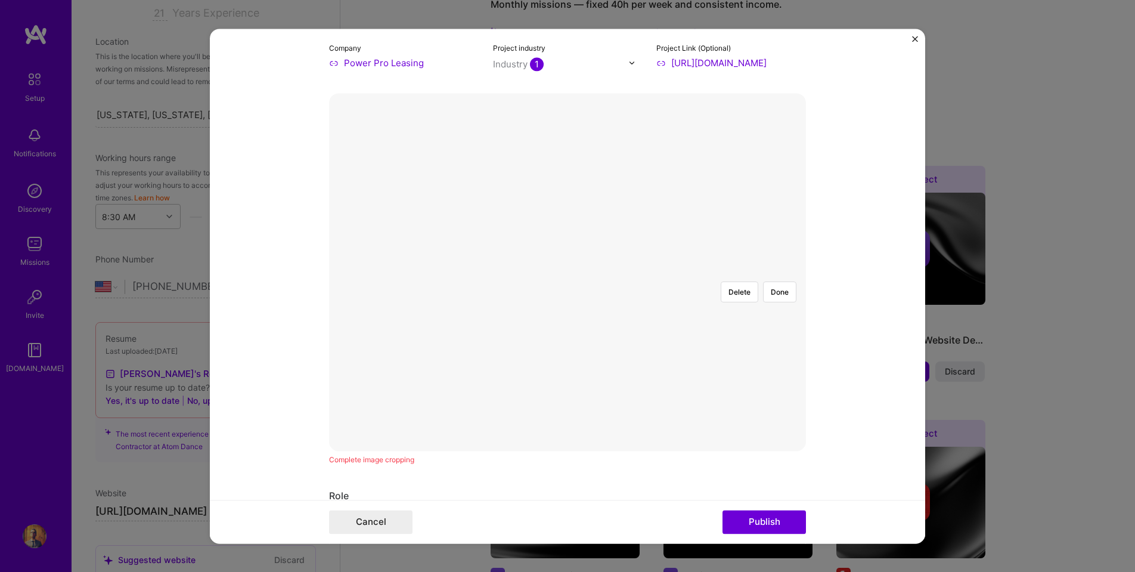
scroll to position [150, 0]
click at [749, 281] on button "Delete" at bounding box center [740, 291] width 38 height 21
click at [638, 272] on div at bounding box center [816, 406] width 357 height 268
click at [786, 281] on button "Done" at bounding box center [779, 291] width 33 height 21
click at [627, 272] on div at bounding box center [805, 406] width 357 height 268
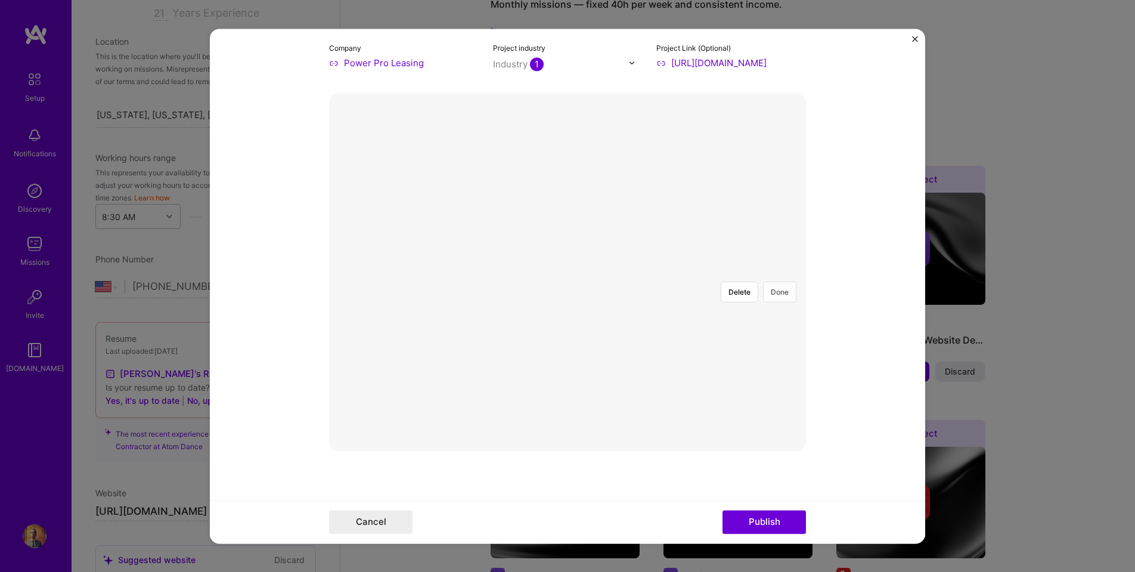
click at [776, 281] on button "Done" at bounding box center [779, 291] width 33 height 21
click at [627, 272] on div at bounding box center [805, 406] width 357 height 268
click at [785, 281] on button "Done" at bounding box center [779, 291] width 33 height 21
click at [625, 272] on div at bounding box center [803, 406] width 357 height 268
click at [780, 281] on button "Done" at bounding box center [779, 291] width 33 height 21
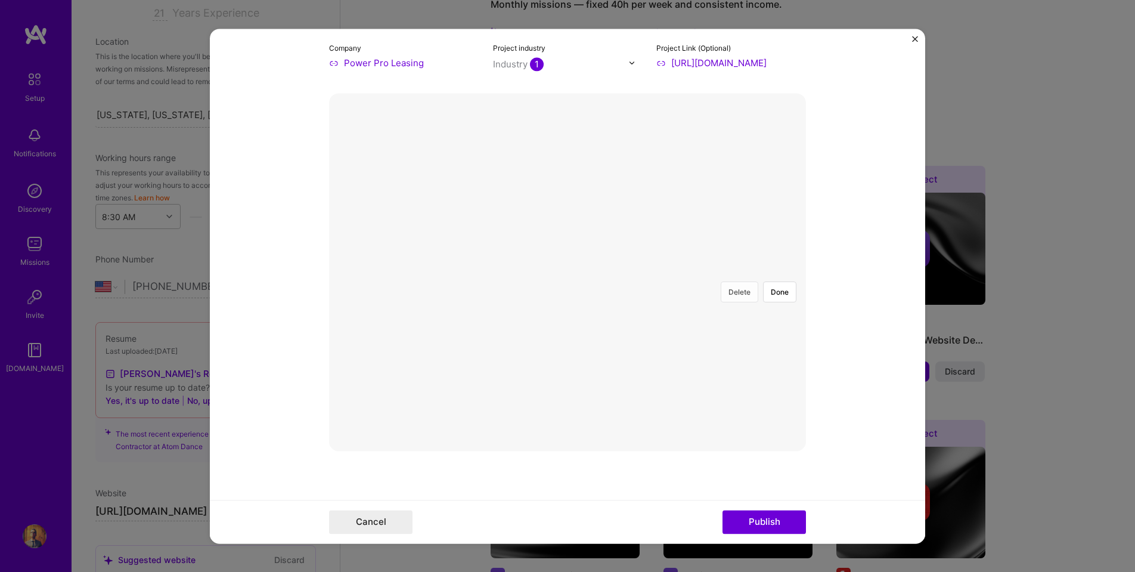
click at [738, 281] on button "Delete" at bounding box center [740, 291] width 38 height 21
click at [776, 281] on button "Done" at bounding box center [779, 291] width 33 height 21
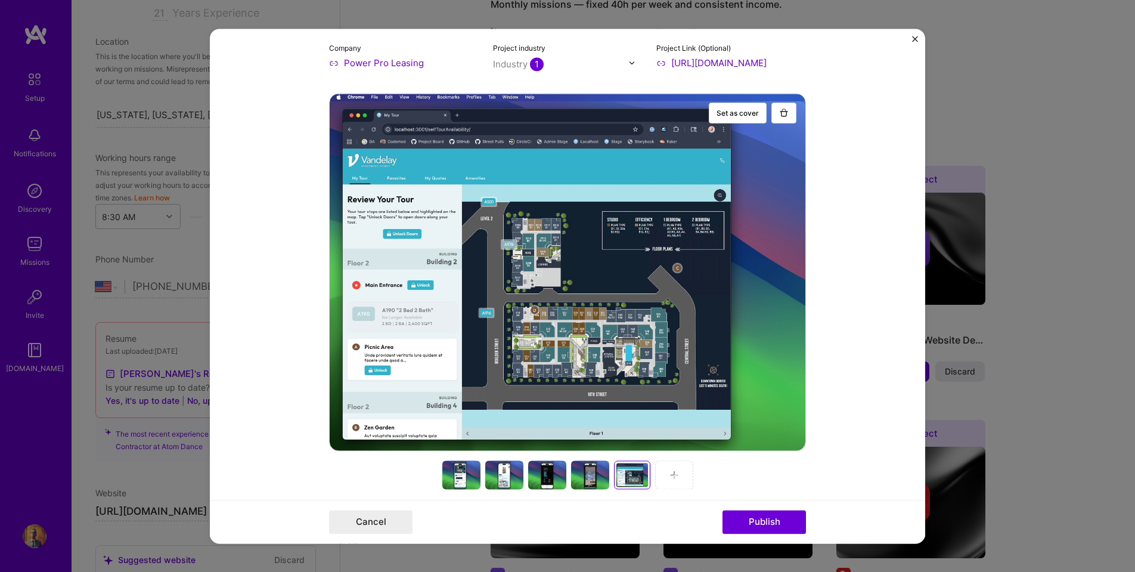
click at [456, 472] on div at bounding box center [461, 474] width 38 height 29
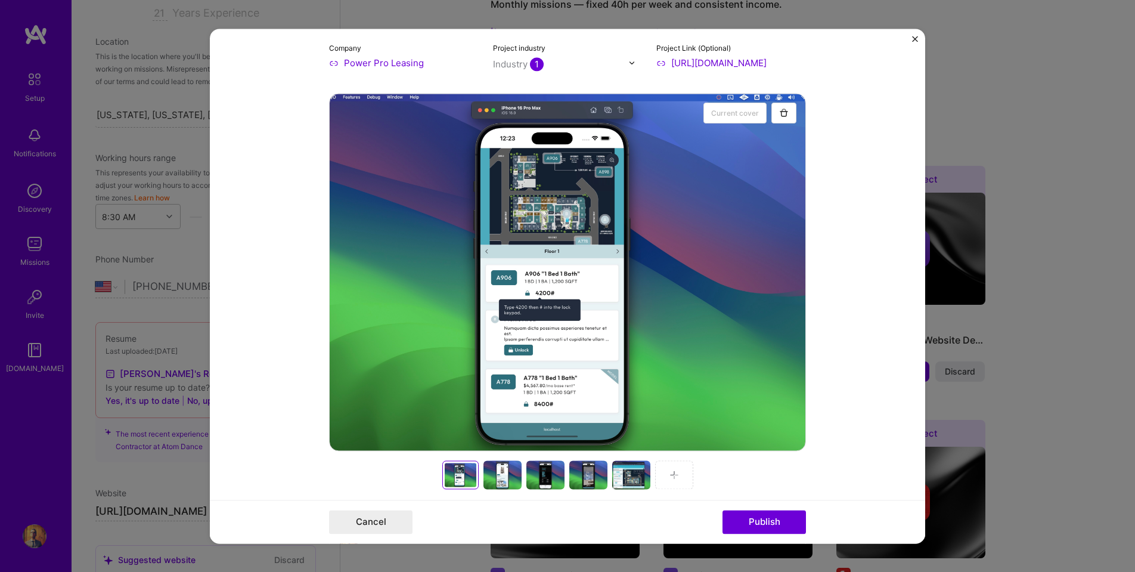
click at [502, 474] on div at bounding box center [503, 474] width 38 height 29
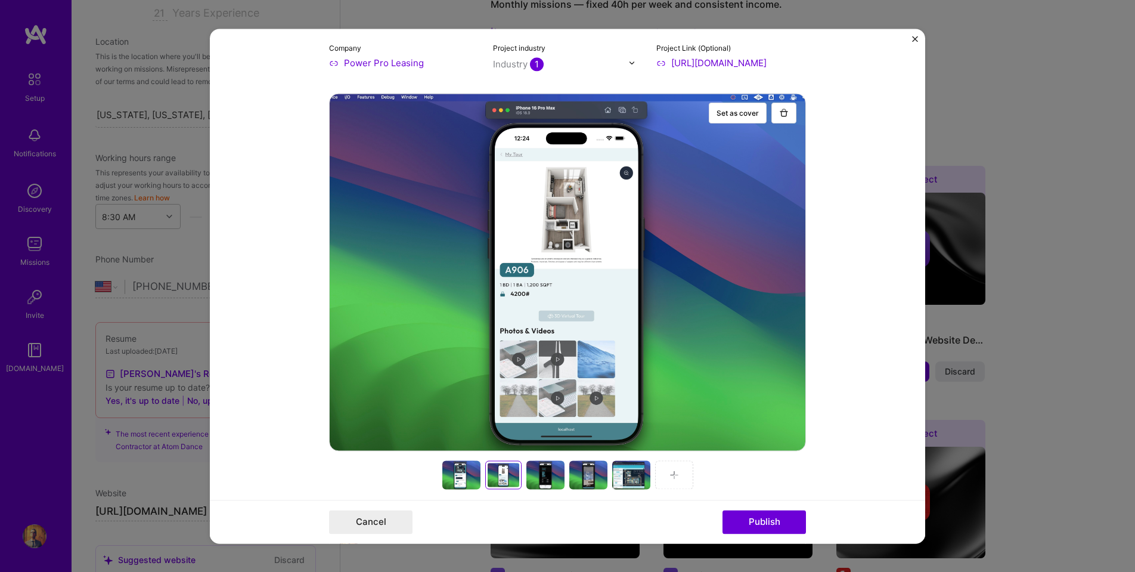
click at [626, 469] on div at bounding box center [631, 474] width 38 height 29
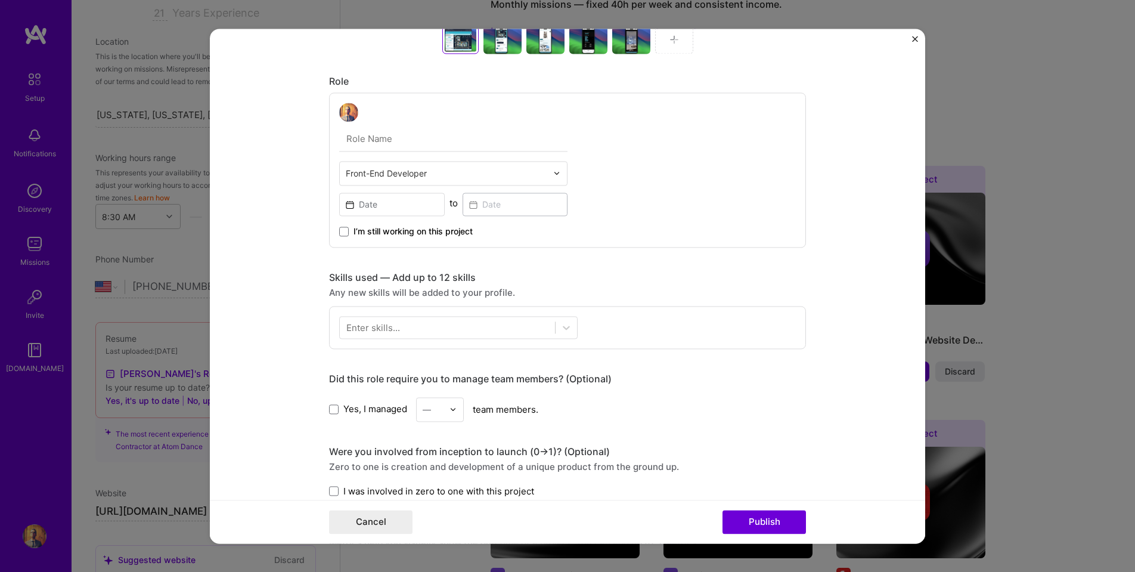
scroll to position [586, 0]
click at [427, 174] on input "text" at bounding box center [447, 172] width 202 height 13
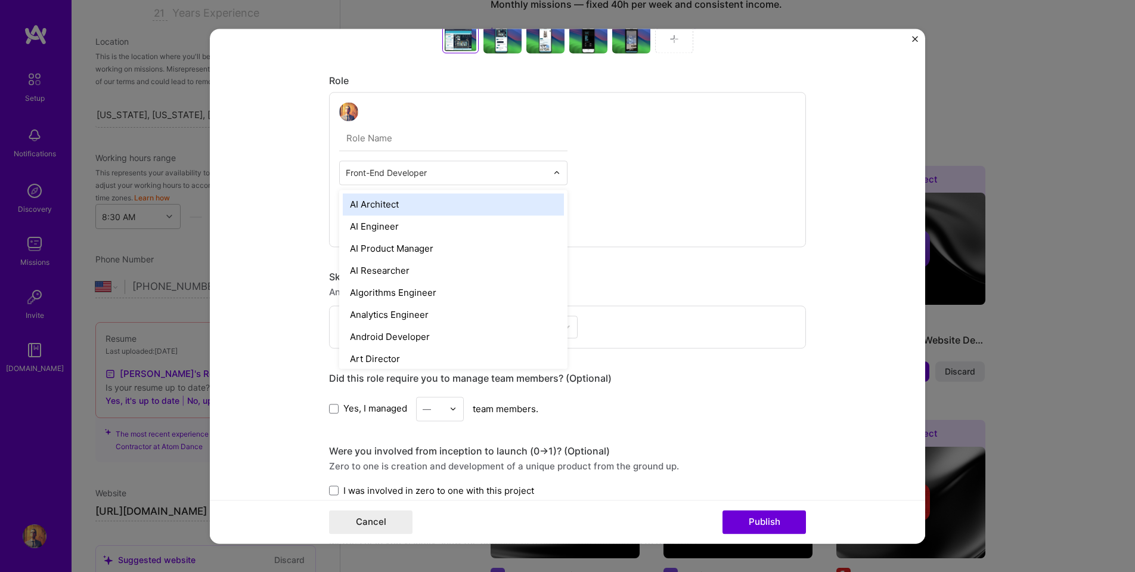
click at [632, 181] on div "option AI Architect focused, 1 of 70. 69 results available. Use Up and Down to …" at bounding box center [567, 169] width 477 height 155
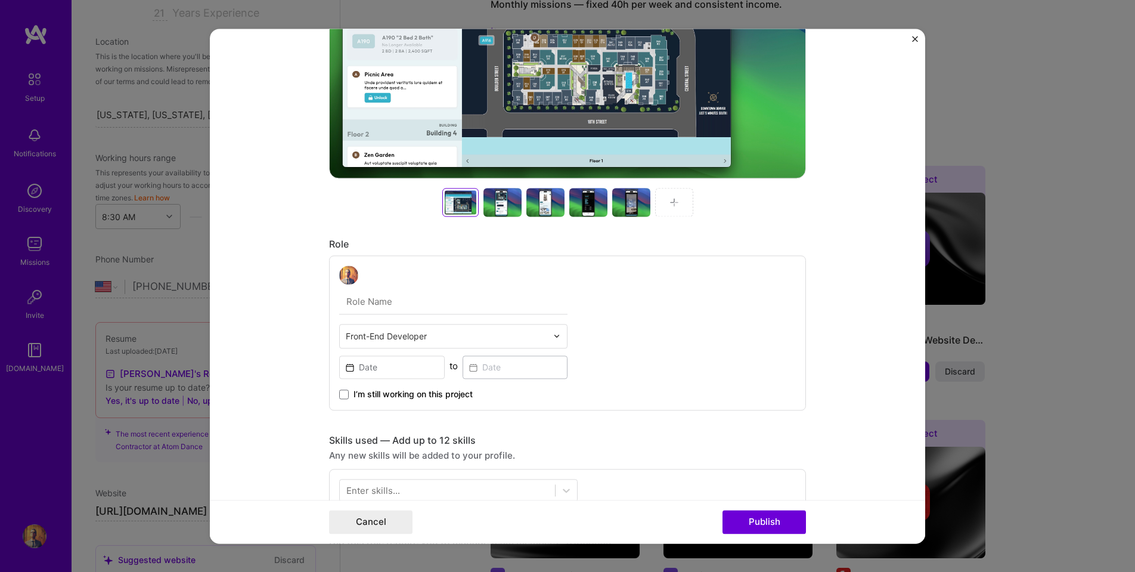
scroll to position [422, 0]
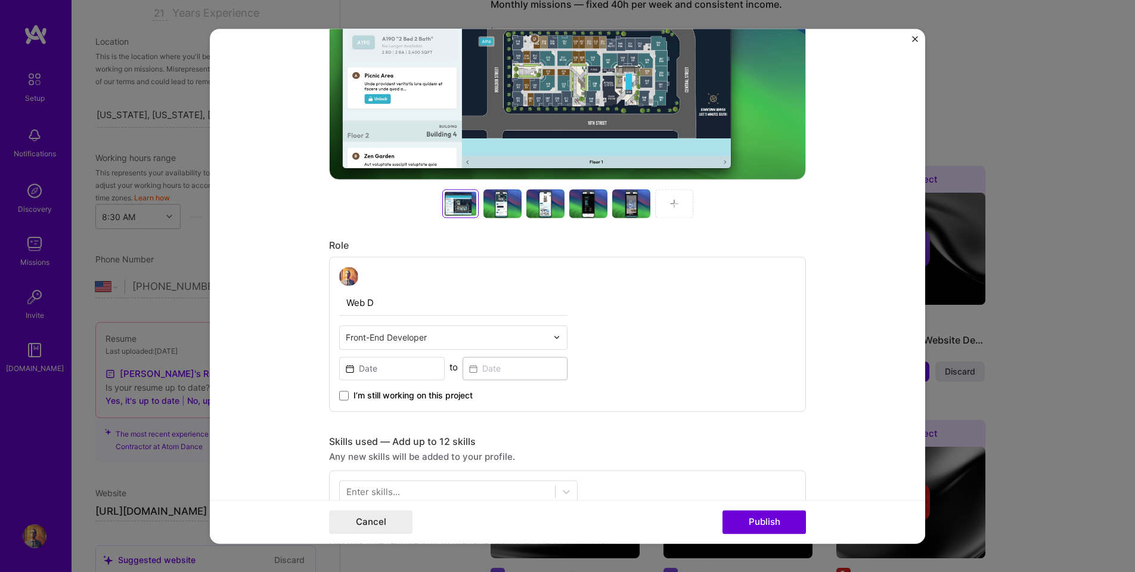
type input "Web De"
type input "Front End Developer"
click at [363, 376] on input at bounding box center [392, 368] width 106 height 23
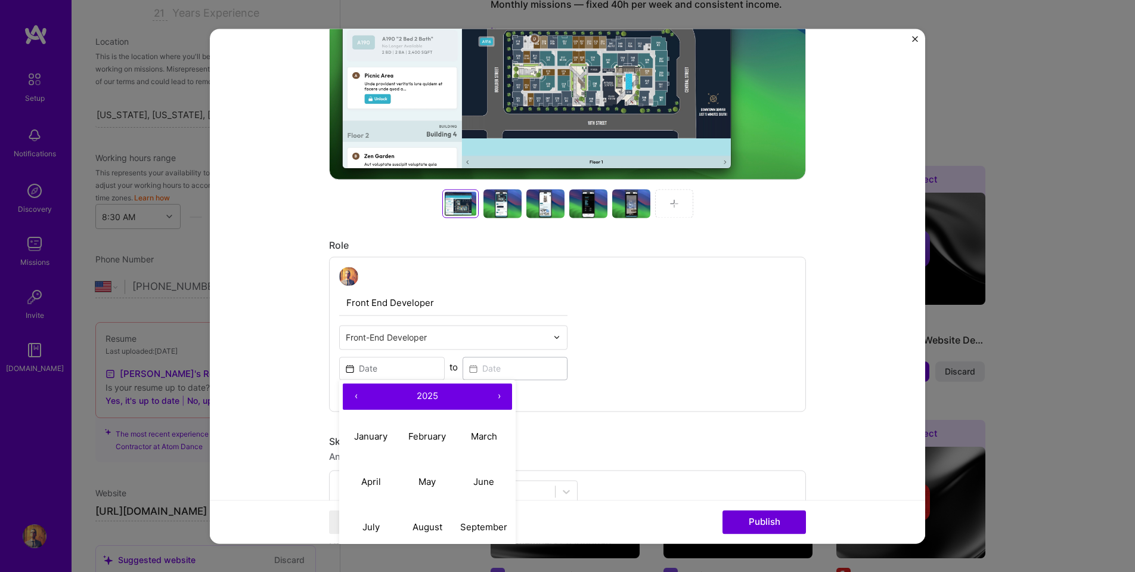
click at [353, 397] on button "‹" at bounding box center [356, 396] width 26 height 26
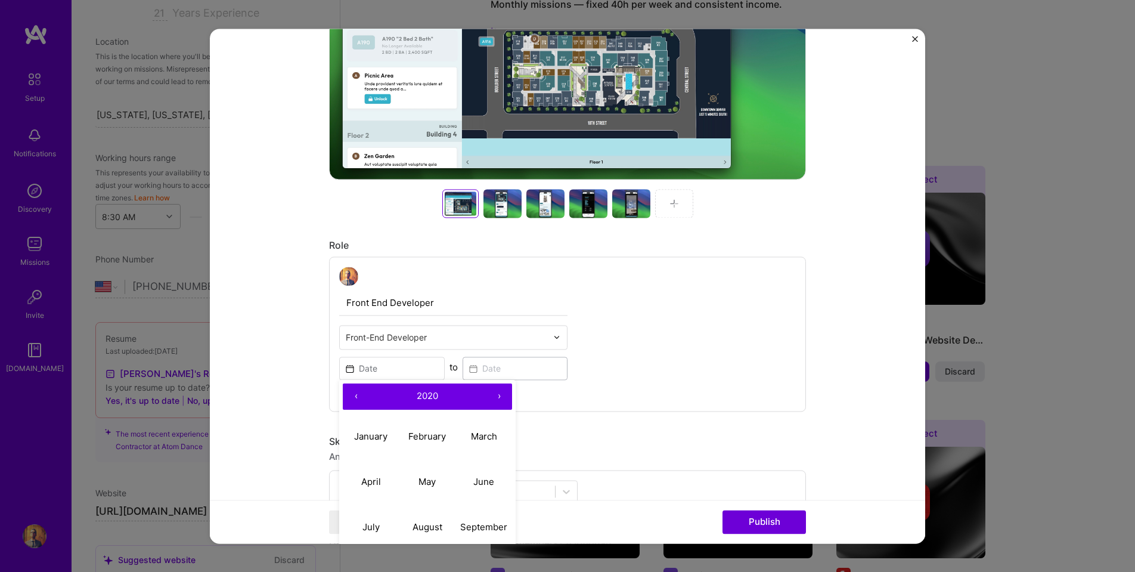
click at [357, 394] on button "‹" at bounding box center [356, 396] width 26 height 26
click at [493, 485] on abbr "June" at bounding box center [483, 481] width 21 height 11
type input "[DATE]"
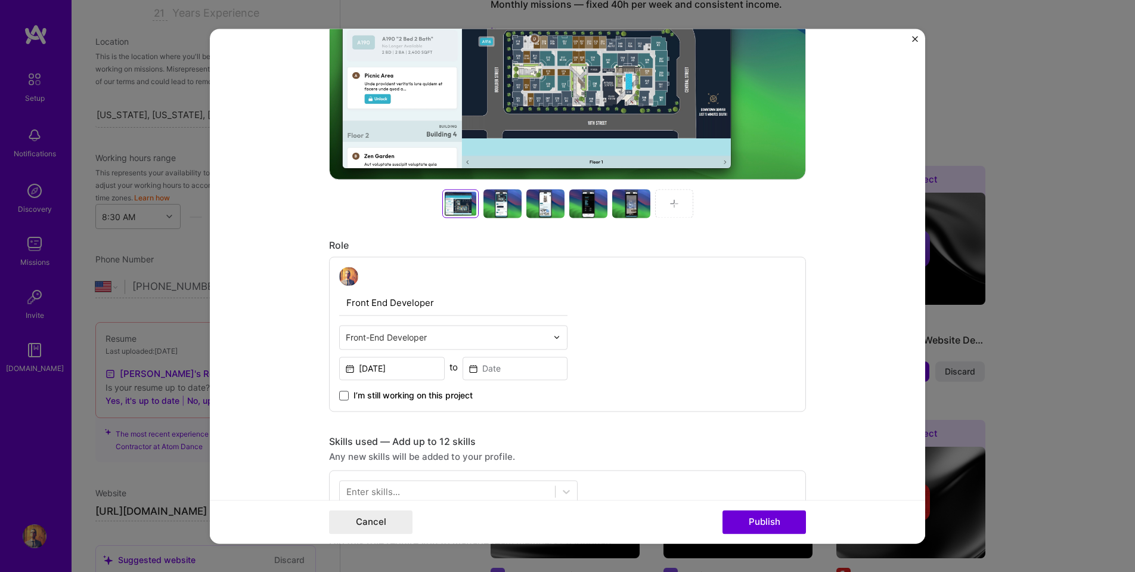
click at [345, 397] on span at bounding box center [344, 396] width 10 height 10
click at [0, 0] on input "I’m still working on this project" at bounding box center [0, 0] width 0 height 0
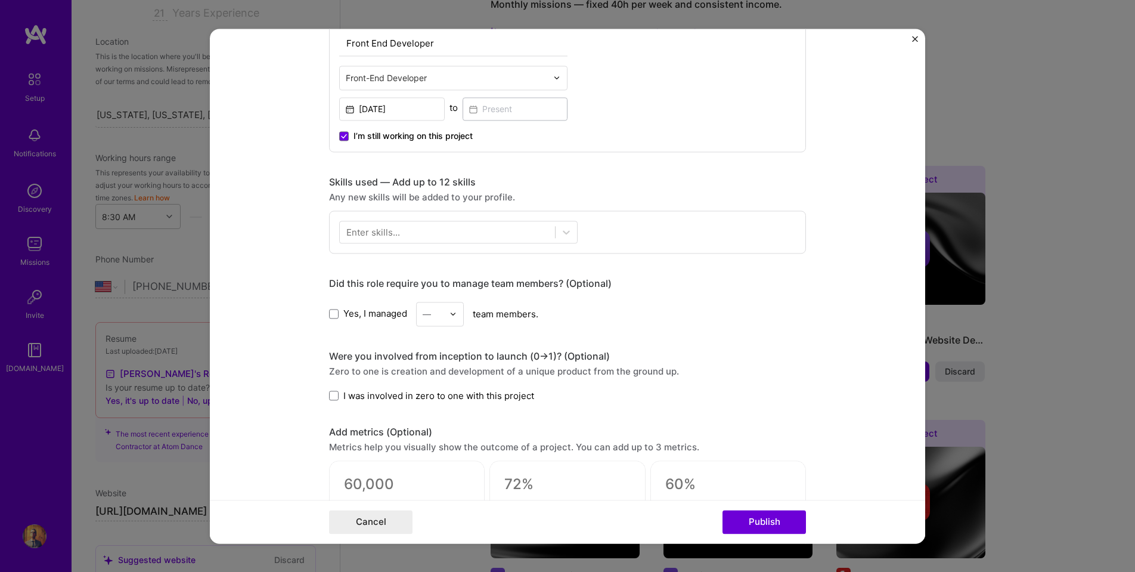
scroll to position [677, 0]
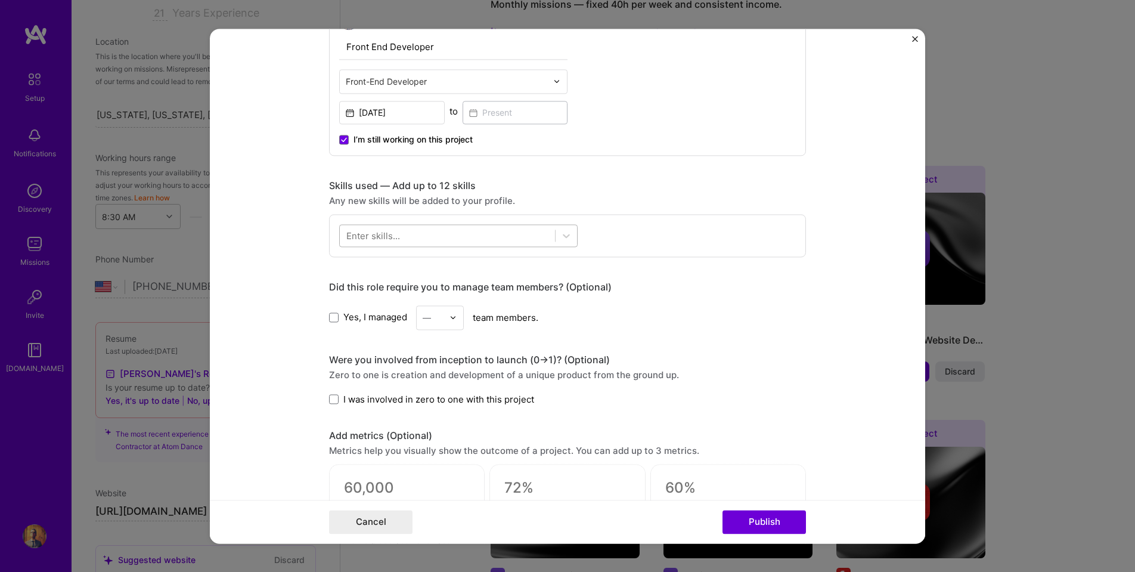
click at [418, 237] on div at bounding box center [447, 235] width 215 height 20
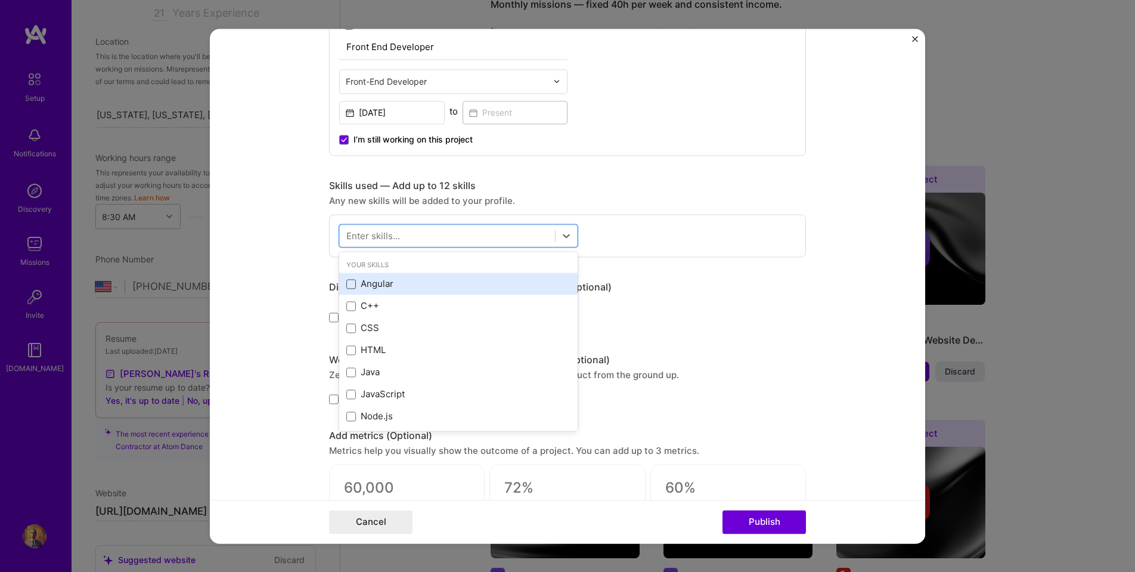
click at [351, 283] on span at bounding box center [351, 284] width 10 height 10
click at [0, 0] on input "checkbox" at bounding box center [0, 0] width 0 height 0
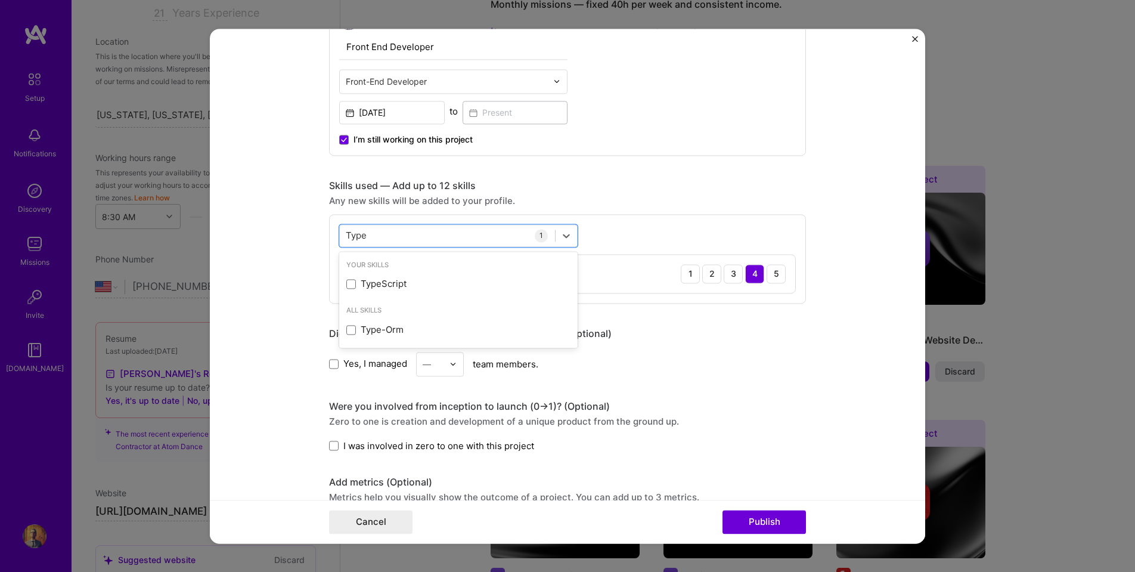
type input "Type"
click at [354, 284] on span at bounding box center [351, 284] width 10 height 10
click at [0, 0] on input "checkbox" at bounding box center [0, 0] width 0 height 0
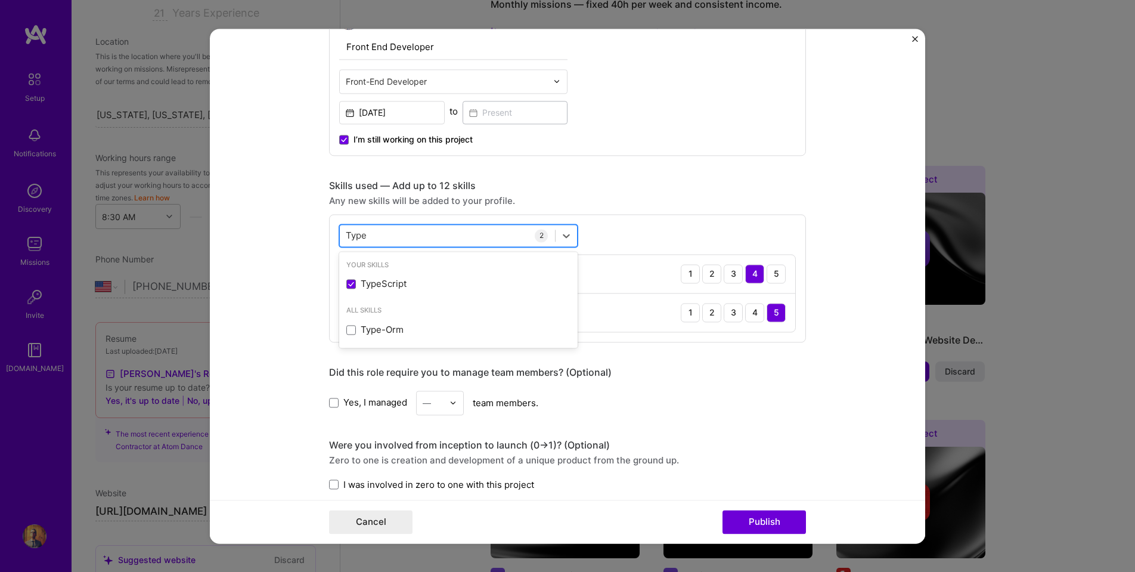
click at [386, 238] on div "Type Type" at bounding box center [447, 235] width 215 height 20
type input "Node"
click at [354, 281] on span at bounding box center [351, 284] width 10 height 10
click at [0, 0] on input "checkbox" at bounding box center [0, 0] width 0 height 0
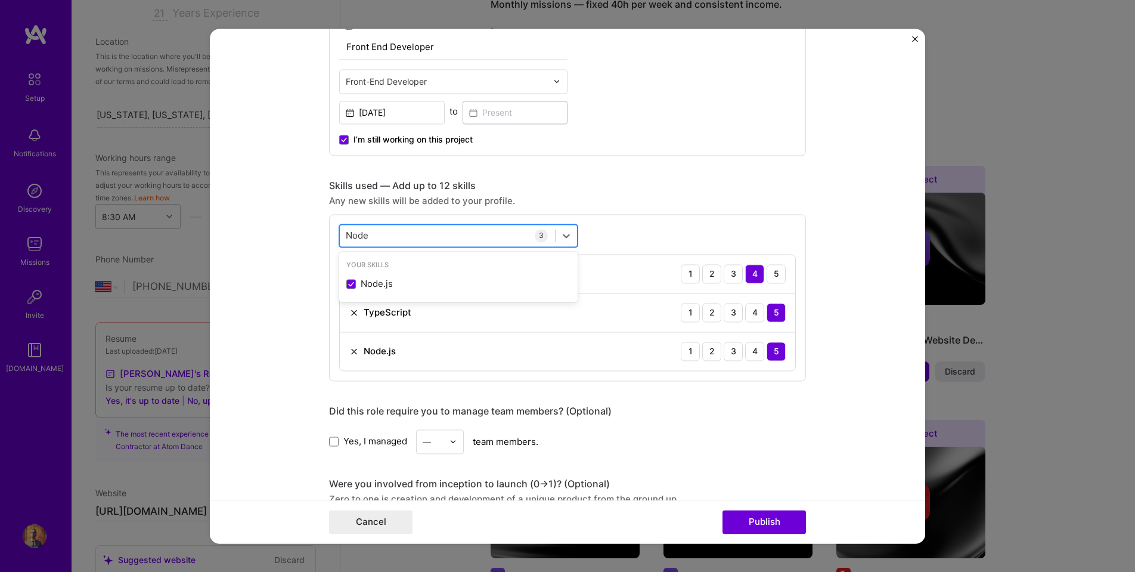
click at [386, 230] on div "Node Node" at bounding box center [447, 235] width 215 height 20
type input "React"
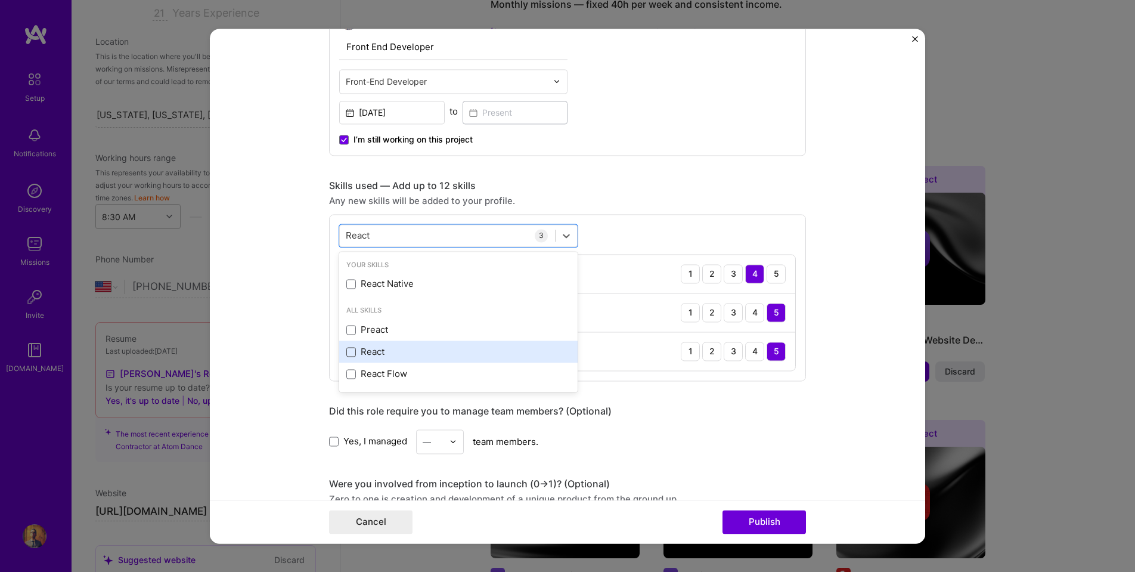
click at [348, 352] on span at bounding box center [351, 352] width 10 height 10
click at [0, 0] on input "checkbox" at bounding box center [0, 0] width 0 height 0
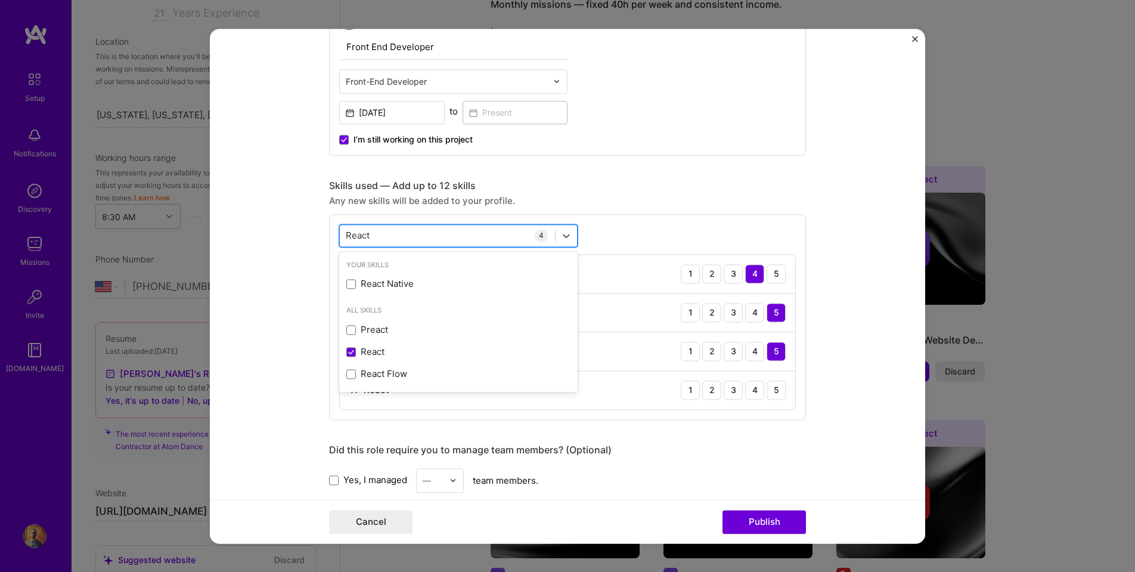
click at [382, 231] on div "React React" at bounding box center [447, 235] width 215 height 20
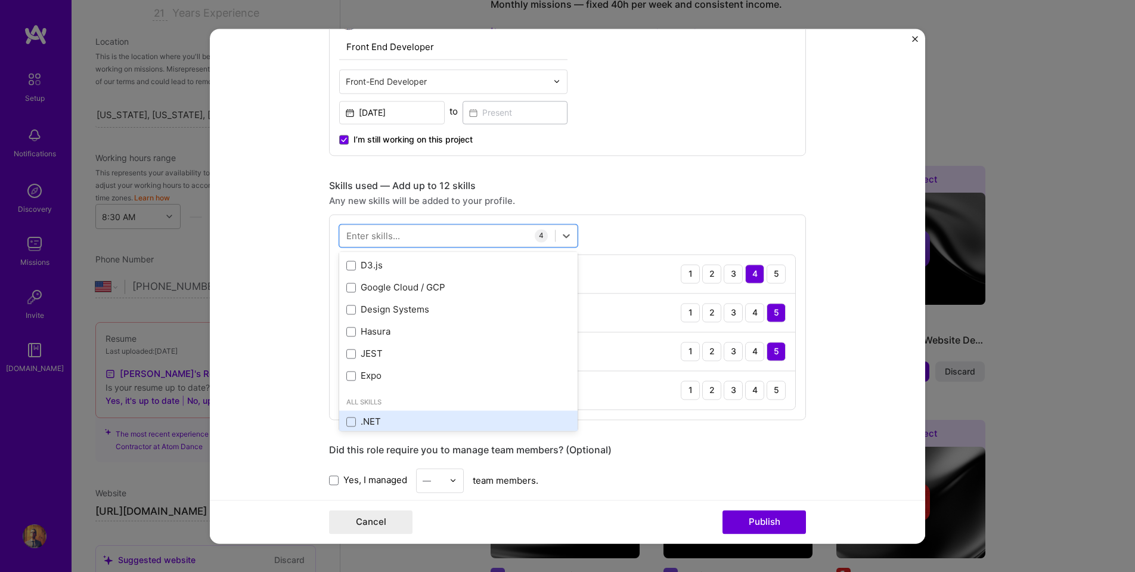
scroll to position [311, 0]
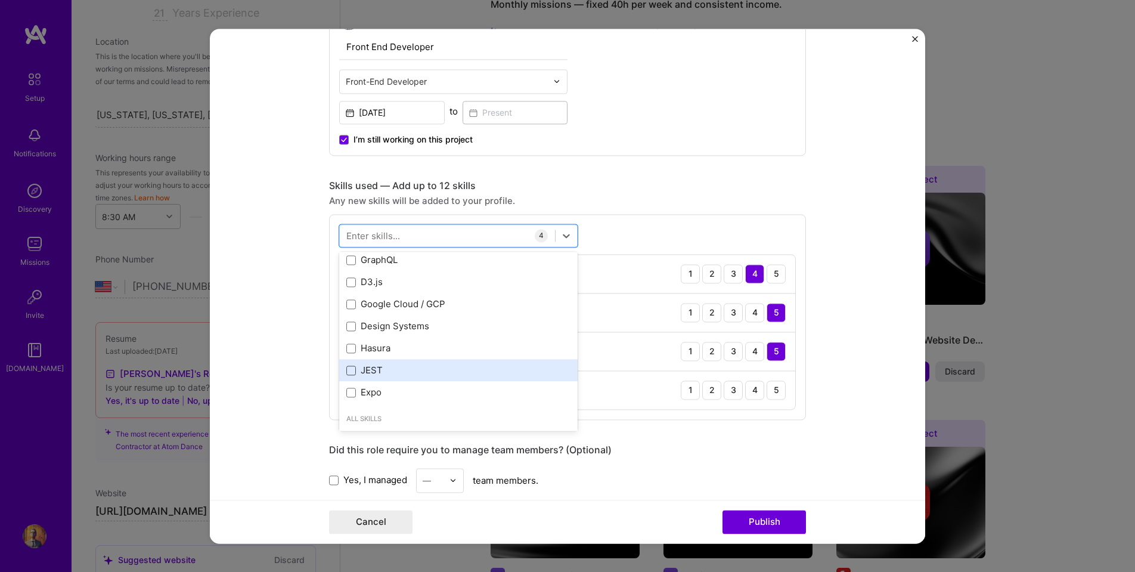
click at [351, 371] on span at bounding box center [351, 371] width 10 height 10
click at [0, 0] on input "checkbox" at bounding box center [0, 0] width 0 height 0
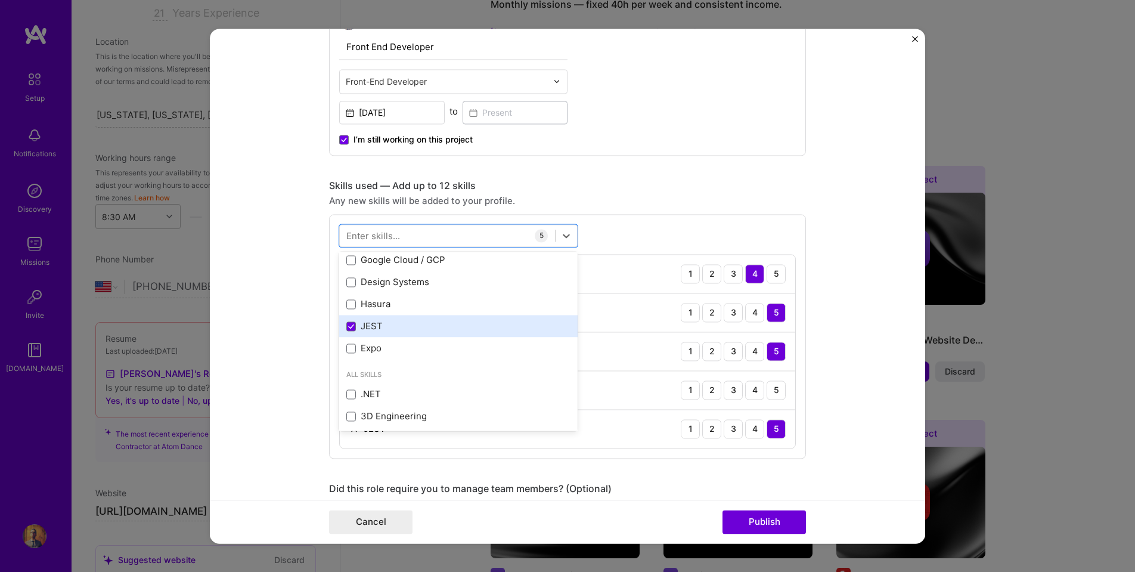
scroll to position [359, 0]
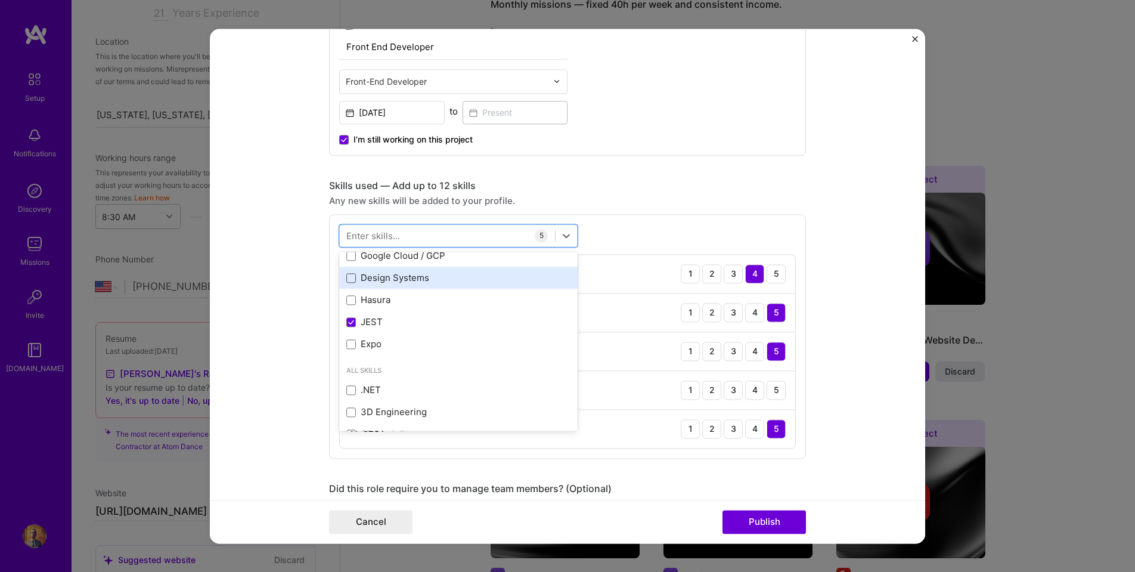
click at [353, 280] on span at bounding box center [351, 278] width 10 height 10
click at [0, 0] on input "checkbox" at bounding box center [0, 0] width 0 height 0
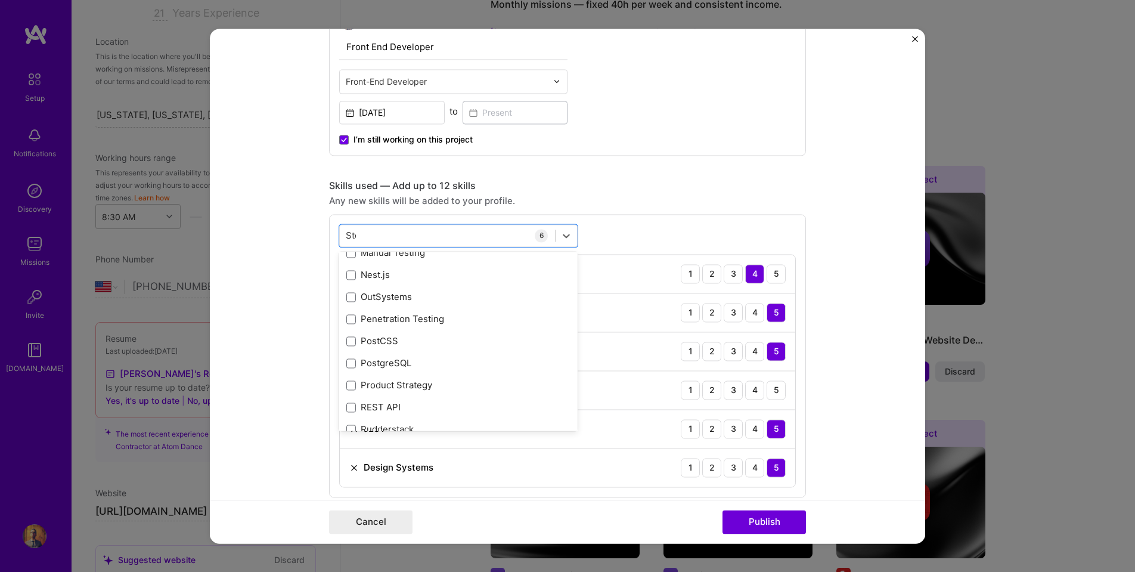
scroll to position [0, 0]
type input "Story"
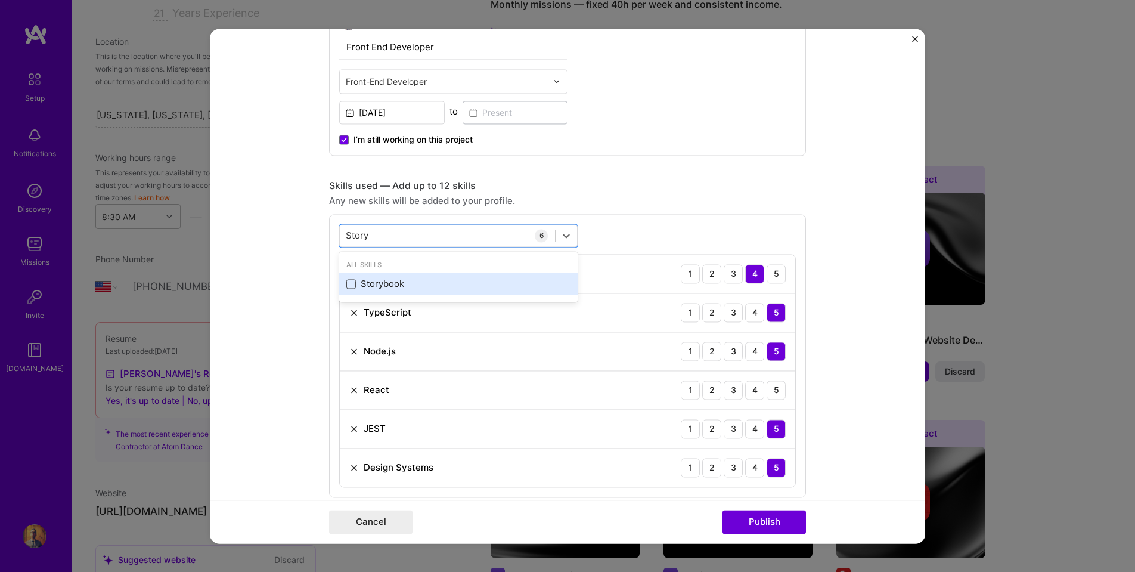
click at [352, 283] on span at bounding box center [351, 284] width 10 height 10
click at [0, 0] on input "checkbox" at bounding box center [0, 0] width 0 height 0
click at [395, 235] on div "Story Story" at bounding box center [447, 235] width 215 height 20
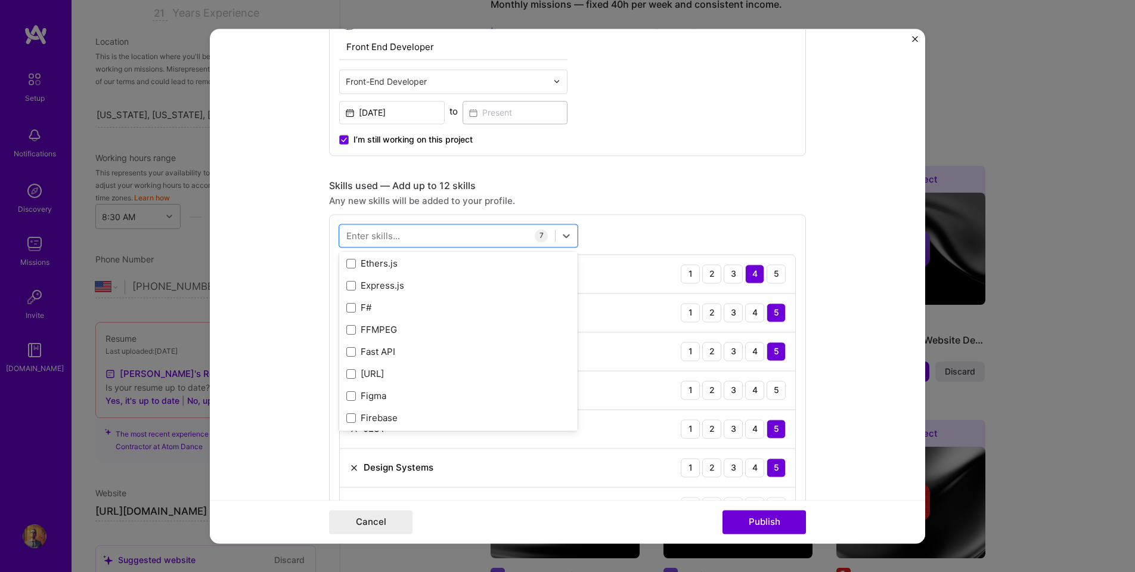
scroll to position [3113, 0]
click at [300, 306] on form "Project title Power Pro Self Tours Company Power Pro Leasing Project industry I…" at bounding box center [568, 286] width 716 height 515
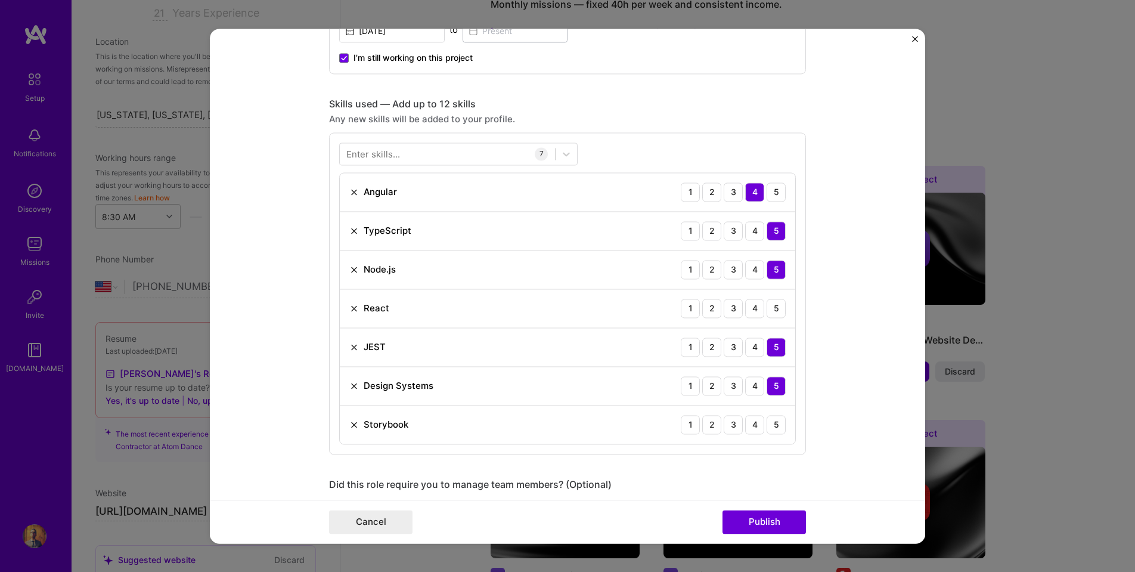
scroll to position [760, 0]
click at [778, 306] on div "5" at bounding box center [776, 307] width 19 height 19
click at [777, 422] on div "5" at bounding box center [776, 423] width 19 height 19
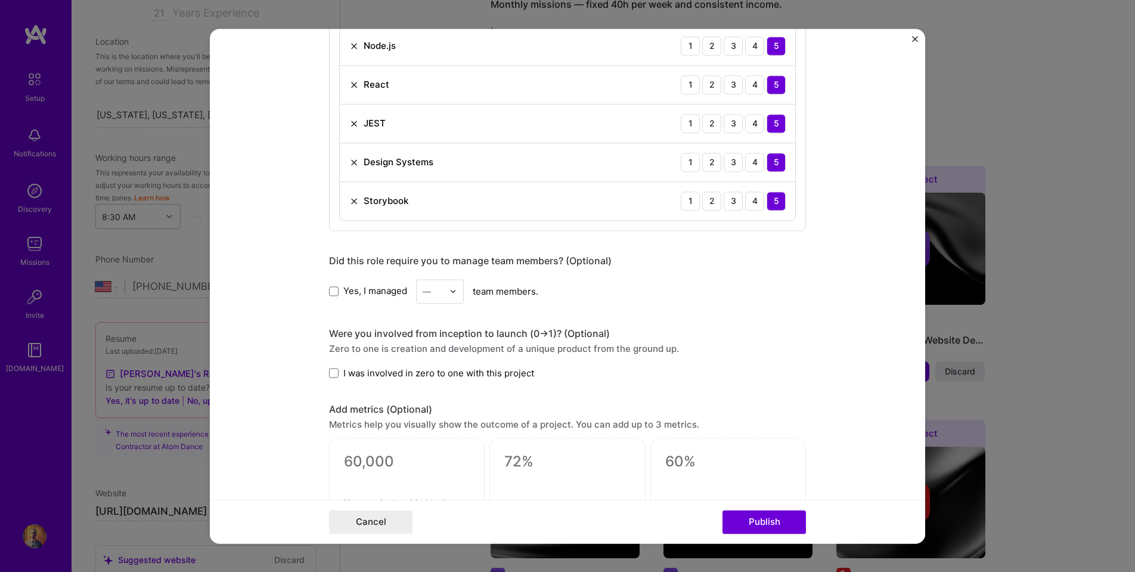
scroll to position [985, 0]
click at [453, 289] on img at bounding box center [453, 288] width 7 height 7
click at [436, 348] on div "2" at bounding box center [440, 343] width 41 height 22
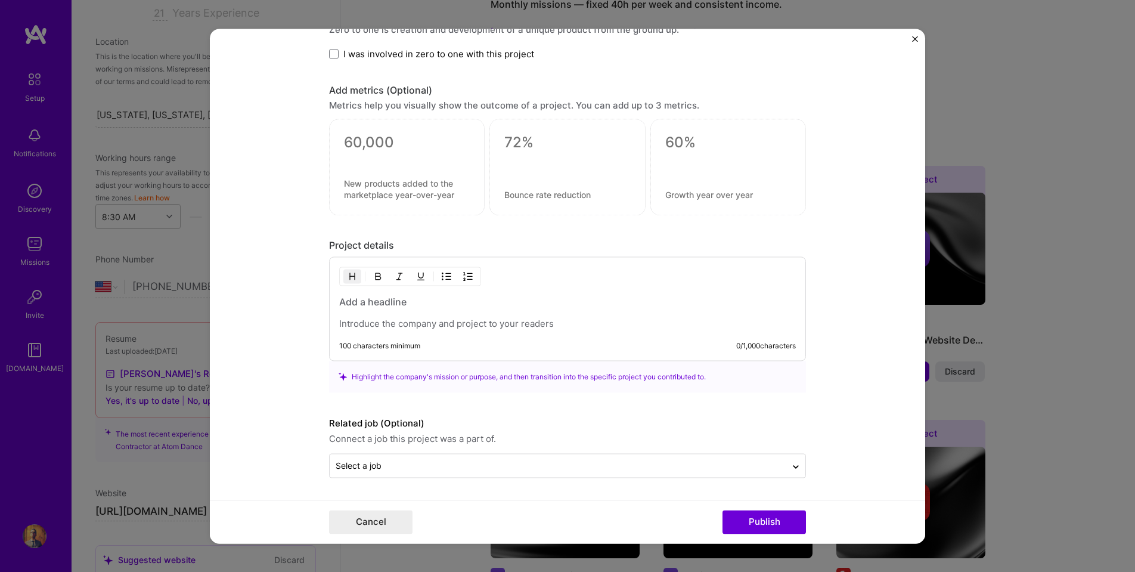
scroll to position [1302, 0]
click at [374, 302] on h3 at bounding box center [567, 301] width 457 height 13
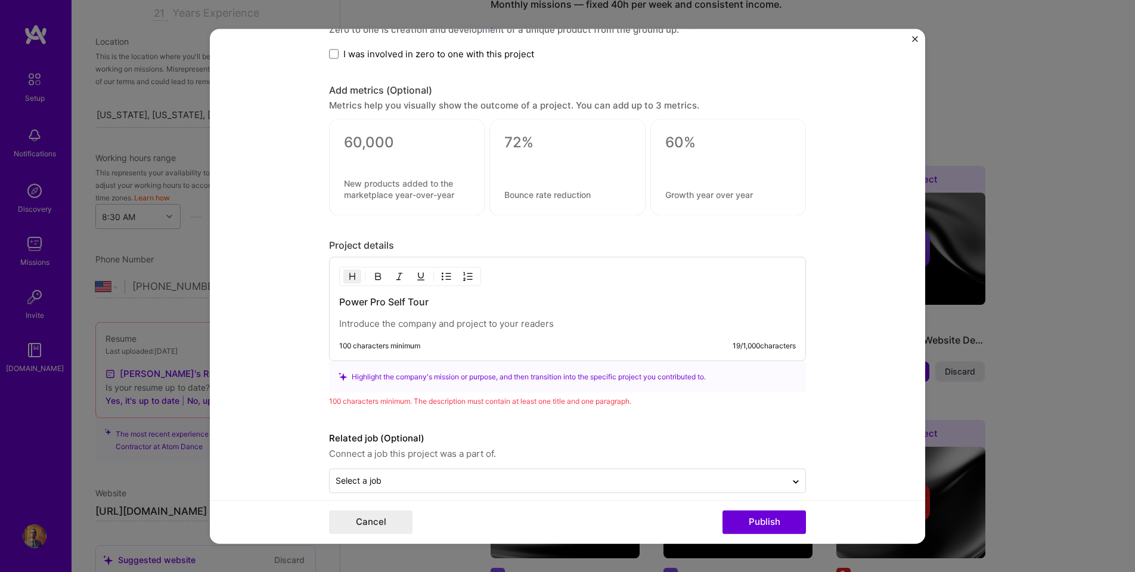
click at [381, 325] on p at bounding box center [567, 324] width 457 height 12
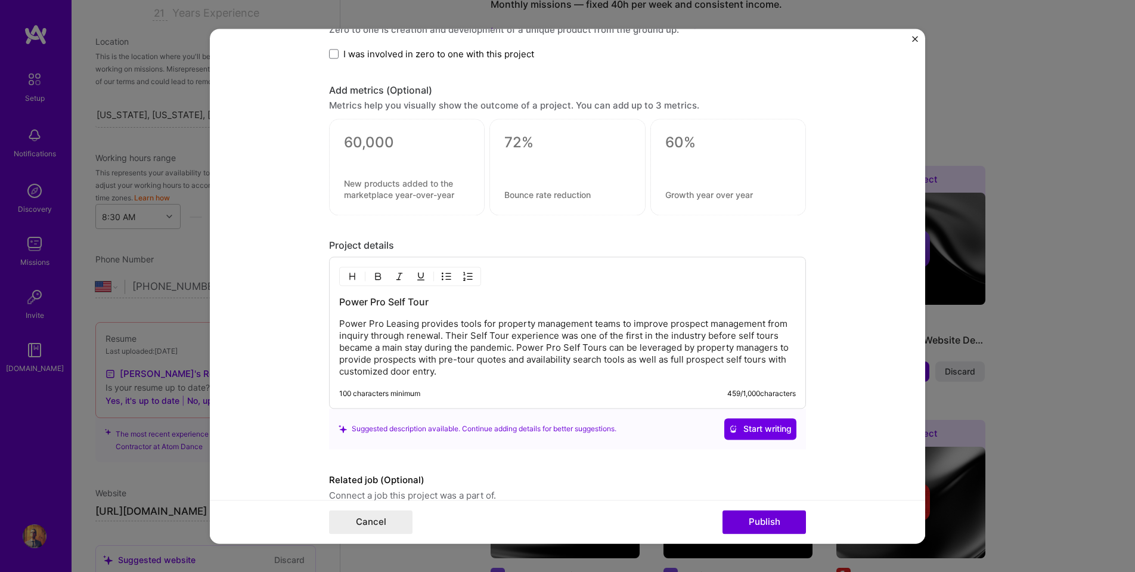
click at [506, 360] on p "Power Pro Leasing provides tools for property management teams to improve prosp…" at bounding box center [567, 348] width 457 height 60
click at [519, 348] on p "Power Pro Leasing provides tools for property management teams to improve prosp…" at bounding box center [567, 348] width 457 height 60
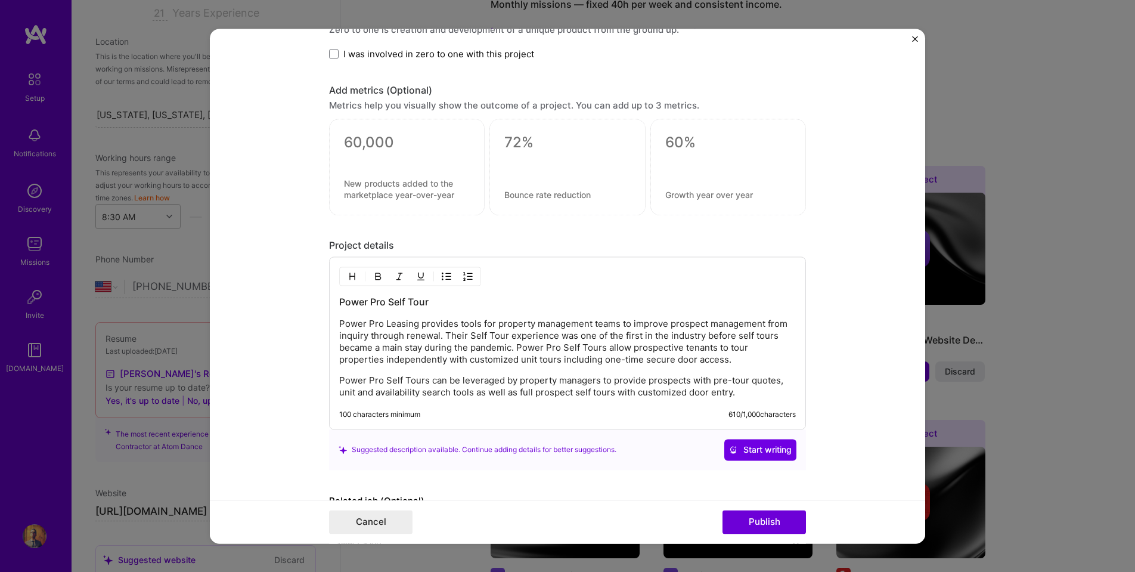
click at [519, 349] on p "Power Pro Leasing provides tools for property management teams to improve prosp…" at bounding box center [567, 342] width 457 height 48
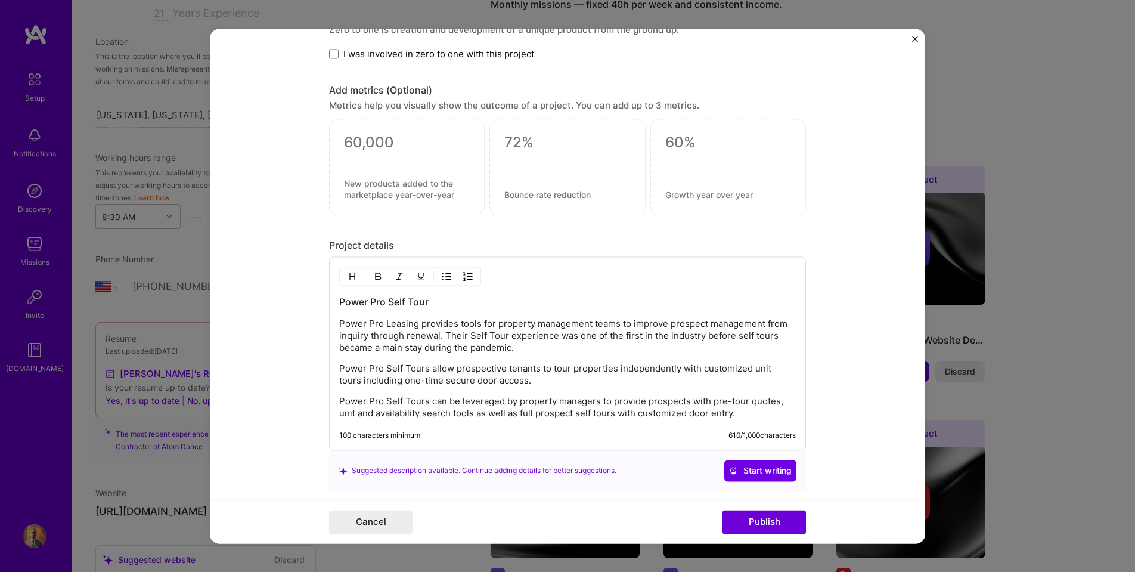
click at [533, 374] on p "Power Pro Self Tours allow prospective tenants to tour properties independently…" at bounding box center [567, 375] width 457 height 24
click at [519, 401] on p "Power Pro Self Tours can be leveraged by property managers to provide prospects…" at bounding box center [567, 407] width 457 height 24
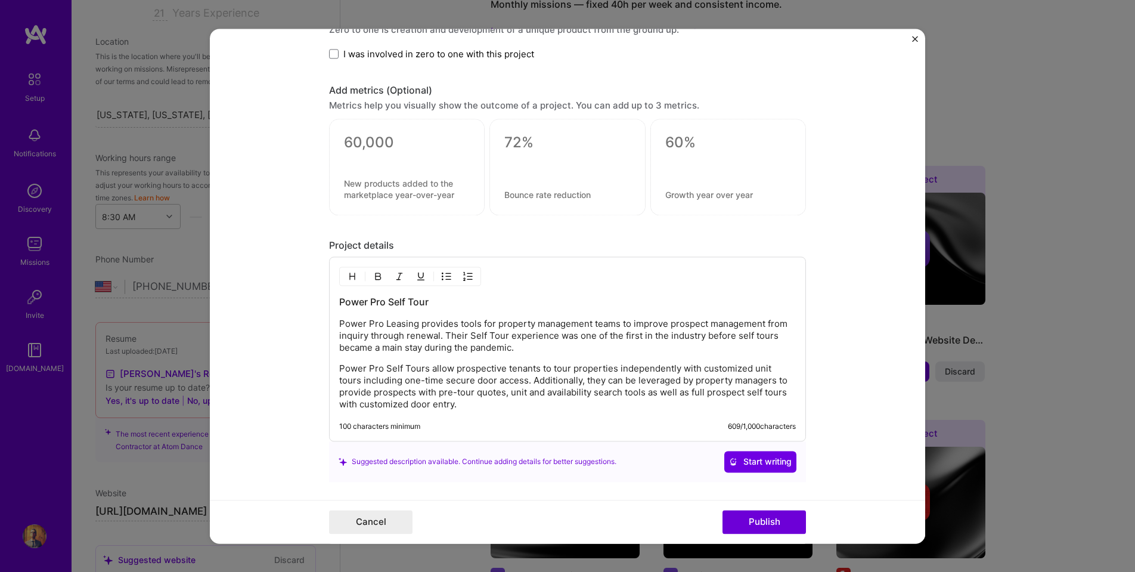
click at [527, 394] on p "Power Pro Self Tours allow prospective tenants to tour properties independently…" at bounding box center [567, 387] width 457 height 48
click at [699, 392] on p "Power Pro Self Tours allow prospective tenants to tour properties independently…" at bounding box center [567, 387] width 457 height 48
click at [534, 405] on p "Power Pro Self Tours allow prospective tenants to tour properties independently…" at bounding box center [567, 387] width 457 height 48
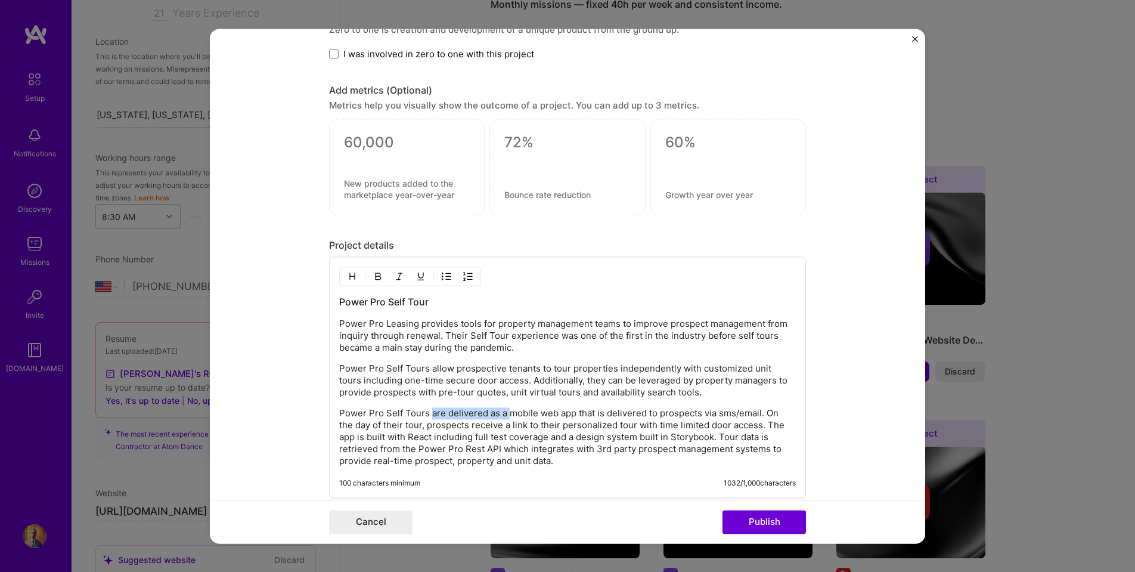
drag, startPoint x: 430, startPoint y: 414, endPoint x: 510, endPoint y: 416, distance: 80.5
click at [510, 416] on p "Power Pro Self Tours are delivered as a mobile web app that is delivered to pro…" at bounding box center [567, 437] width 457 height 60
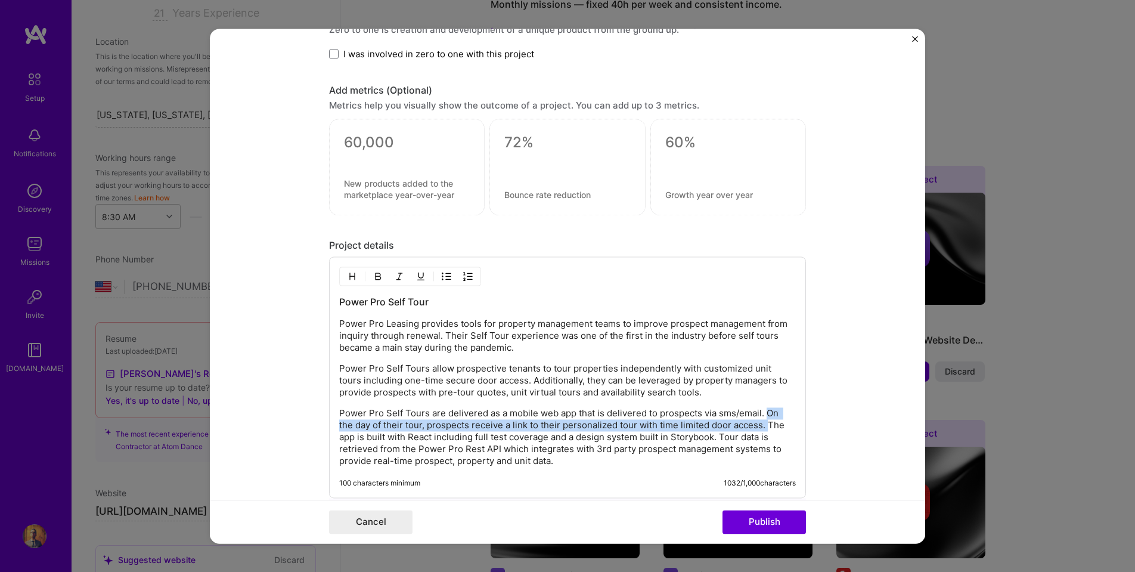
drag, startPoint x: 765, startPoint y: 412, endPoint x: 752, endPoint y: 425, distance: 18.1
click at [752, 425] on p "Power Pro Self Tours are delivered as a mobile web app that is delivered to pro…" at bounding box center [567, 437] width 457 height 60
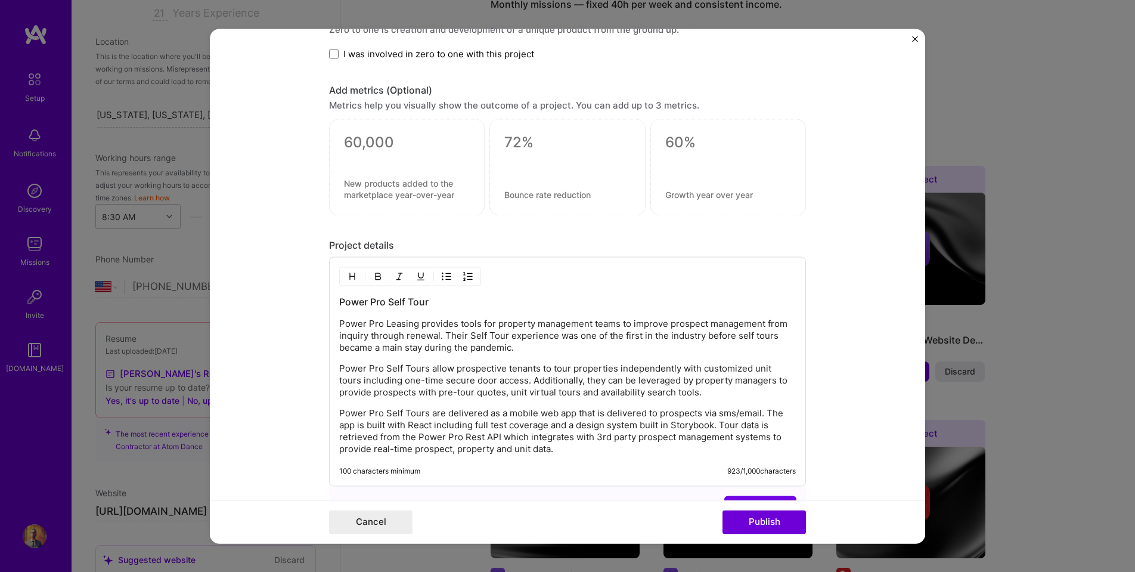
click at [509, 381] on p "Power Pro Self Tours allow prospective tenants to tour properties independently…" at bounding box center [567, 381] width 457 height 36
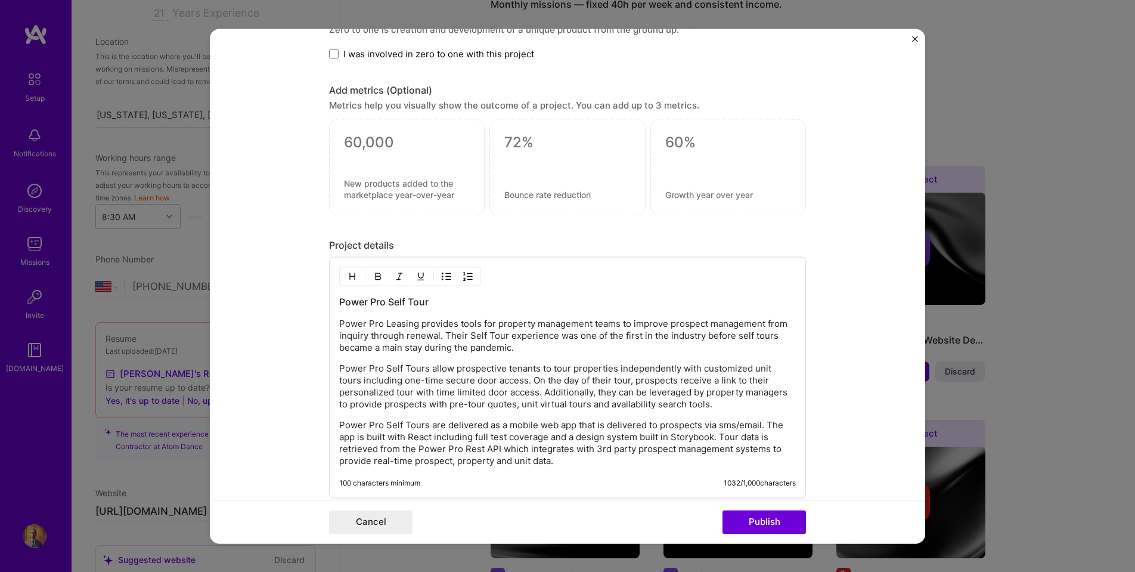
click at [606, 393] on p "Power Pro Self Tours allow prospective tenants to tour properties independently…" at bounding box center [567, 387] width 457 height 48
click at [565, 454] on p "Power Pro Self Tours are delivered as a mobile web app that is delivered to pro…" at bounding box center [567, 443] width 457 height 48
click at [572, 464] on p "Power Pro Self Tours are delivered as a mobile web app that is delivered to pro…" at bounding box center [567, 443] width 457 height 48
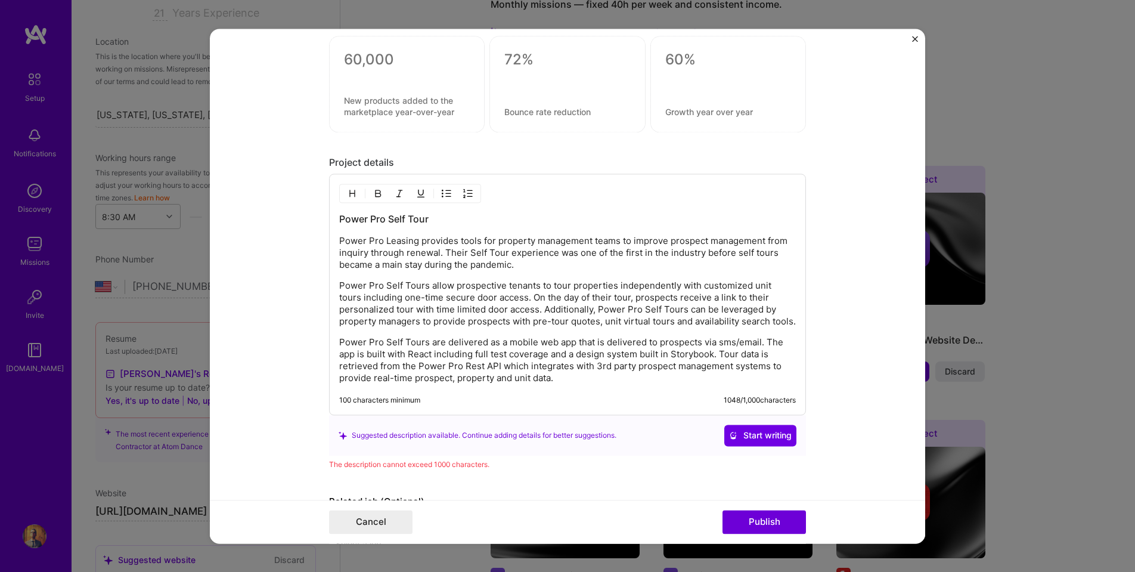
scroll to position [1399, 0]
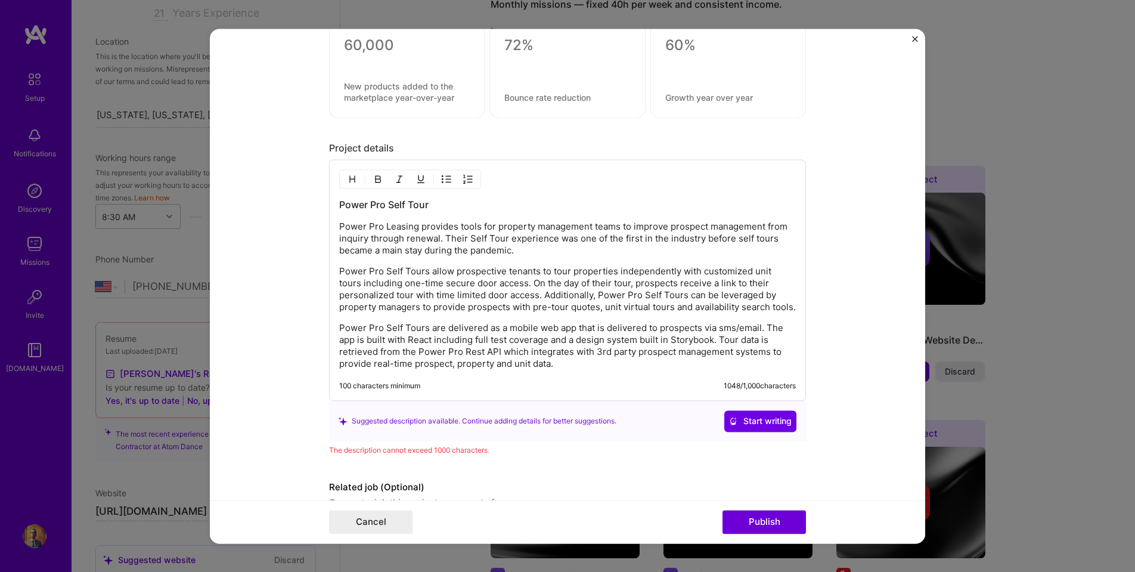
click at [505, 353] on p "Power Pro Self Tours are delivered as a mobile web app that is delivered to pro…" at bounding box center [567, 346] width 457 height 48
drag, startPoint x: 528, startPoint y: 351, endPoint x: 371, endPoint y: 364, distance: 158.0
click at [371, 364] on p "Power Pro Self Tours are delivered as a mobile web app that is delivered to pro…" at bounding box center [567, 346] width 457 height 48
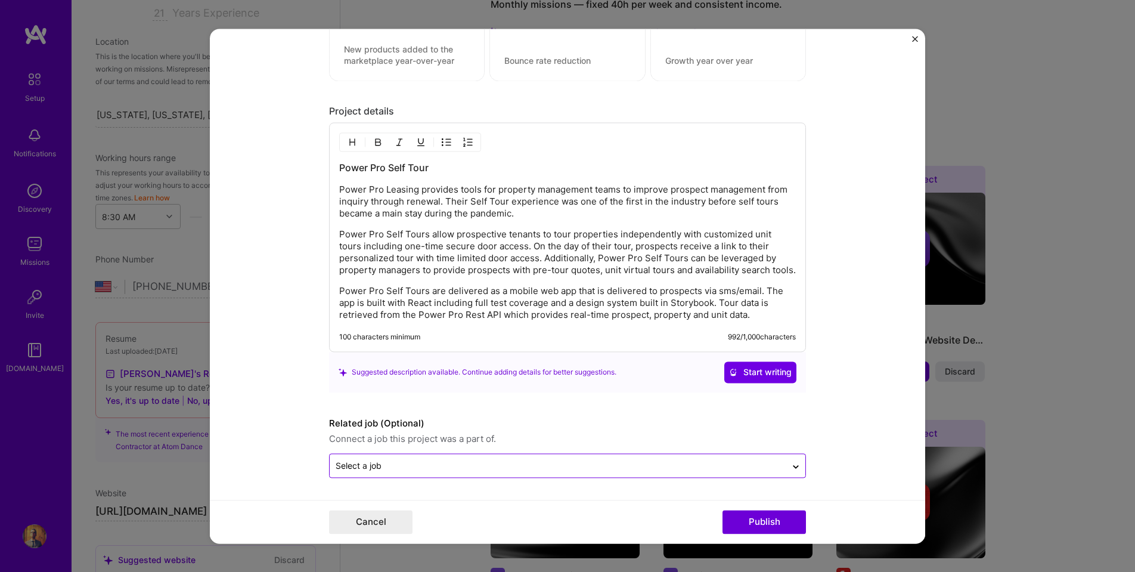
scroll to position [1436, 0]
click at [518, 477] on div "Select a job" at bounding box center [567, 465] width 477 height 24
click at [492, 464] on input "text" at bounding box center [558, 465] width 445 height 13
click at [224, 372] on form "Project title Power Pro Self Tours Company Power Pro Leasing Project industry I…" at bounding box center [568, 286] width 716 height 515
click at [391, 462] on input "text" at bounding box center [558, 465] width 445 height 13
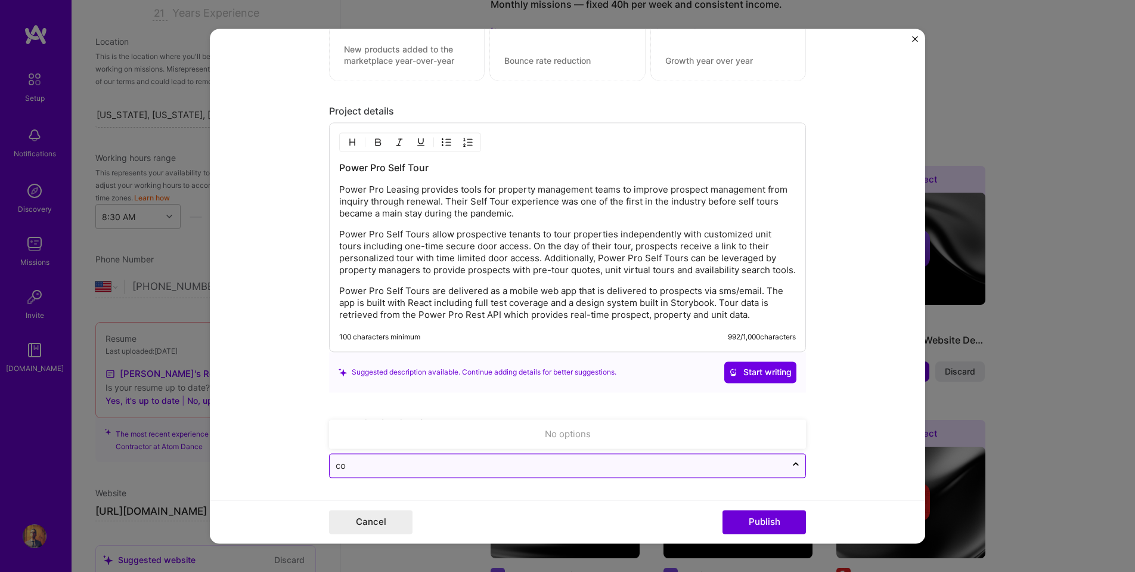
type input "con"
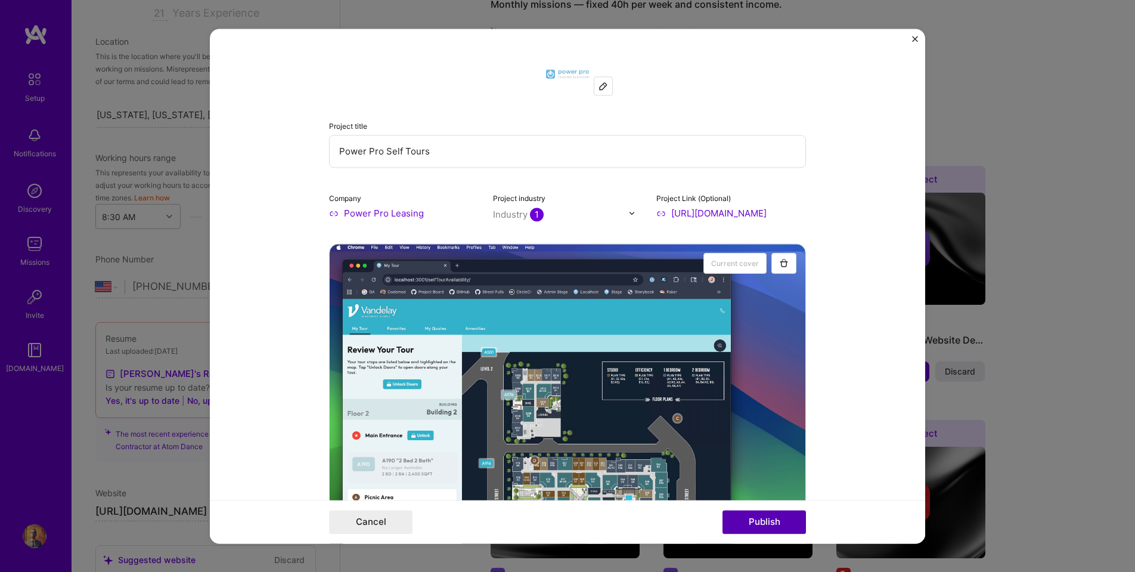
scroll to position [0, 0]
click at [759, 521] on button "Publish" at bounding box center [764, 522] width 83 height 24
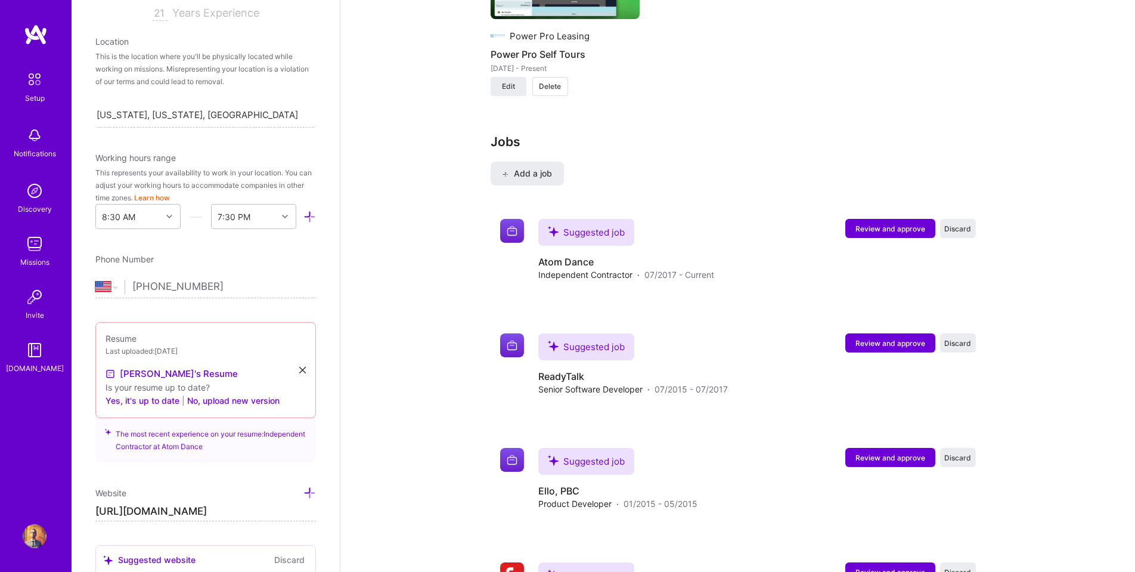
scroll to position [2246, 0]
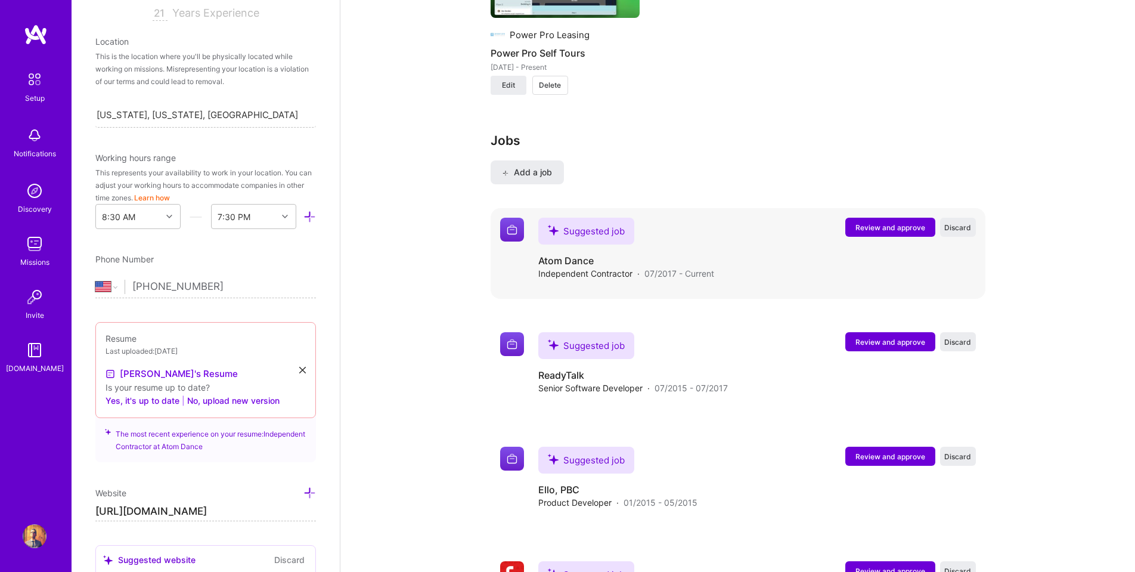
click at [903, 222] on span "Review and approve" at bounding box center [891, 227] width 70 height 10
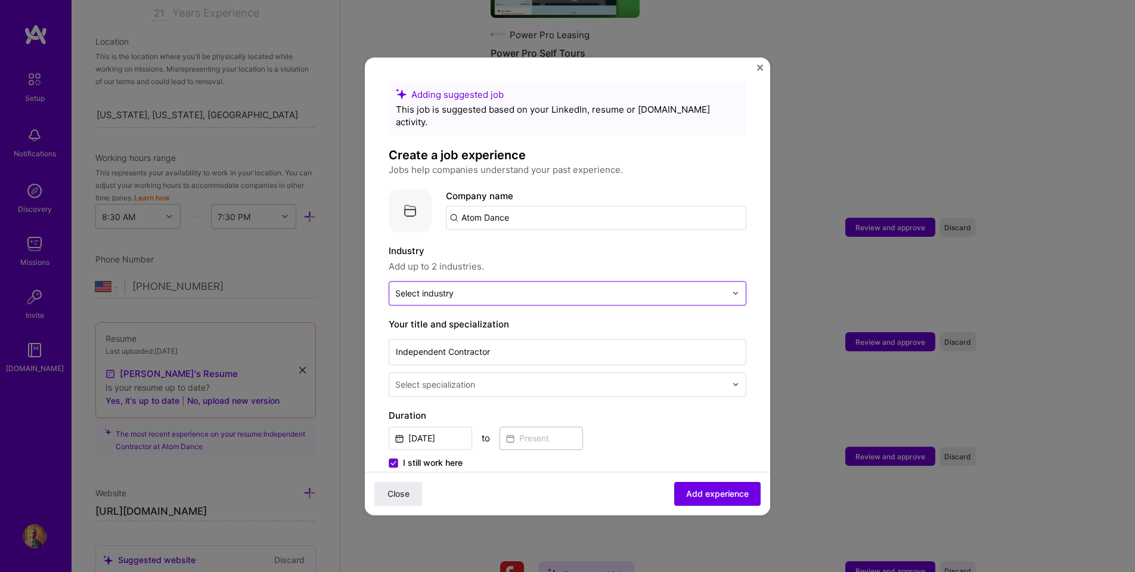
click at [482, 287] on div at bounding box center [560, 293] width 331 height 15
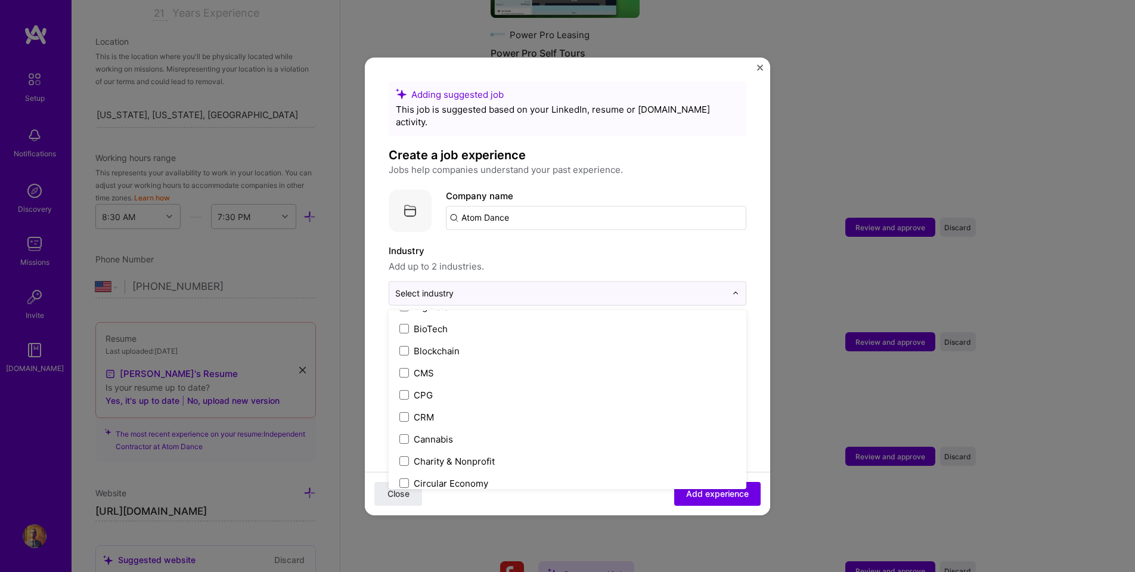
scroll to position [489, 0]
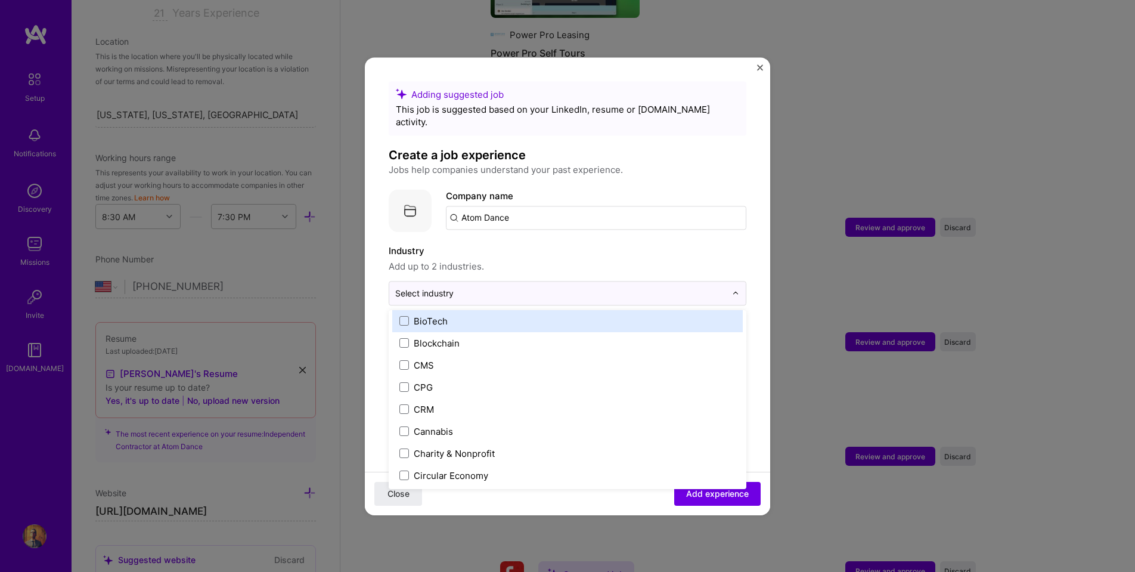
click at [509, 259] on span "Add up to 2 industries." at bounding box center [568, 266] width 358 height 14
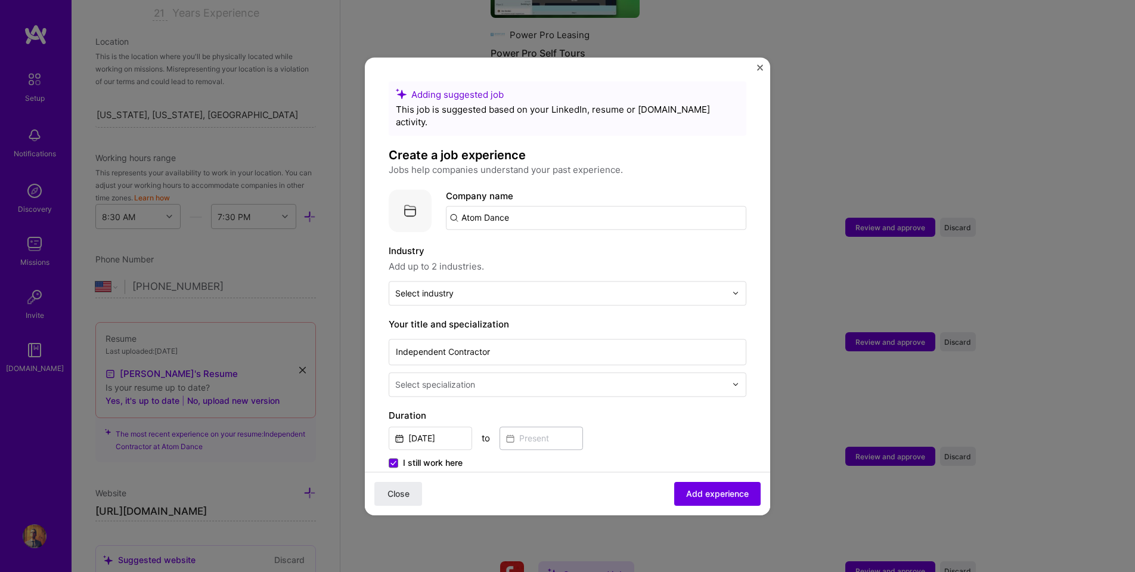
click at [557, 379] on div at bounding box center [561, 384] width 333 height 15
type input "Full"
click at [475, 405] on div "Full-Stack Developer" at bounding box center [567, 416] width 351 height 22
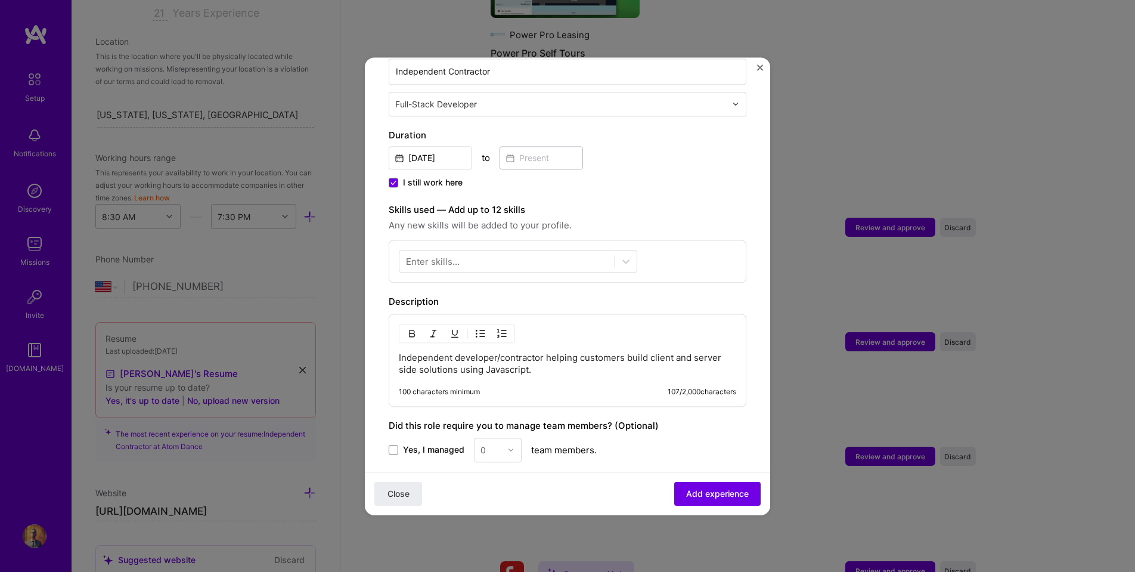
scroll to position [293, 0]
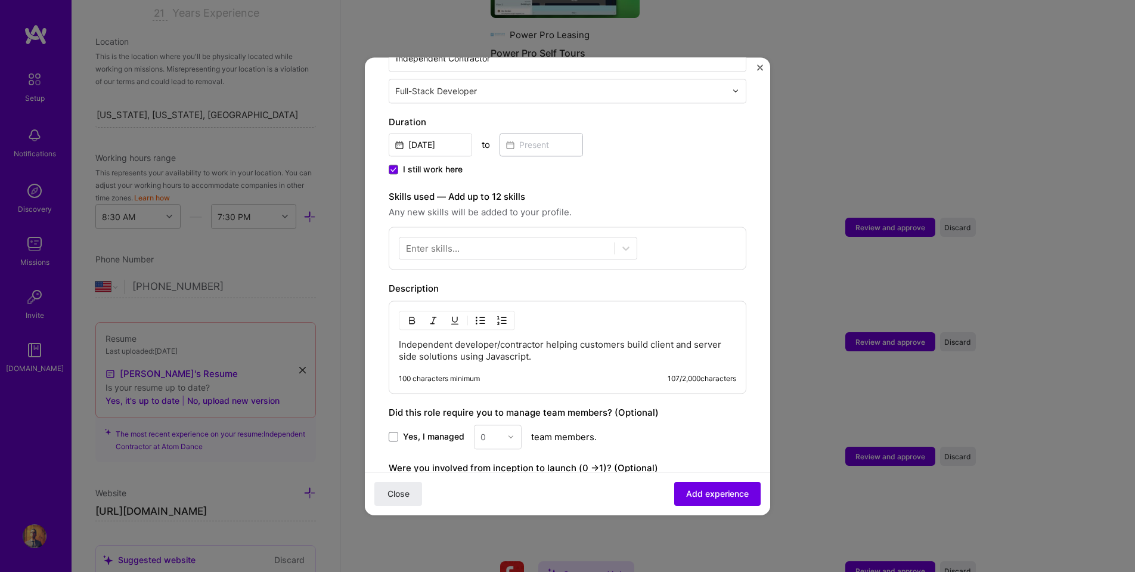
click at [558, 345] on p "Independent developer/contractor helping customers build client and server side…" at bounding box center [567, 351] width 337 height 24
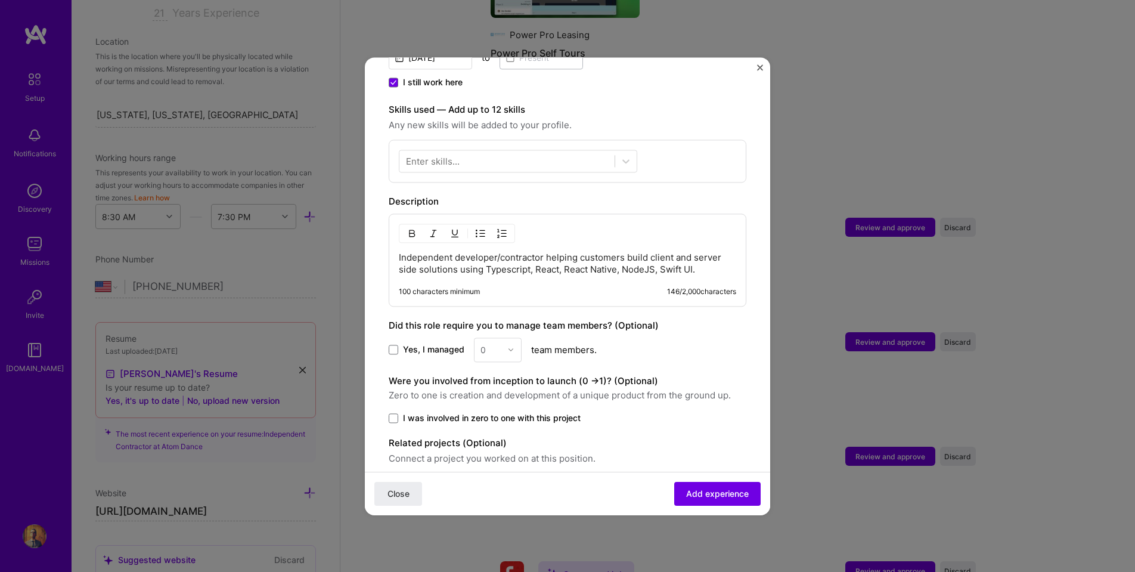
scroll to position [380, 0]
click at [510, 338] on div "0" at bounding box center [498, 350] width 48 height 24
click at [491, 339] on div "0" at bounding box center [498, 350] width 48 height 24
click at [389, 345] on span at bounding box center [394, 350] width 10 height 10
click at [0, 0] on input "Yes, I managed" at bounding box center [0, 0] width 0 height 0
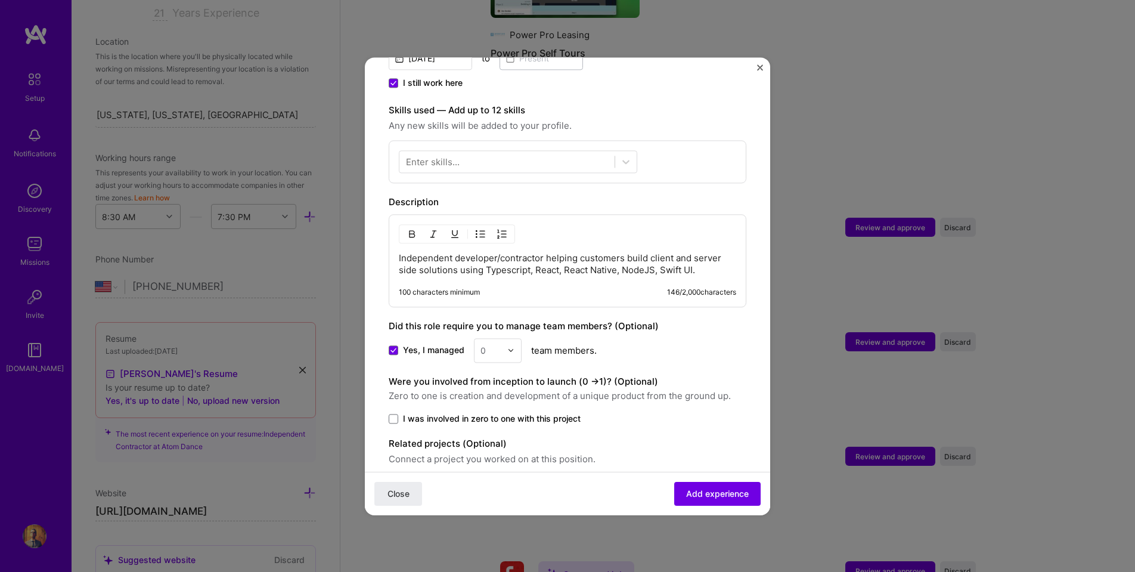
click at [481, 344] on div "0" at bounding box center [483, 350] width 5 height 13
click at [497, 398] on div "2" at bounding box center [498, 404] width 41 height 22
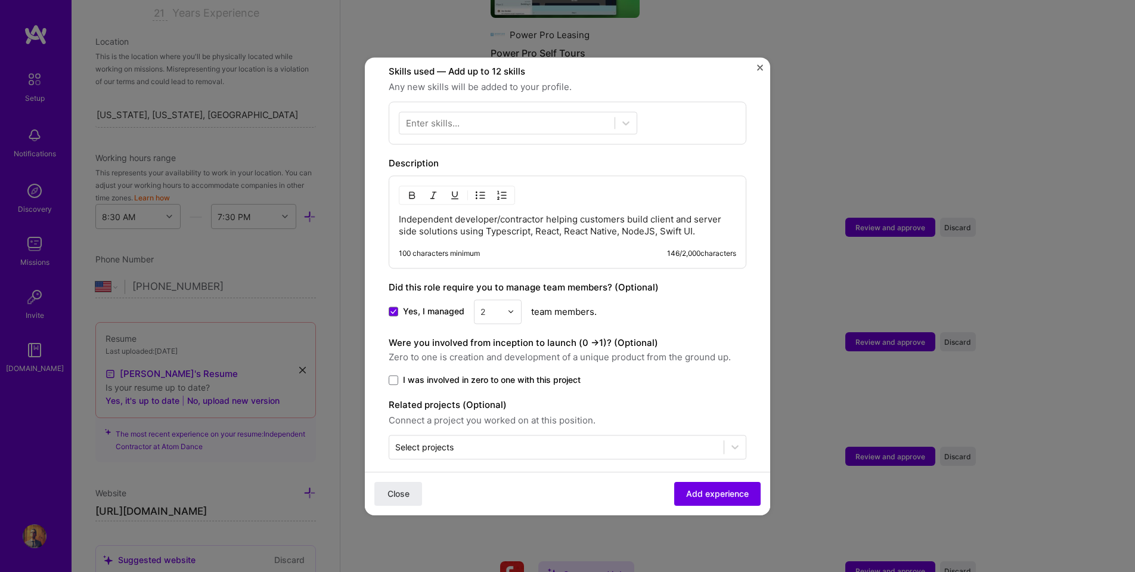
scroll to position [418, 0]
click at [488, 441] on input "text" at bounding box center [556, 447] width 323 height 13
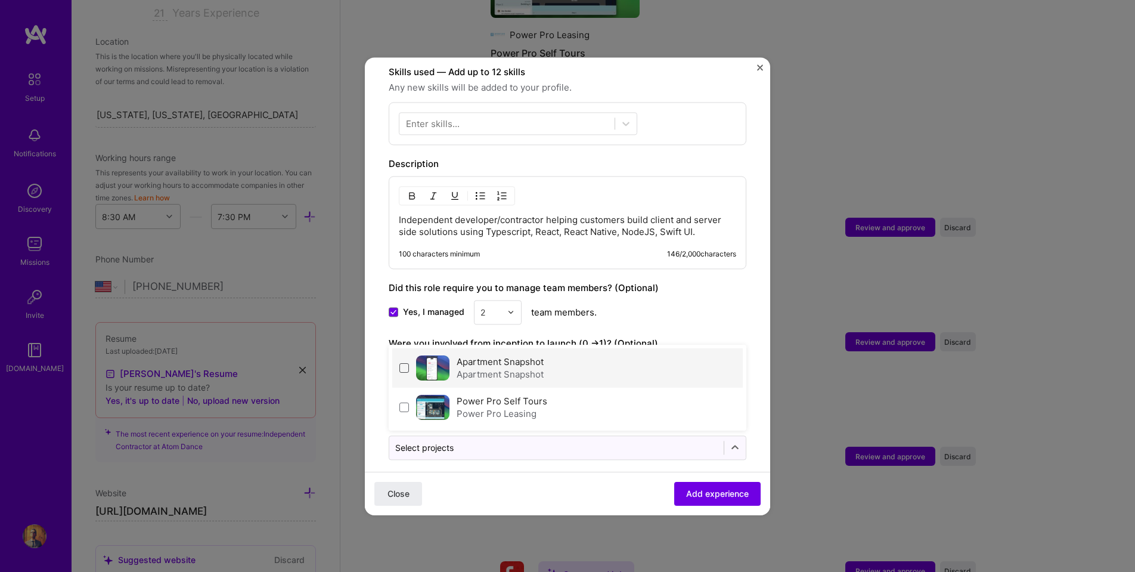
click at [405, 363] on span at bounding box center [405, 368] width 10 height 10
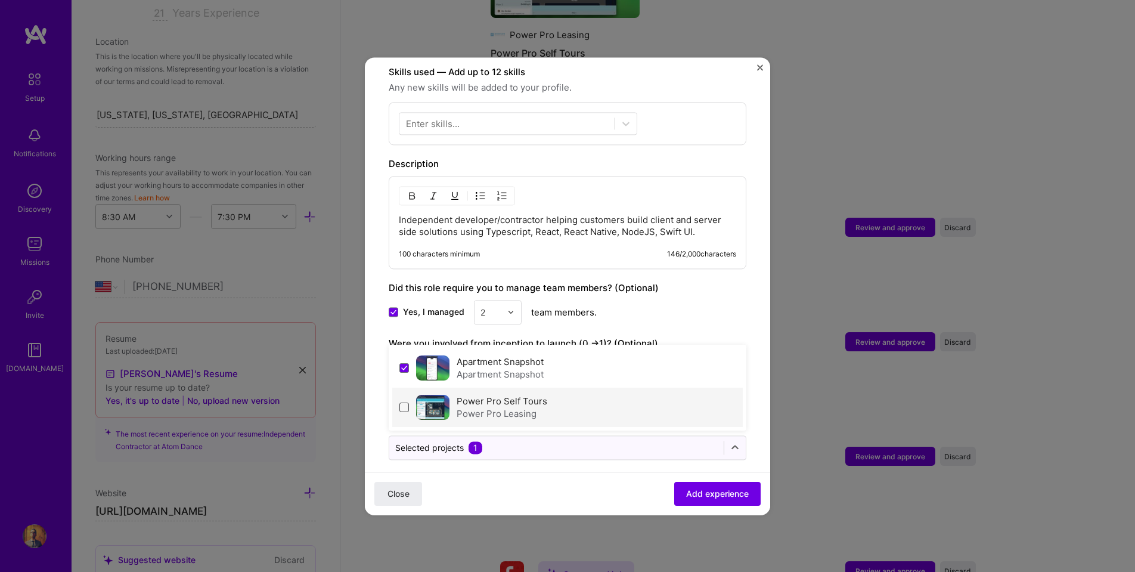
click at [402, 402] on span at bounding box center [405, 407] width 10 height 10
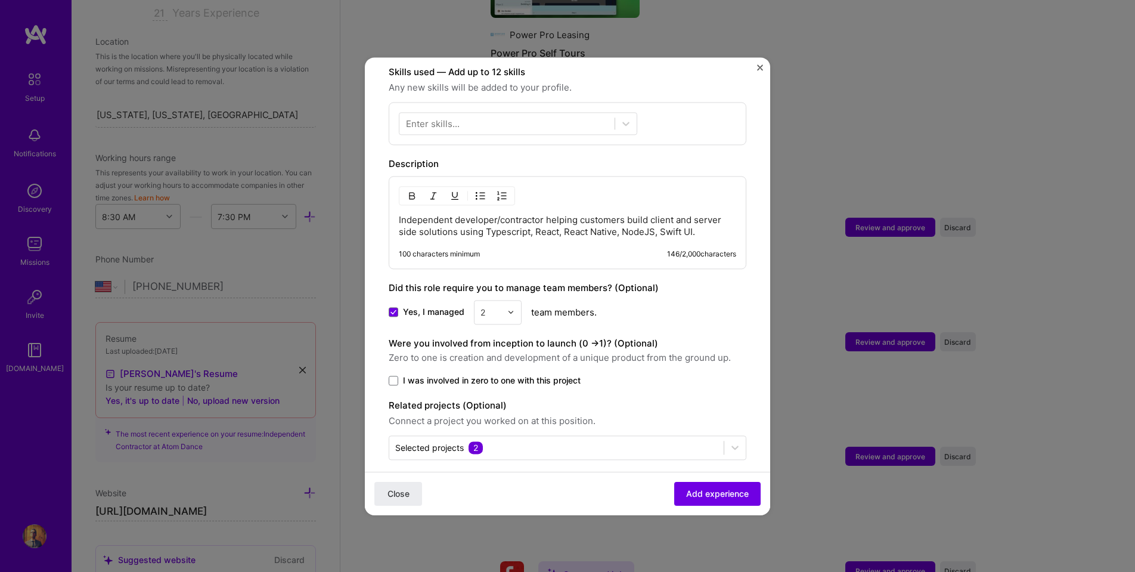
click at [677, 300] on div "Yes, I managed 2 team members." at bounding box center [568, 312] width 358 height 24
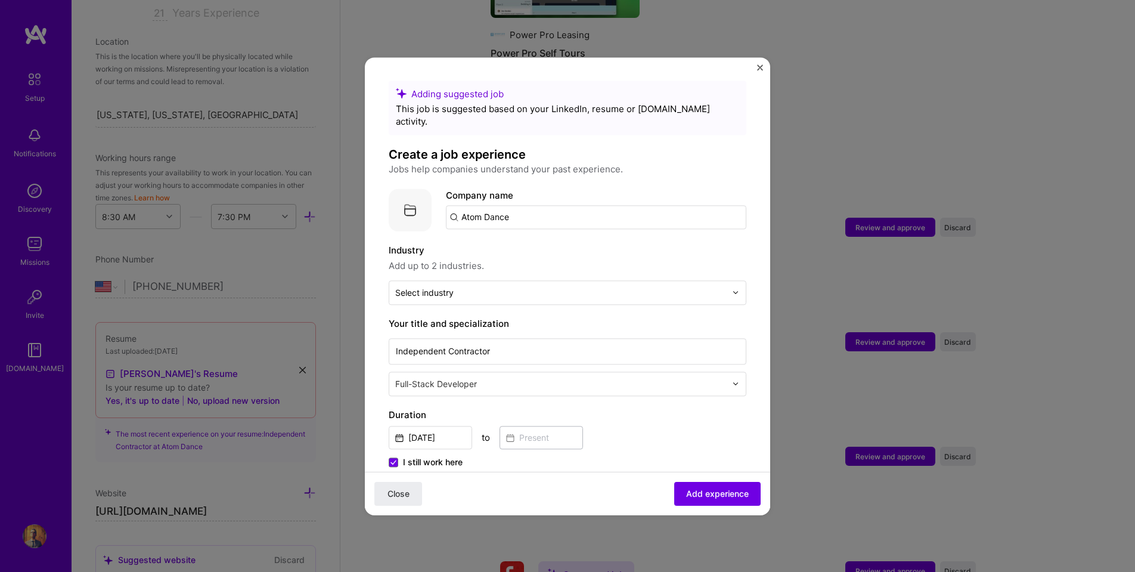
scroll to position [1, 0]
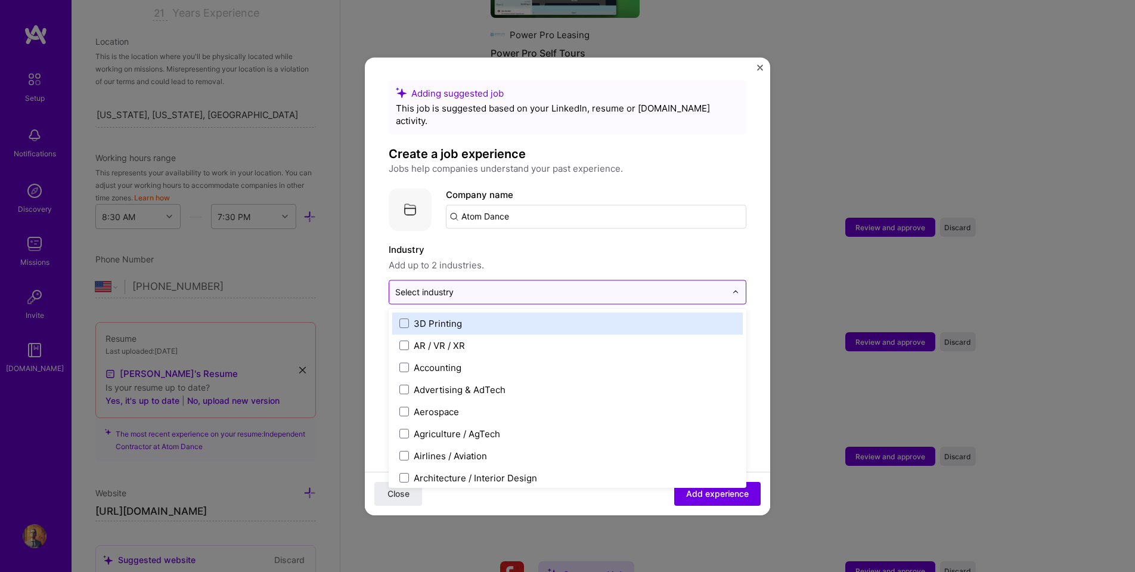
click at [609, 284] on div at bounding box center [560, 291] width 331 height 15
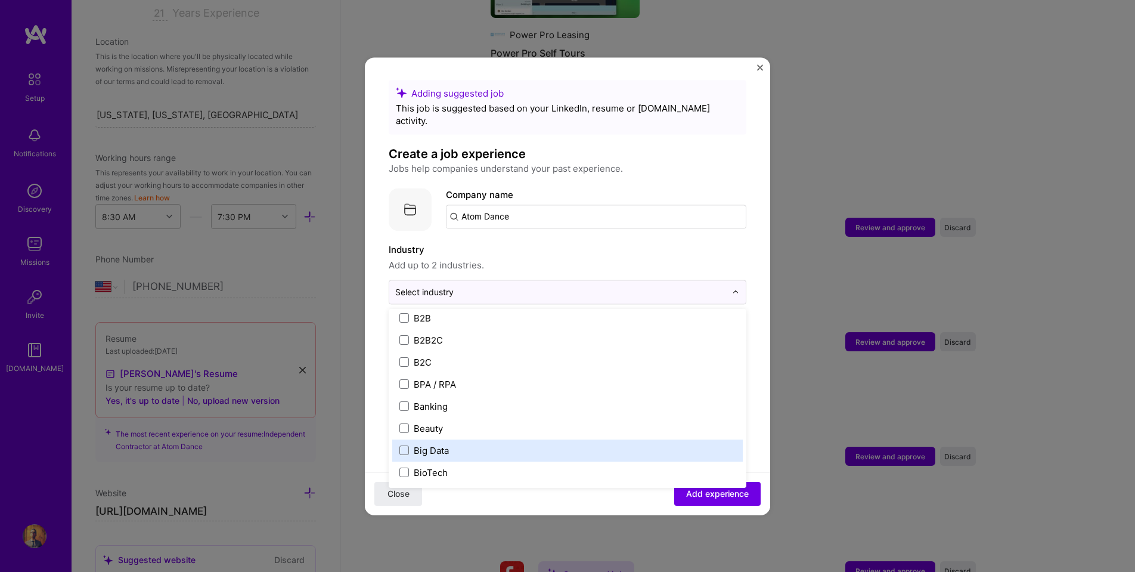
scroll to position [333, 0]
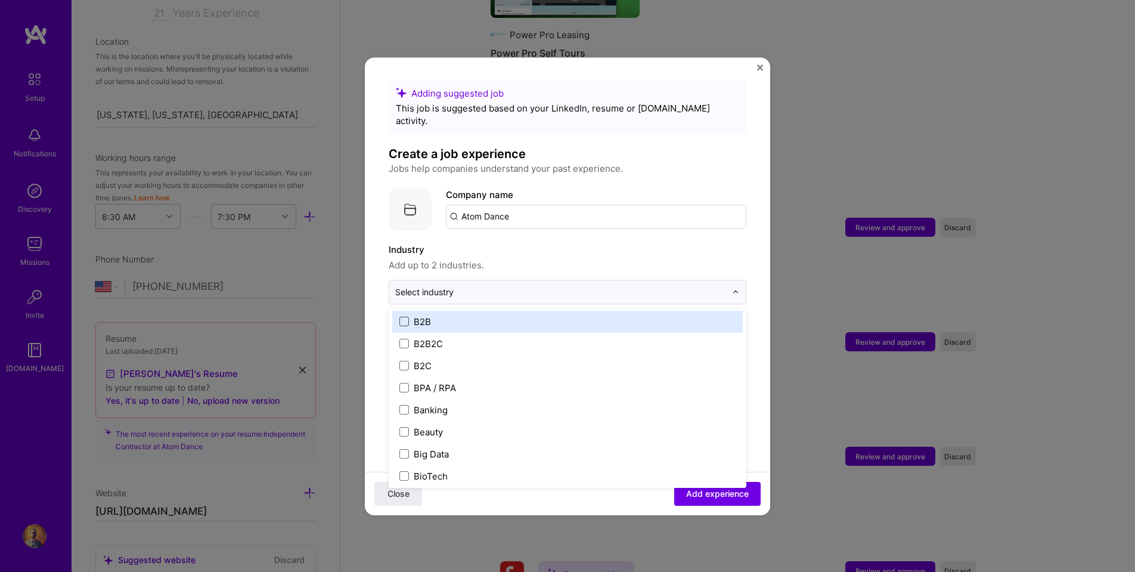
click at [405, 317] on span at bounding box center [405, 322] width 10 height 10
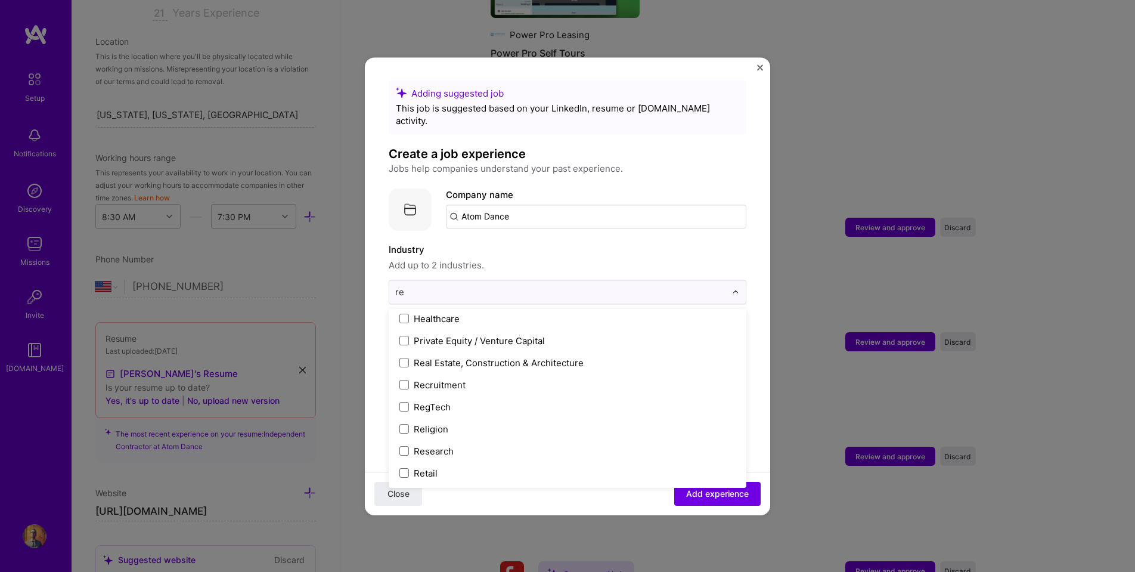
scroll to position [0, 0]
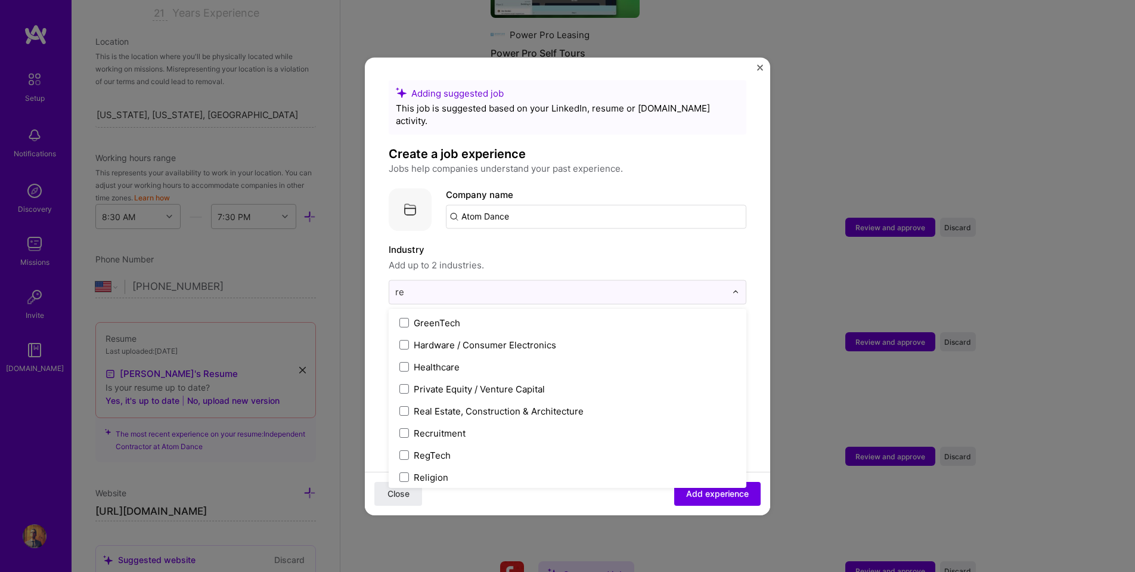
type input "rea"
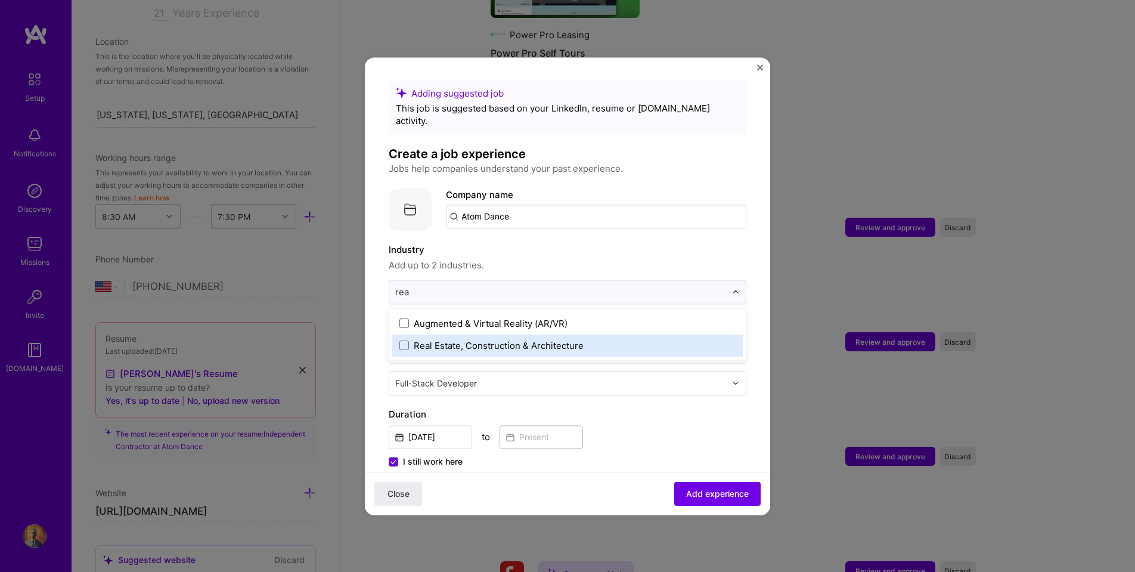
click at [467, 339] on div "Real Estate, Construction & Architecture" at bounding box center [499, 345] width 170 height 13
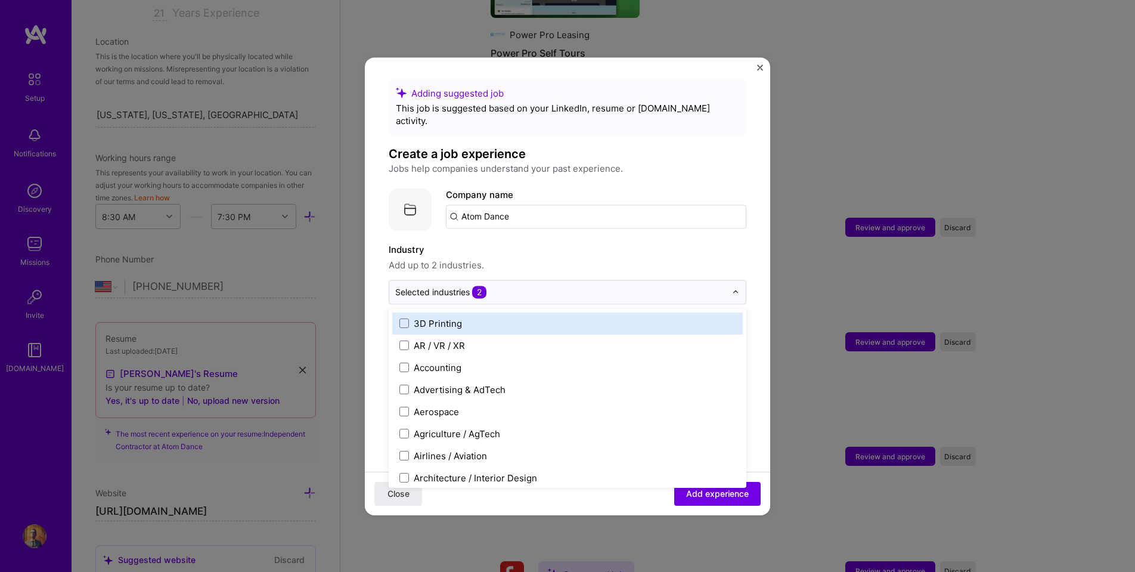
click at [678, 243] on label "Industry" at bounding box center [568, 250] width 358 height 14
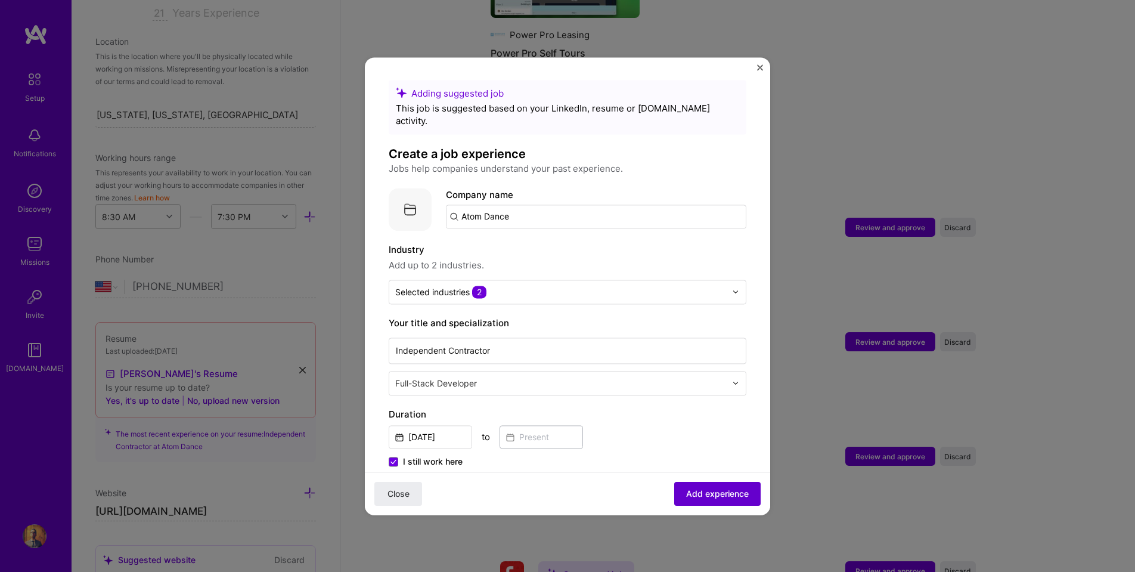
click at [711, 493] on span "Add experience" at bounding box center [717, 493] width 63 height 12
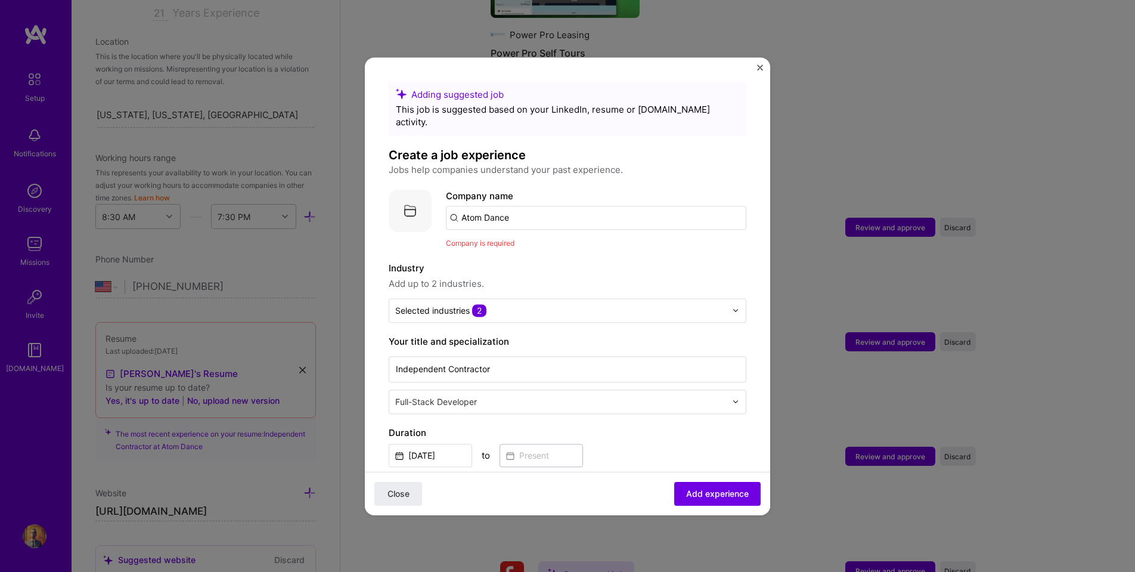
click at [545, 206] on input "Atom Dance" at bounding box center [596, 218] width 301 height 24
click at [489, 239] on span "Company is required" at bounding box center [480, 243] width 69 height 9
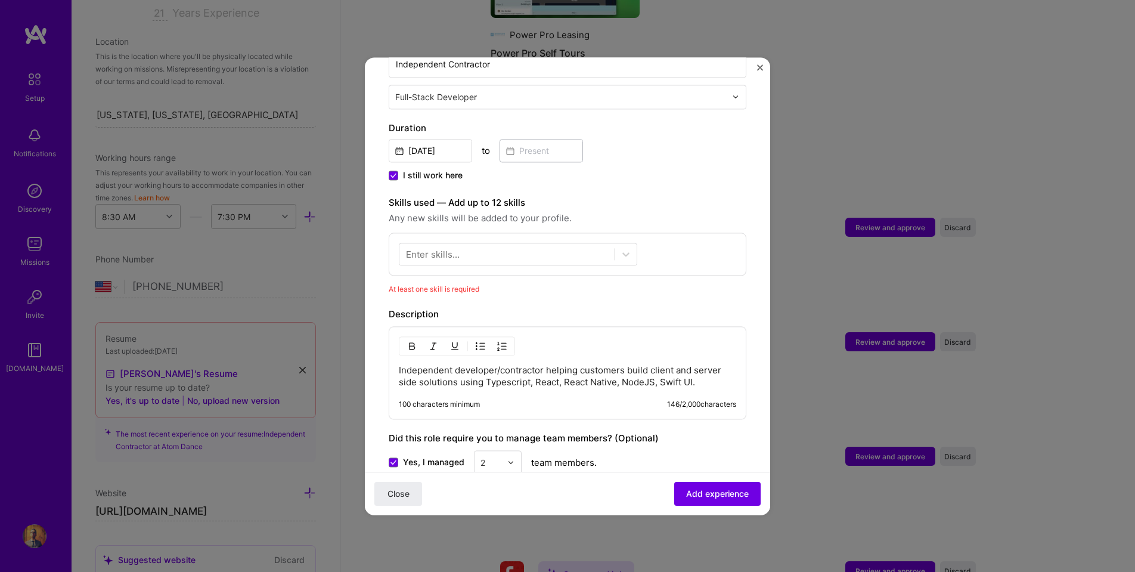
scroll to position [262, 0]
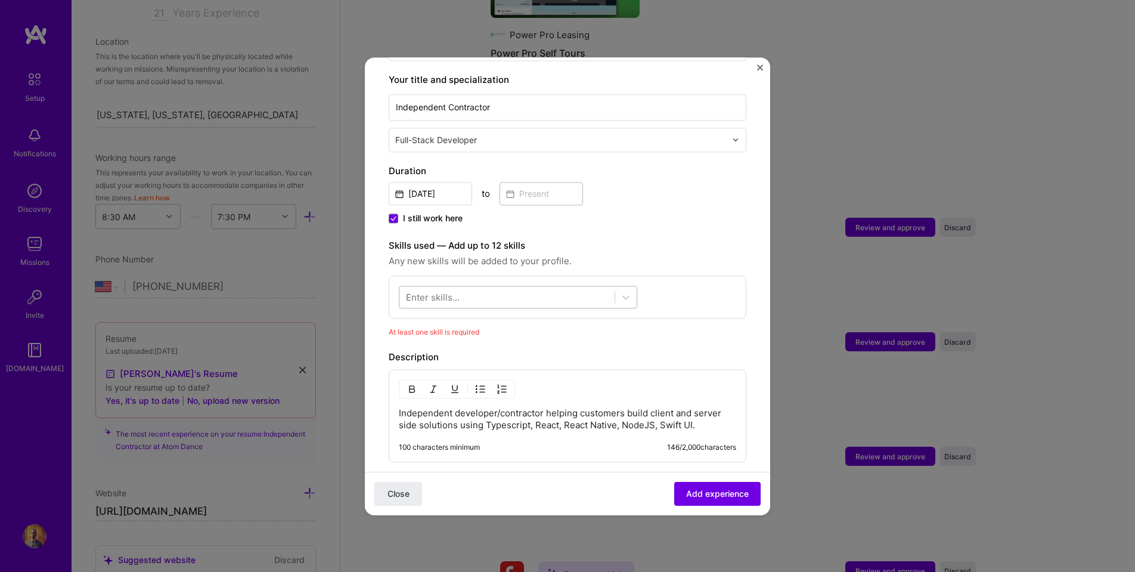
click at [568, 287] on div at bounding box center [507, 297] width 215 height 20
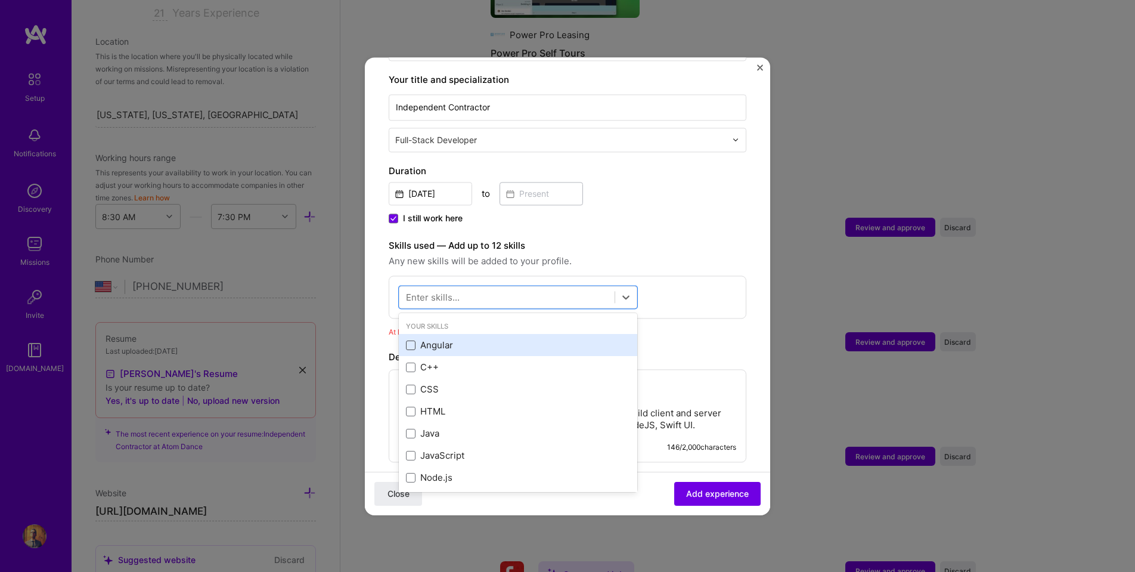
click at [412, 340] on span at bounding box center [411, 345] width 10 height 10
click at [0, 0] on input "checkbox" at bounding box center [0, 0] width 0 height 0
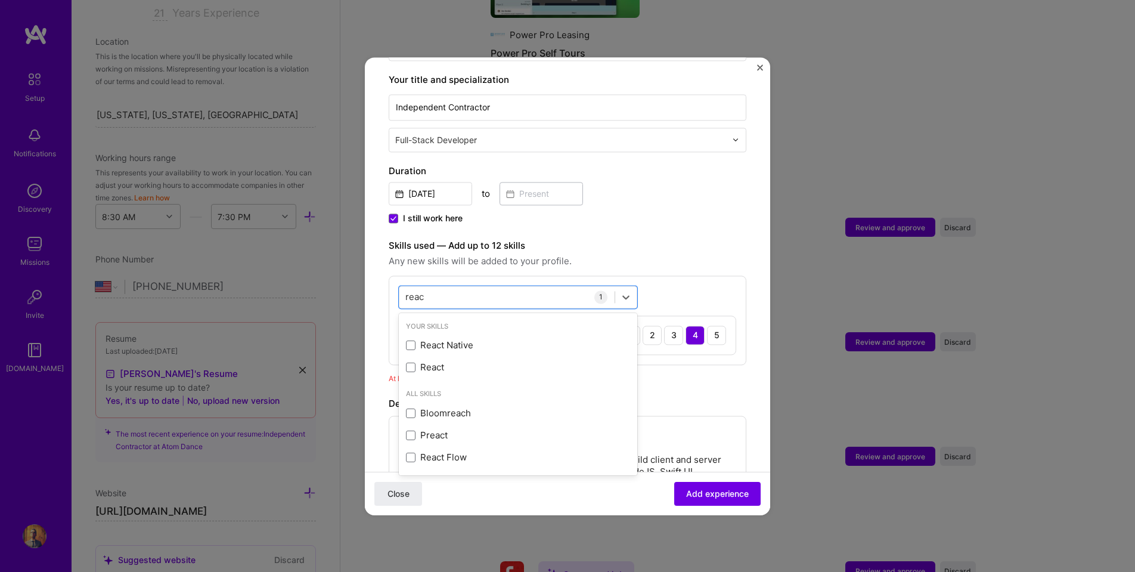
type input "react"
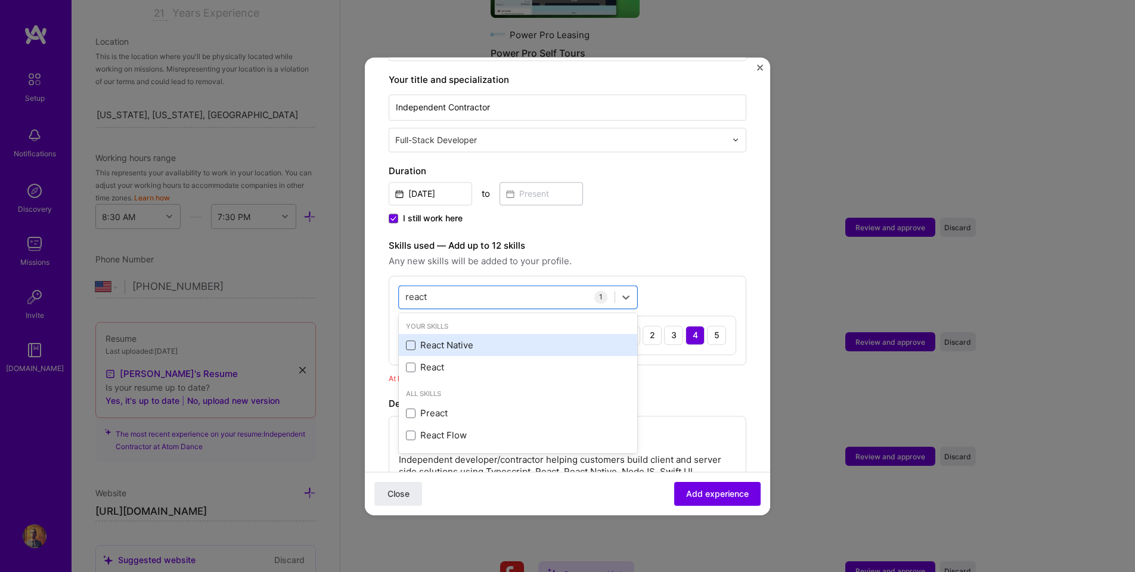
click at [410, 340] on span at bounding box center [411, 345] width 10 height 10
click at [0, 0] on input "checkbox" at bounding box center [0, 0] width 0 height 0
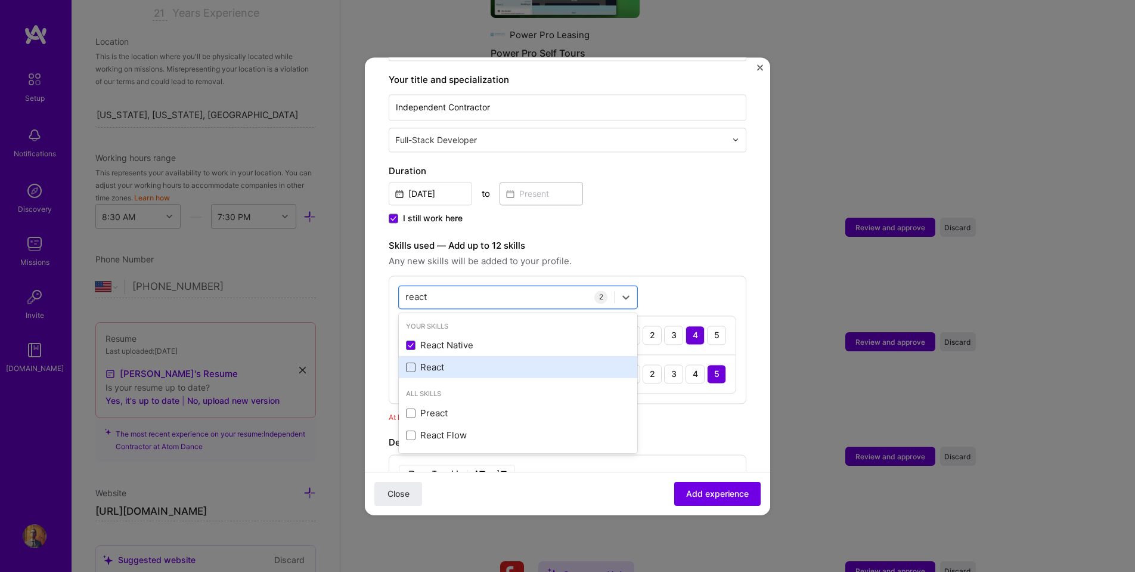
click at [411, 363] on span at bounding box center [411, 368] width 10 height 10
click at [0, 0] on input "checkbox" at bounding box center [0, 0] width 0 height 0
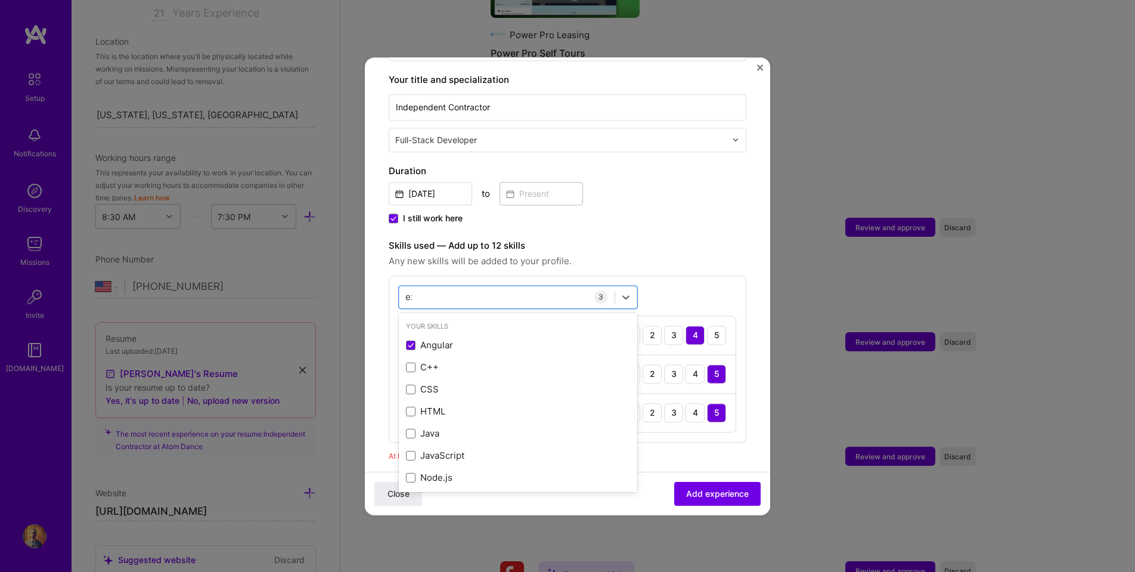
type input "expo"
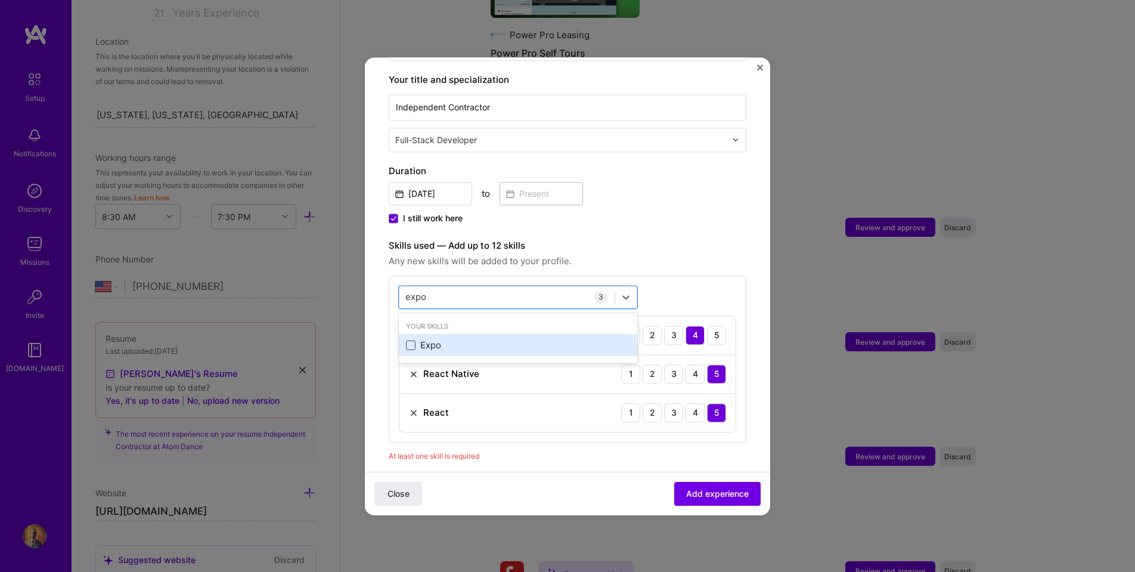
click at [415, 340] on span at bounding box center [411, 345] width 10 height 10
click at [0, 0] on input "checkbox" at bounding box center [0, 0] width 0 height 0
click at [411, 340] on span at bounding box center [411, 345] width 10 height 10
click at [0, 0] on input "checkbox" at bounding box center [0, 0] width 0 height 0
type input "Stor"
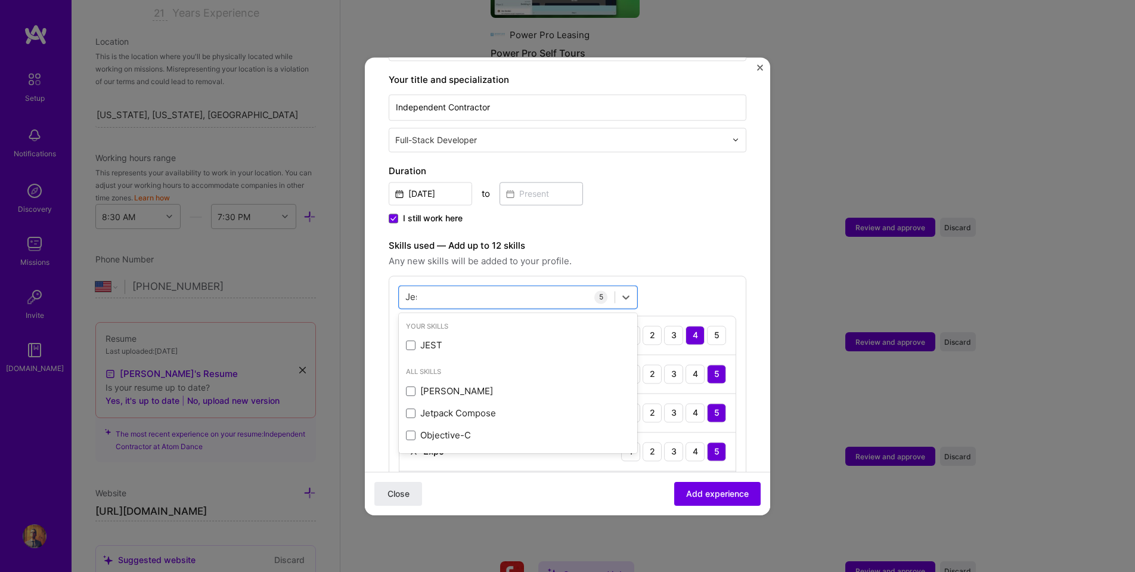
type input "Jest"
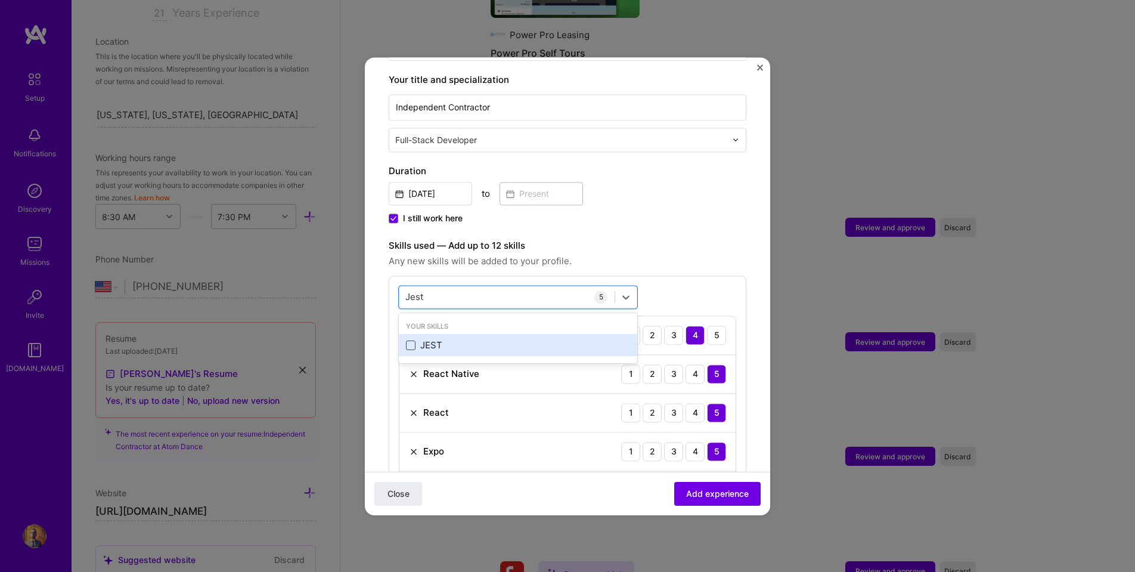
click at [411, 340] on span at bounding box center [411, 345] width 10 height 10
click at [0, 0] on input "checkbox" at bounding box center [0, 0] width 0 height 0
type input "Swif"
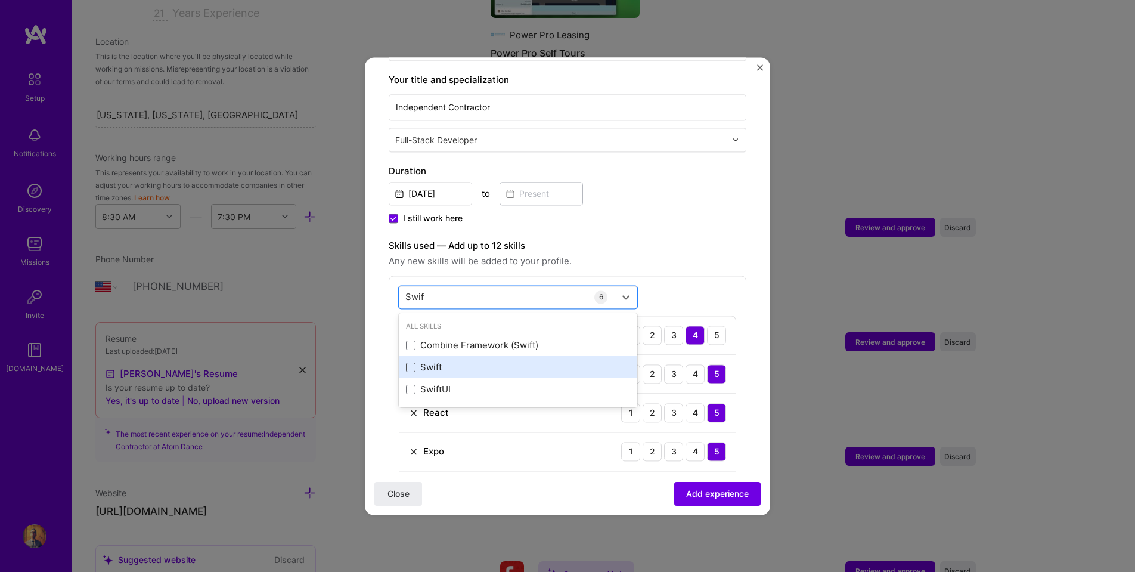
click at [410, 363] on span at bounding box center [411, 368] width 10 height 10
click at [0, 0] on input "checkbox" at bounding box center [0, 0] width 0 height 0
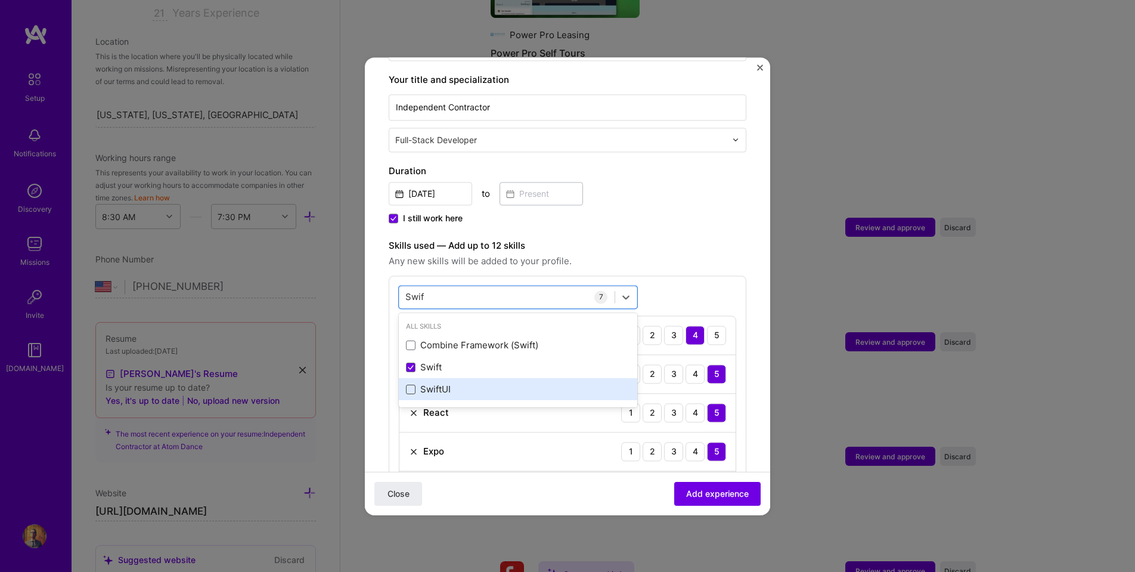
click at [411, 385] on span at bounding box center [411, 390] width 10 height 10
click at [0, 0] on input "checkbox" at bounding box center [0, 0] width 0 height 0
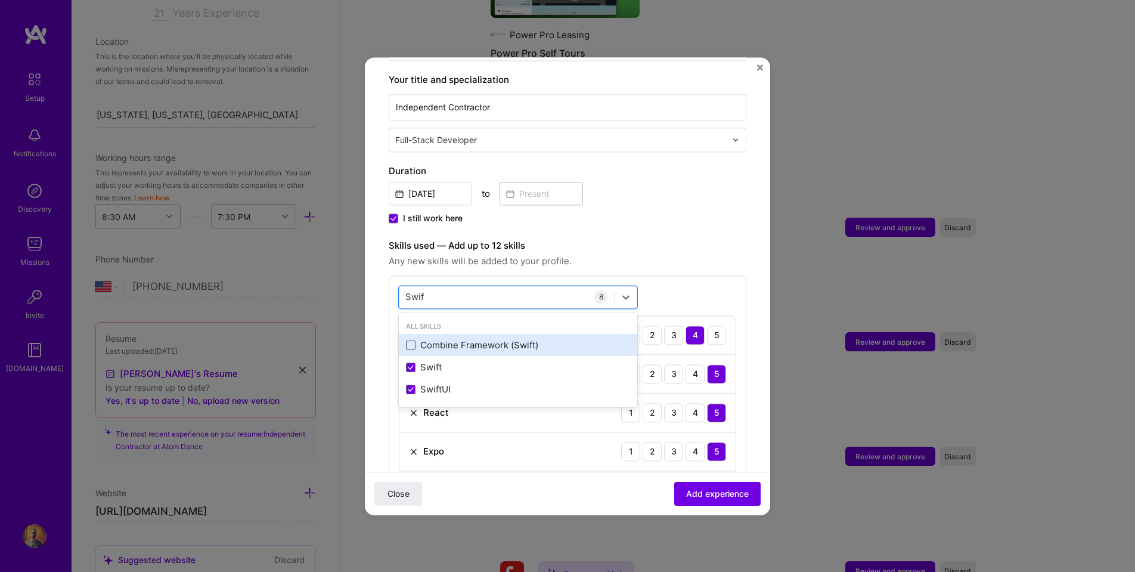
click at [411, 340] on span at bounding box center [411, 345] width 10 height 10
click at [0, 0] on input "checkbox" at bounding box center [0, 0] width 0 height 0
type input "OpenG"
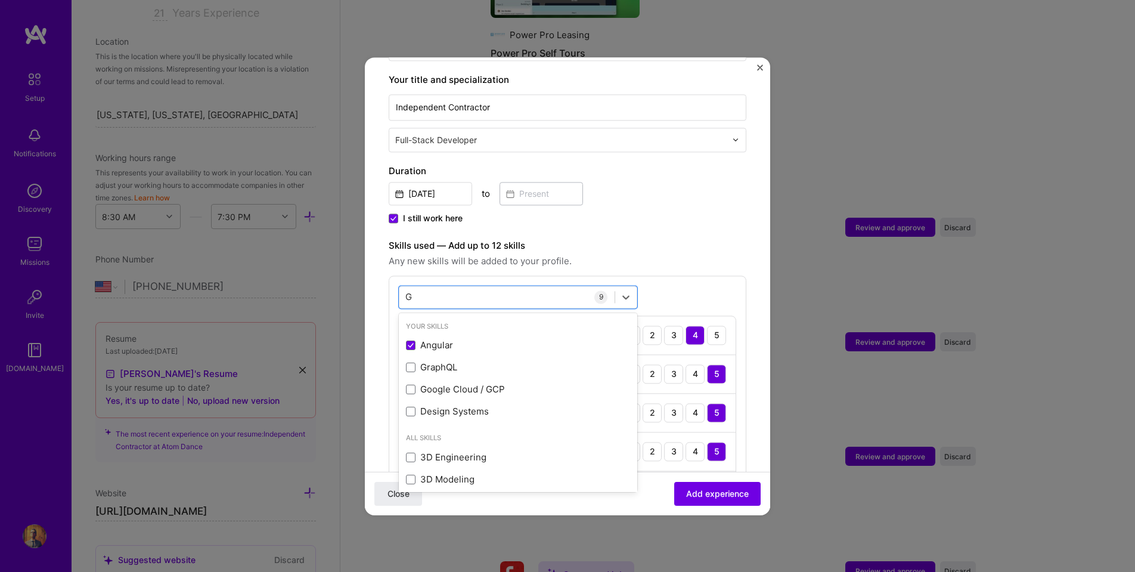
type input "GL"
click at [411, 340] on span at bounding box center [411, 345] width 10 height 10
click at [0, 0] on input "checkbox" at bounding box center [0, 0] width 0 height 0
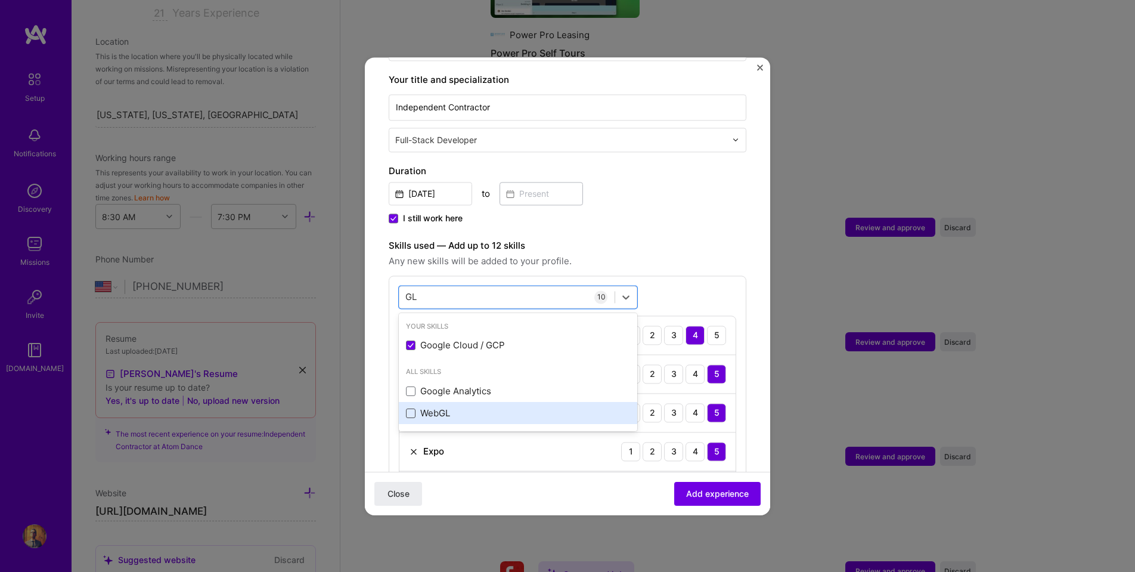
click at [408, 408] on span at bounding box center [411, 413] width 10 height 10
click at [0, 0] on input "checkbox" at bounding box center [0, 0] width 0 height 0
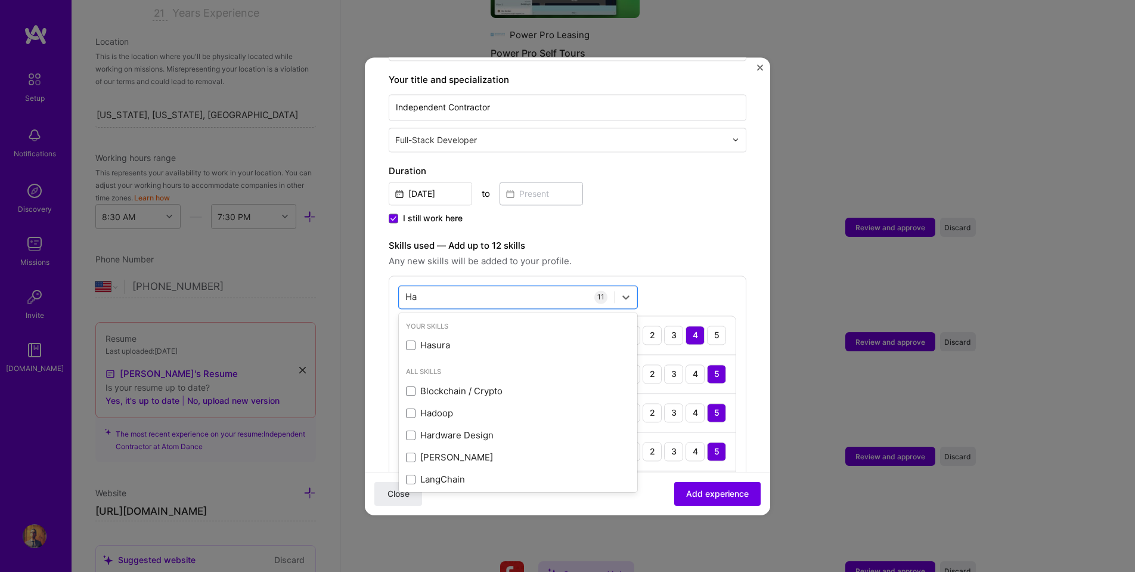
type input "Has"
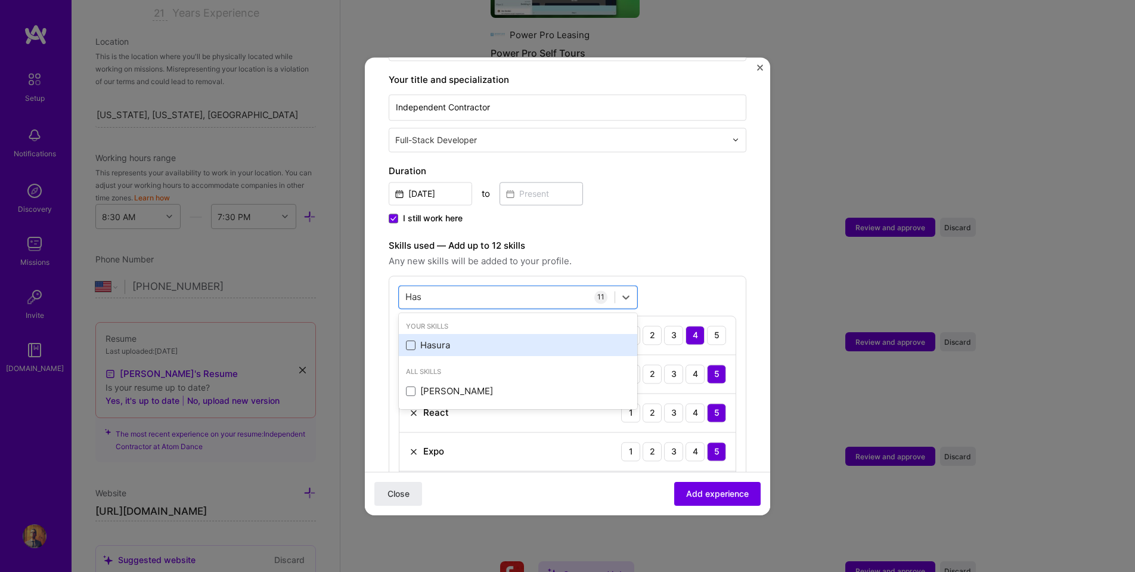
click at [413, 340] on span at bounding box center [411, 345] width 10 height 10
click at [0, 0] on input "checkbox" at bounding box center [0, 0] width 0 height 0
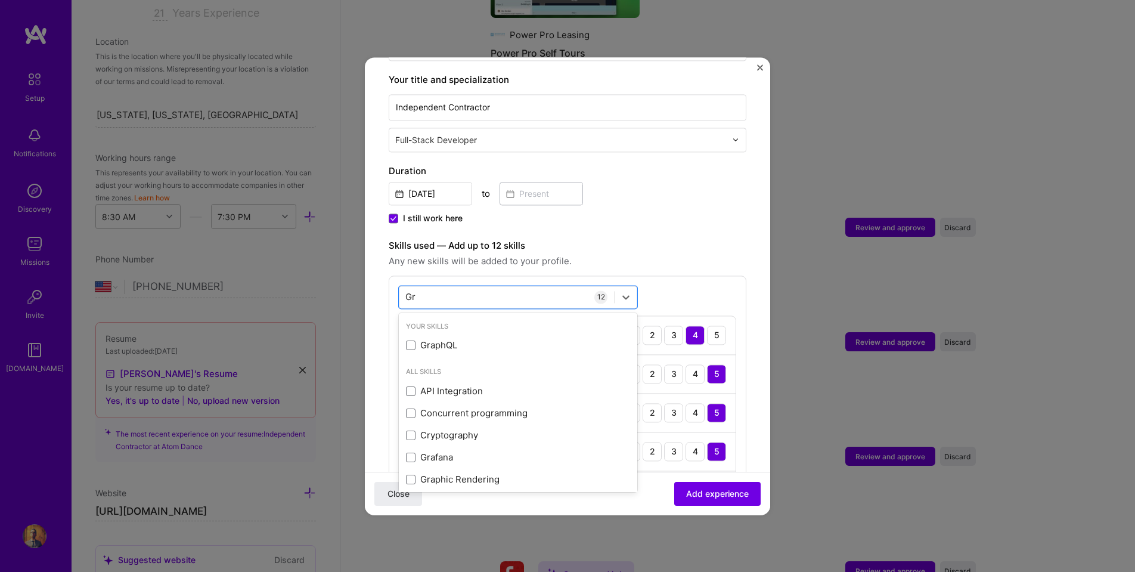
type input "Gra"
click at [410, 340] on span at bounding box center [411, 345] width 10 height 10
click at [0, 0] on input "checkbox" at bounding box center [0, 0] width 0 height 0
click at [410, 386] on span at bounding box center [411, 391] width 10 height 10
click at [0, 0] on input "checkbox" at bounding box center [0, 0] width 0 height 0
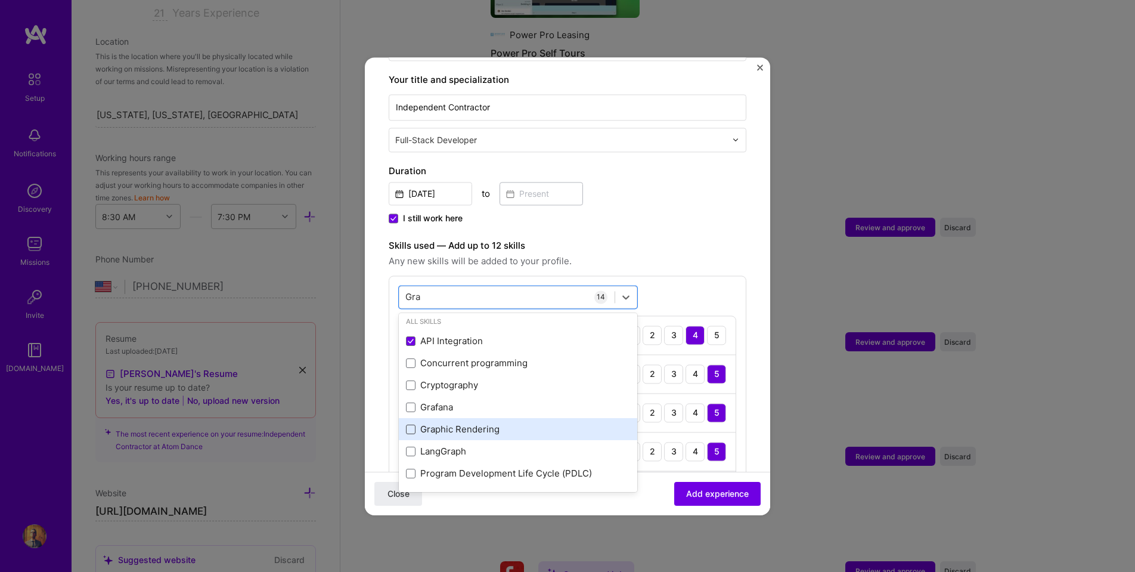
scroll to position [50, 0]
